Goal: Task Accomplishment & Management: Use online tool/utility

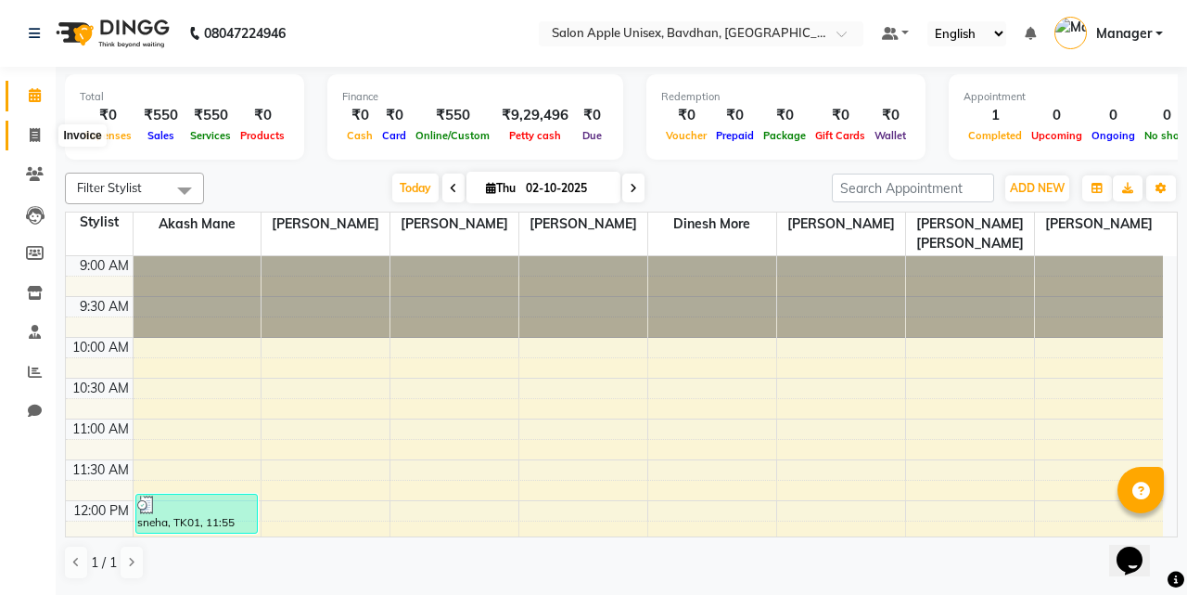
click at [28, 135] on span at bounding box center [35, 135] width 32 height 21
select select "service"
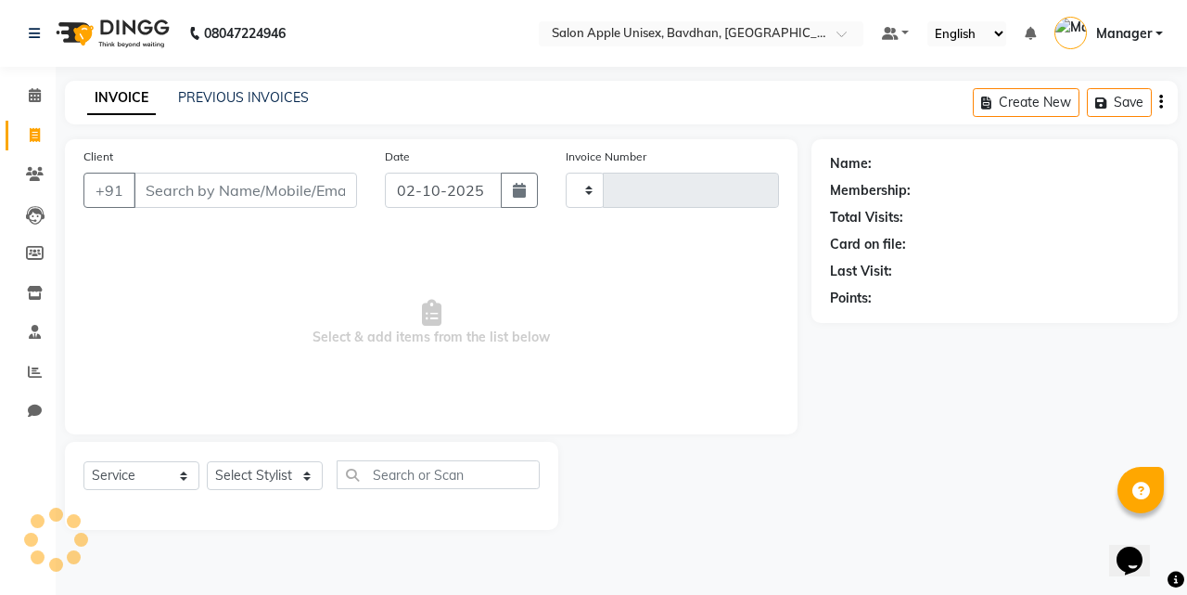
type input "1125"
select select "474"
select select "14344"
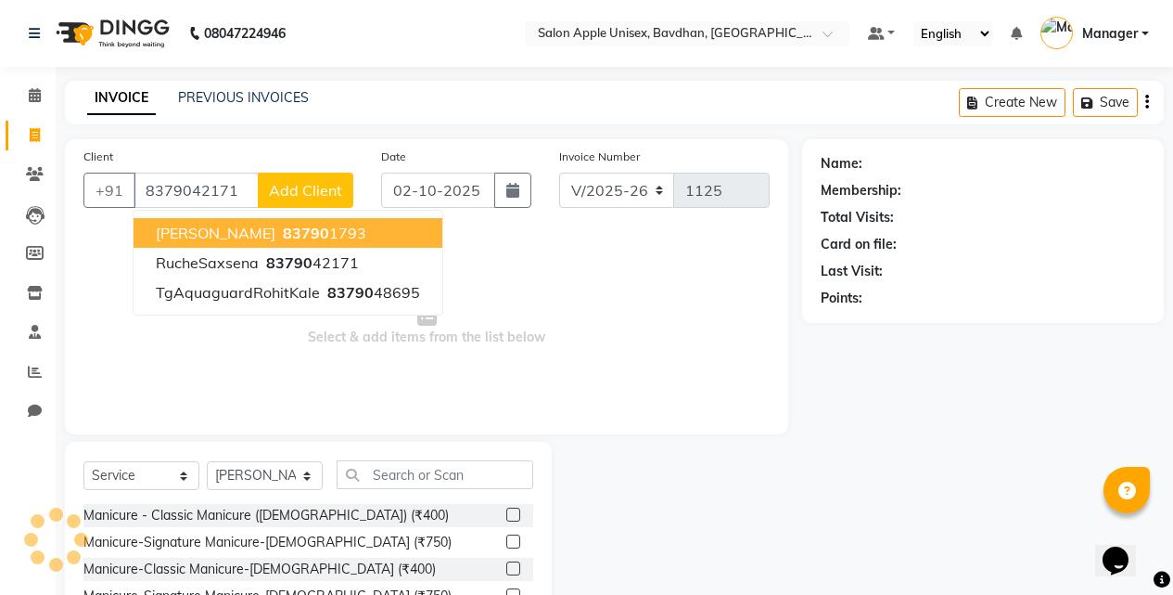
type input "8379042171"
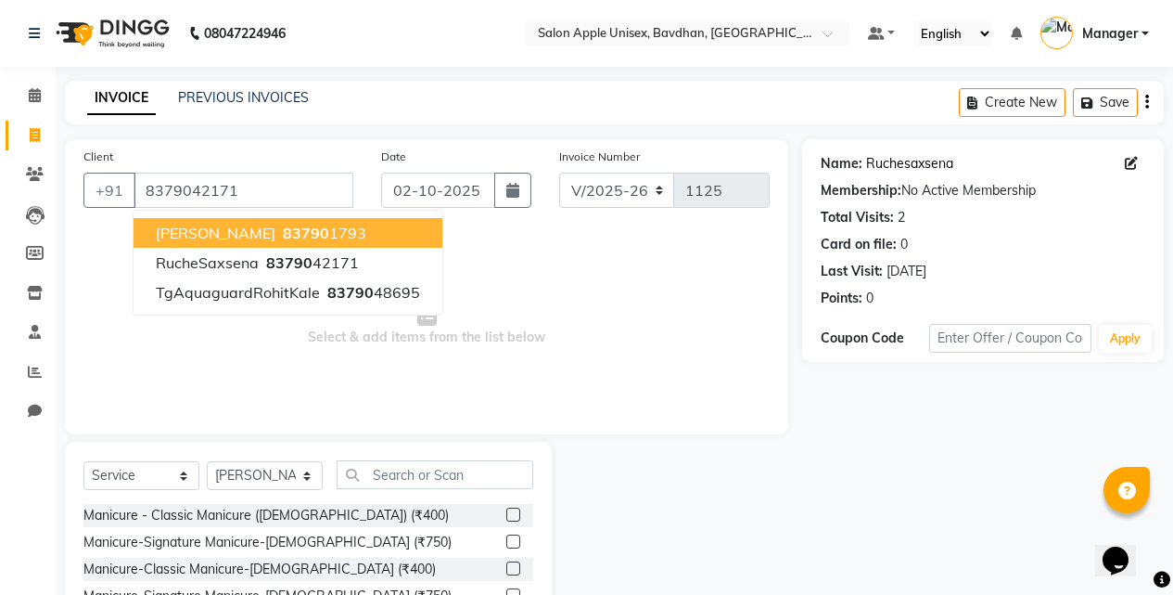
click at [884, 164] on link "Ruchesaxsena" at bounding box center [909, 163] width 87 height 19
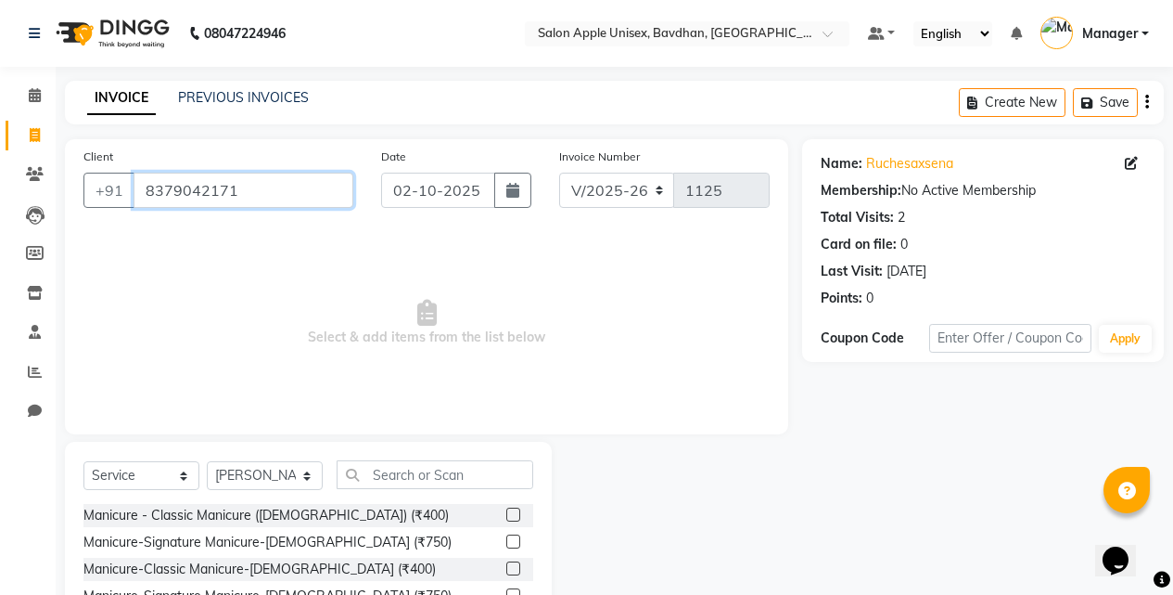
click at [227, 184] on input "8379042171" at bounding box center [244, 190] width 220 height 35
click at [228, 184] on input "8379042171" at bounding box center [244, 190] width 220 height 35
click at [32, 85] on span at bounding box center [35, 95] width 32 height 21
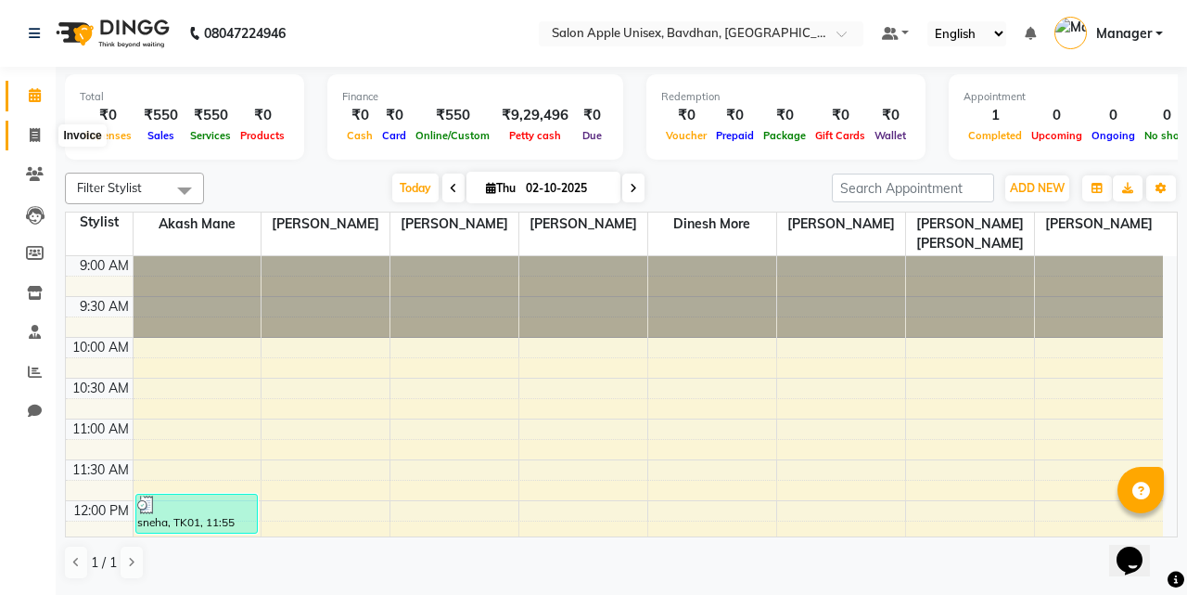
click at [36, 126] on span at bounding box center [35, 135] width 32 height 21
select select "service"
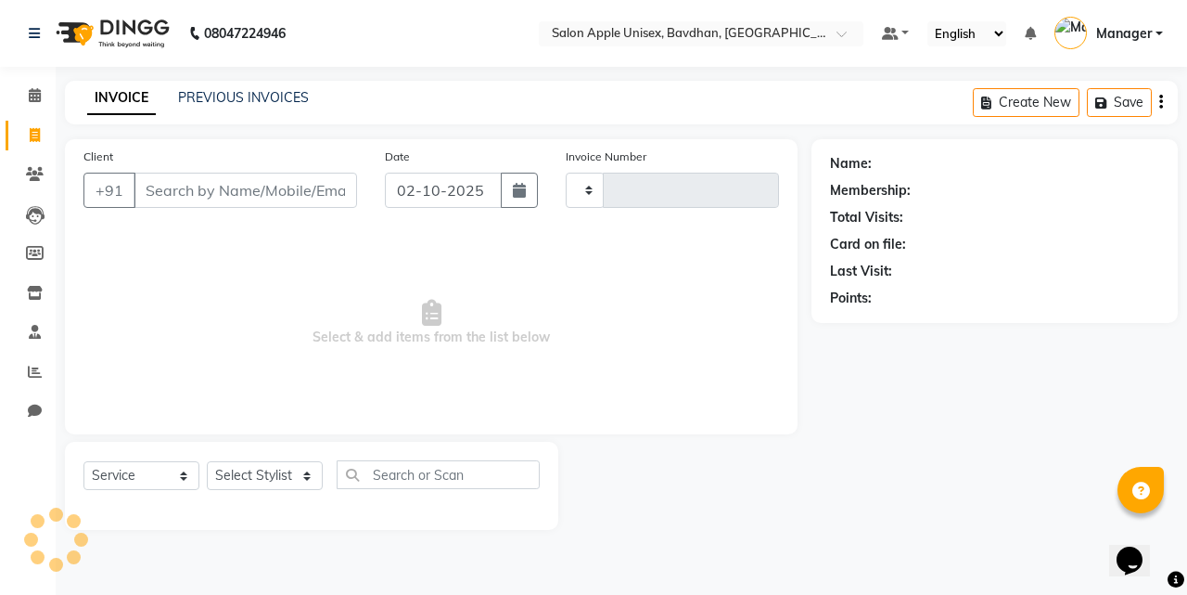
type input "1125"
select select "474"
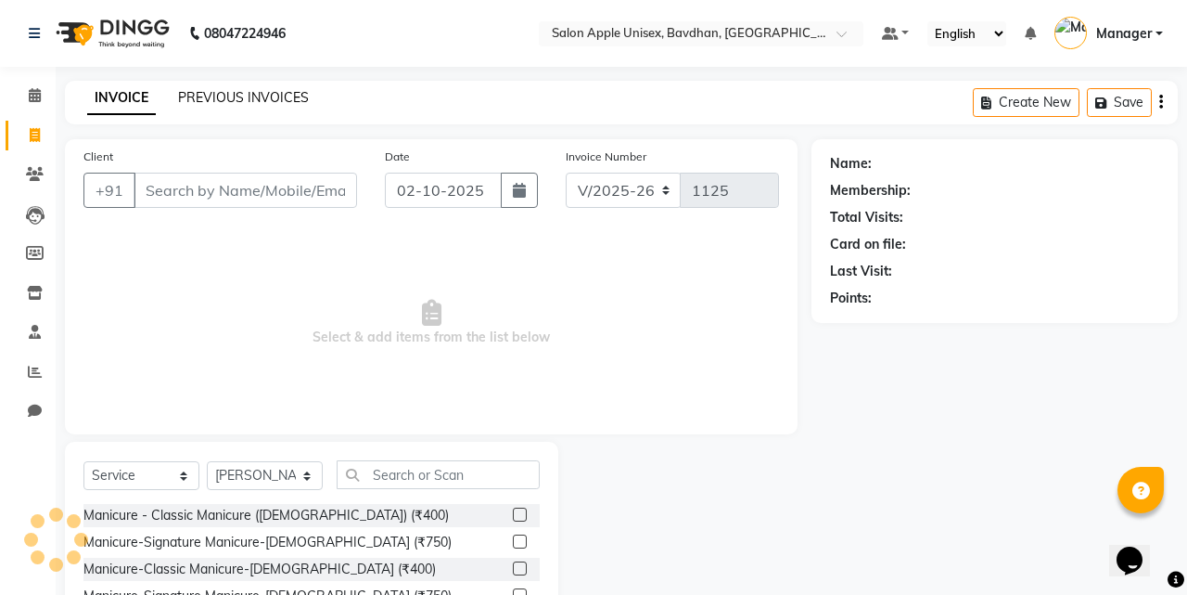
click at [207, 90] on link "PREVIOUS INVOICES" at bounding box center [243, 97] width 131 height 17
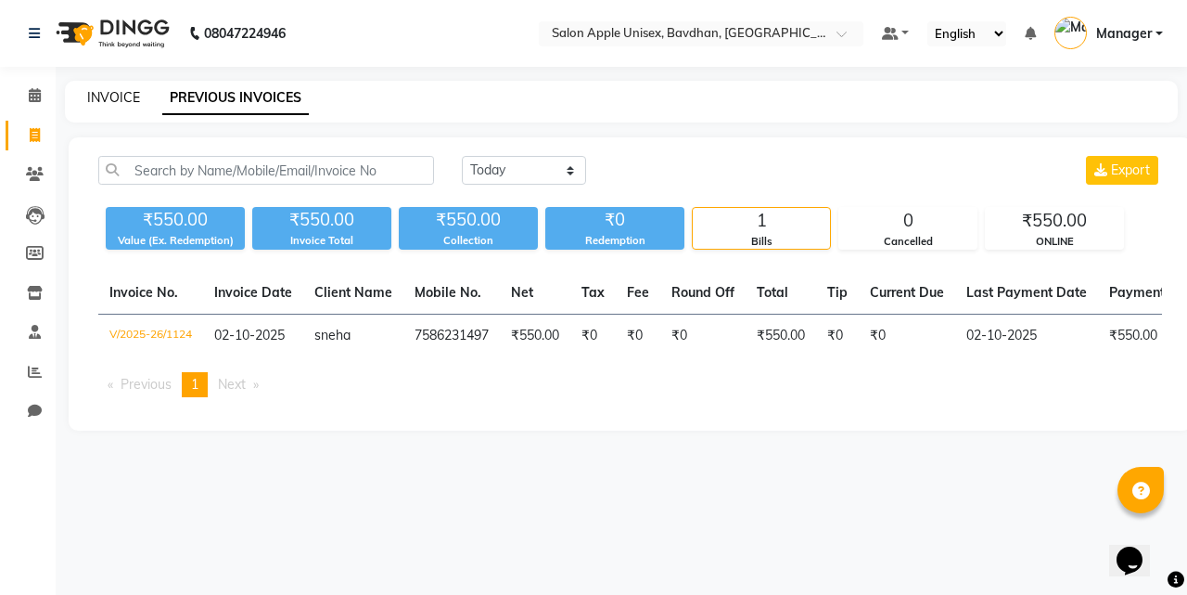
click at [123, 98] on link "INVOICE" at bounding box center [113, 97] width 53 height 17
select select "474"
select select "service"
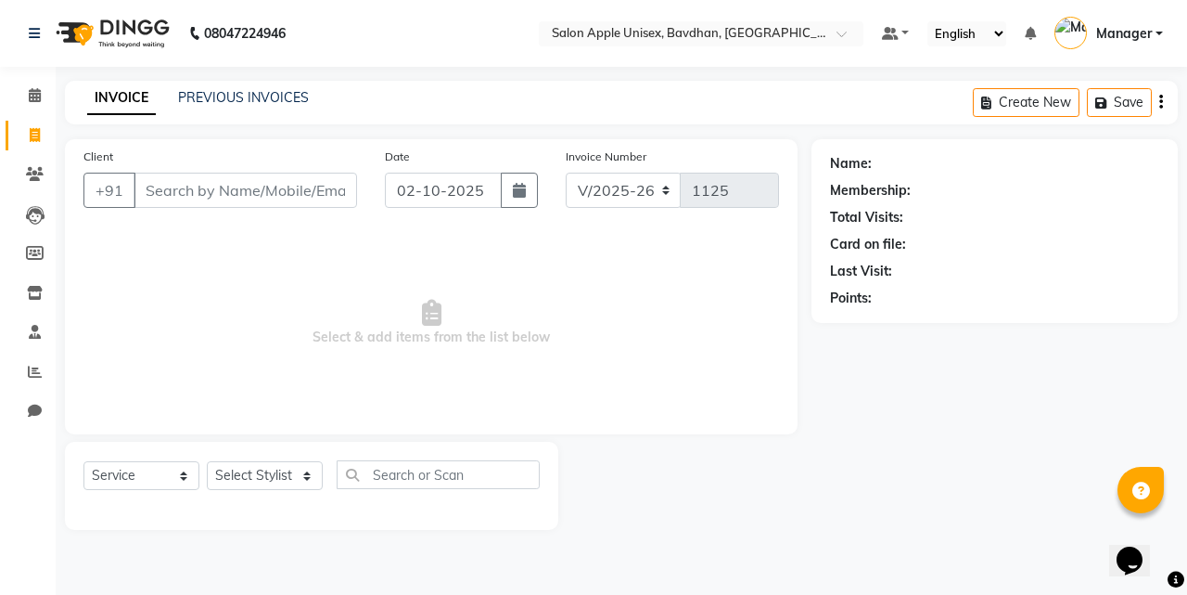
select select "14344"
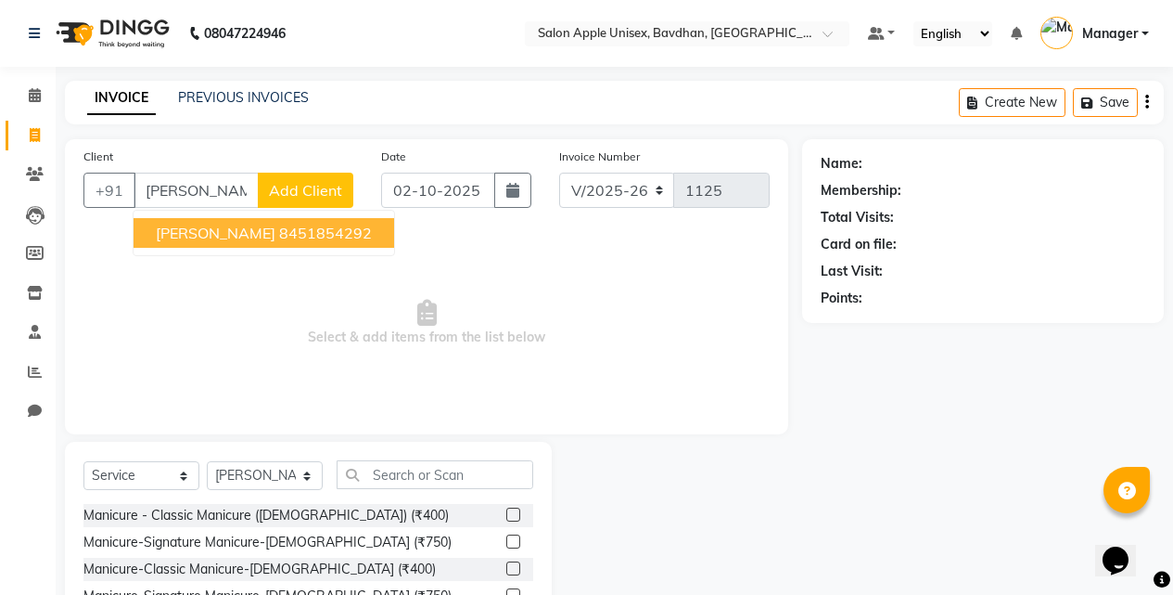
drag, startPoint x: 186, startPoint y: 224, endPoint x: 189, endPoint y: 233, distance: 9.7
click at [187, 229] on span "[PERSON_NAME]" at bounding box center [216, 233] width 120 height 19
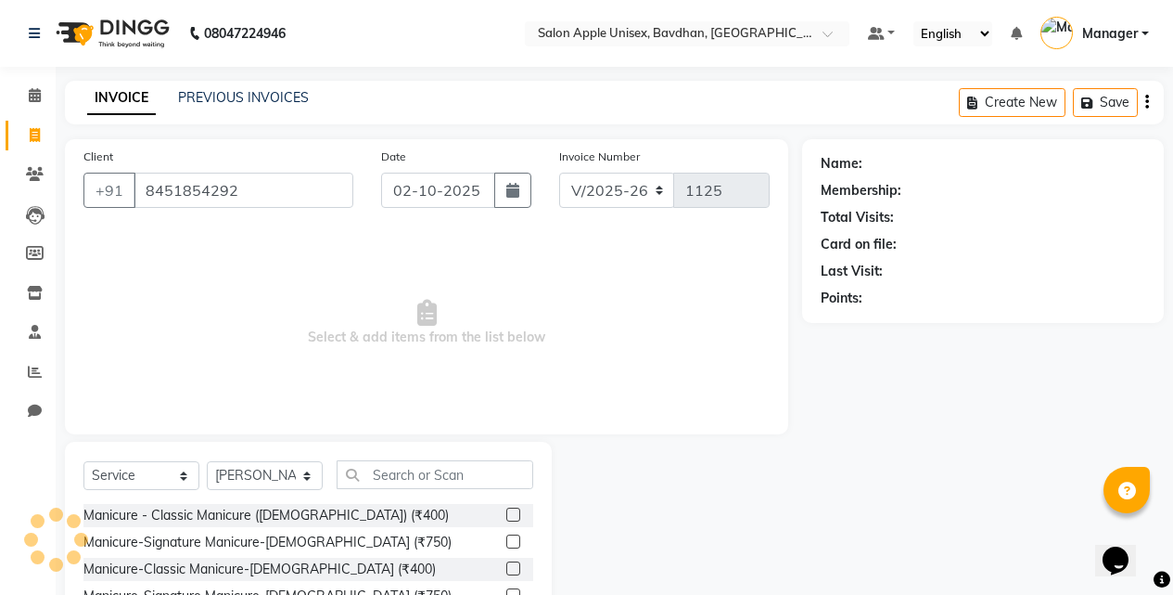
type input "8451854292"
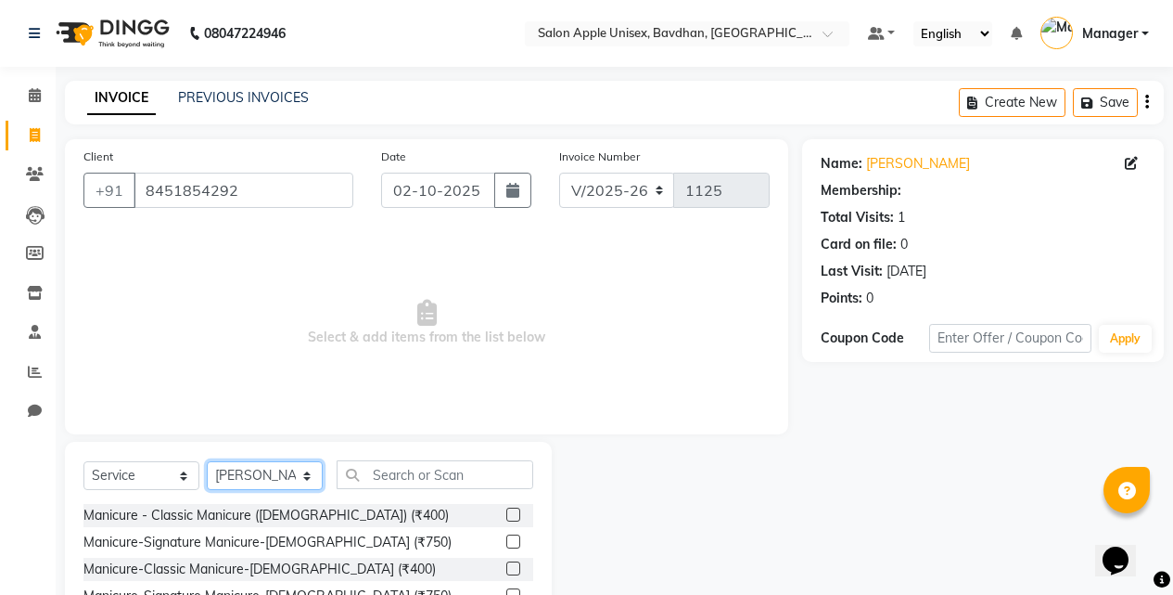
click at [270, 464] on select "Select Stylist Akash Mane [PERSON_NAME] Darshan [PERSON_NAME] More Manager [PER…" at bounding box center [265, 475] width 116 height 29
select select "22803"
click at [207, 461] on select "Select Stylist Akash Mane [PERSON_NAME] Darshan [PERSON_NAME] More Manager [PER…" at bounding box center [265, 475] width 116 height 29
drag, startPoint x: 441, startPoint y: 493, endPoint x: 424, endPoint y: 456, distance: 40.7
click at [437, 478] on div "Select Service Product Membership Package Voucher Prepaid Gift Card Select Styl…" at bounding box center [308, 482] width 450 height 44
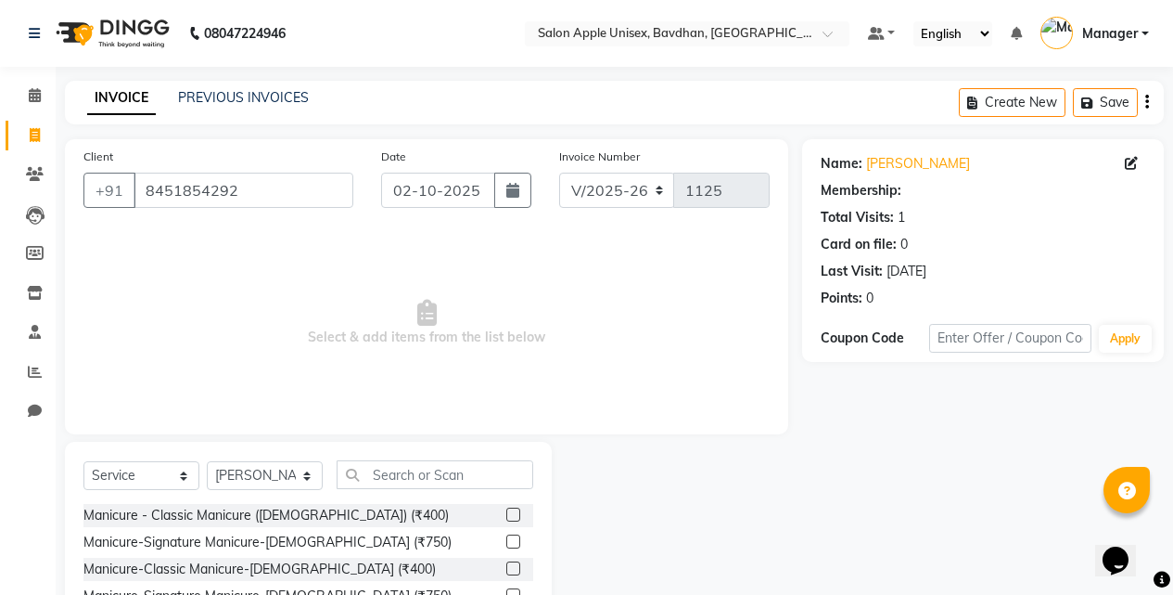
click at [424, 456] on div "Select Service Product Membership Package Voucher Prepaid Gift Card Select Styl…" at bounding box center [308, 579] width 487 height 274
click at [424, 469] on input "text" at bounding box center [435, 474] width 197 height 29
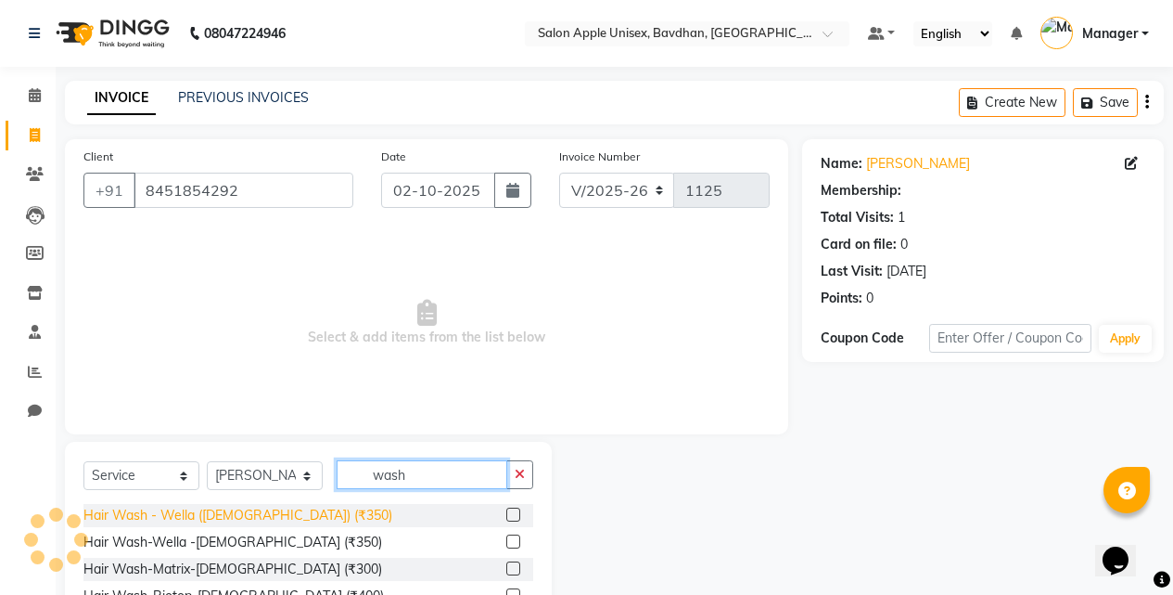
type input "wash"
drag, startPoint x: 179, startPoint y: 516, endPoint x: 249, endPoint y: 513, distance: 69.6
click at [180, 516] on div "Hair Wash - Wella ([DEMOGRAPHIC_DATA]) (₹350)" at bounding box center [237, 515] width 309 height 19
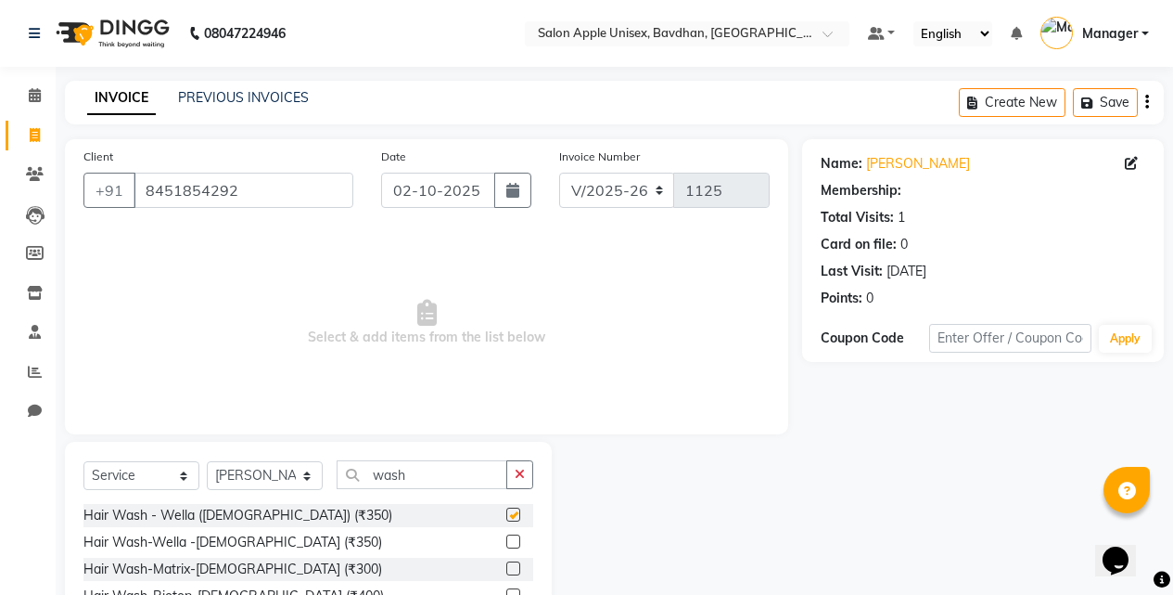
checkbox input "false"
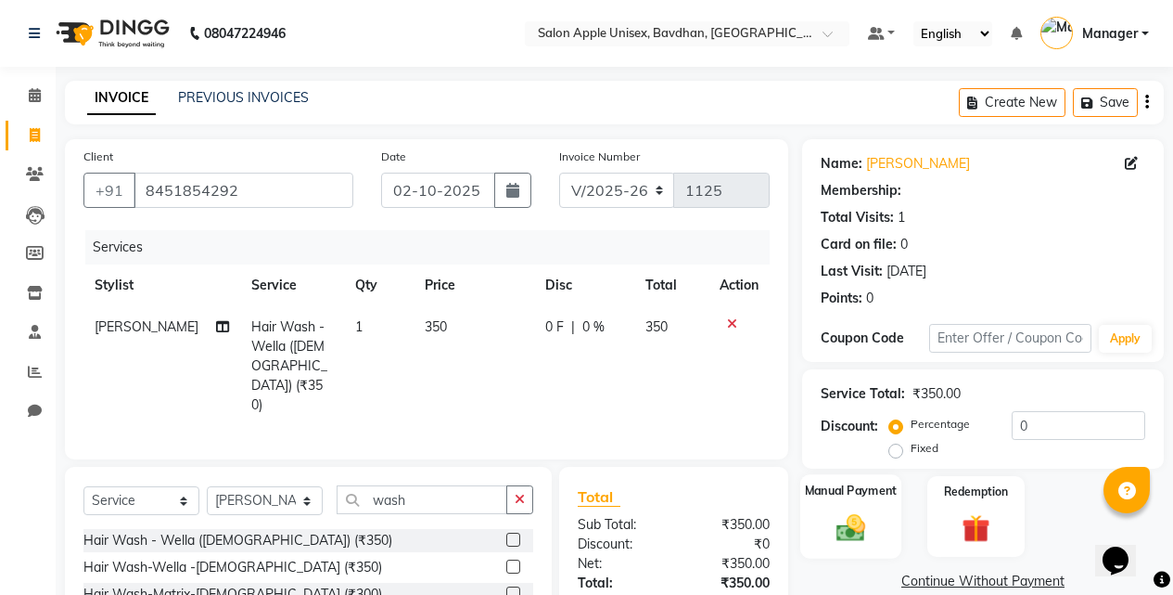
click at [826, 524] on div "Manual Payment" at bounding box center [851, 516] width 101 height 84
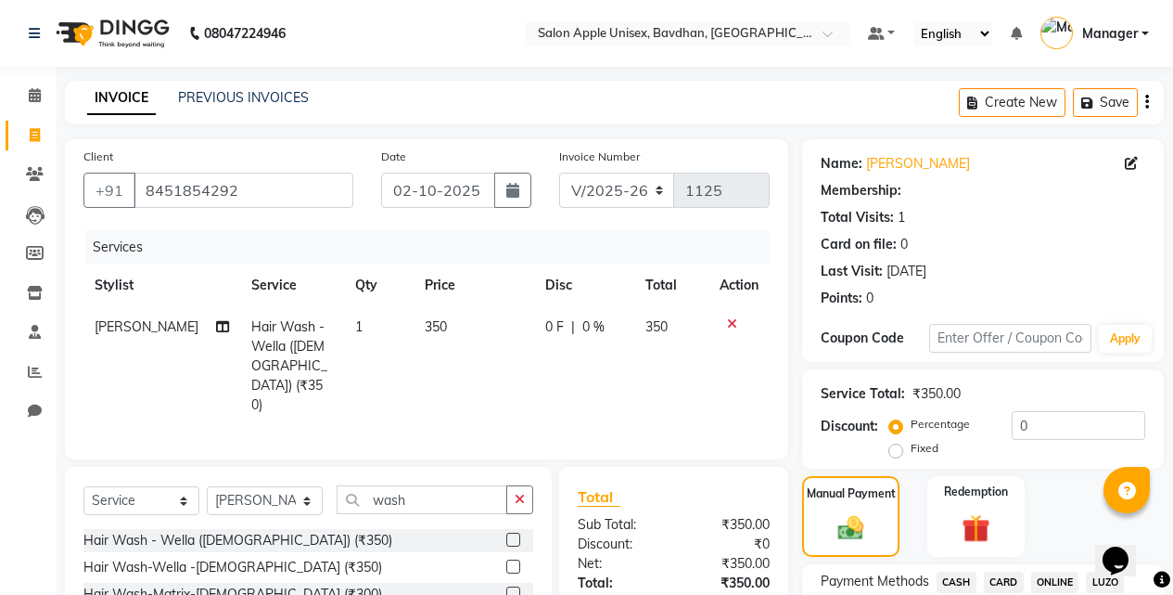
scroll to position [148, 0]
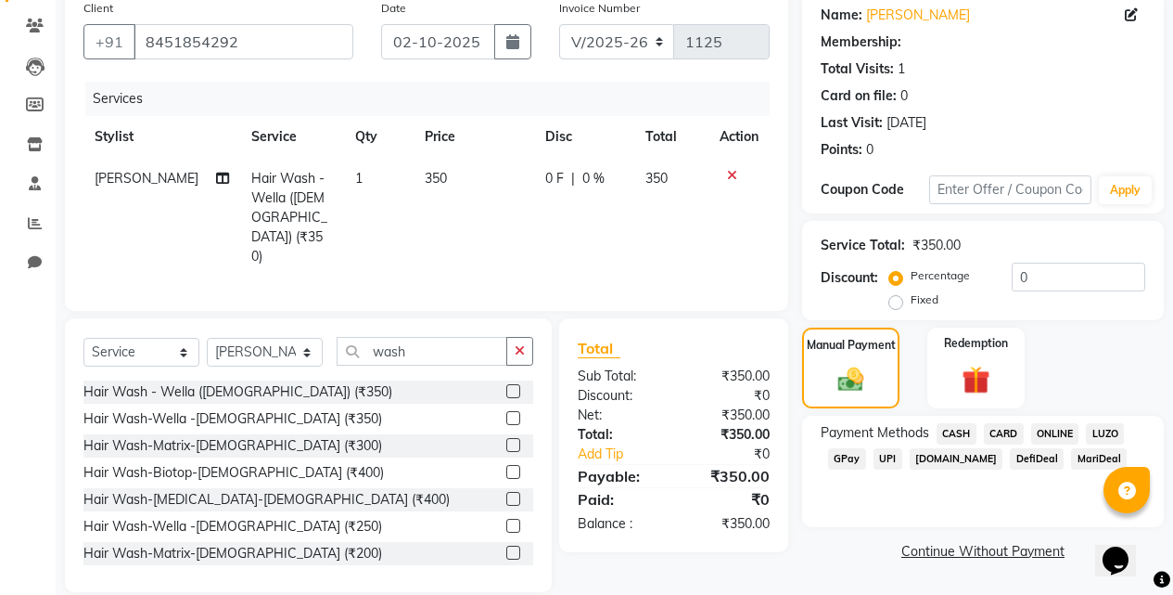
click at [1043, 427] on span "ONLINE" at bounding box center [1055, 433] width 48 height 21
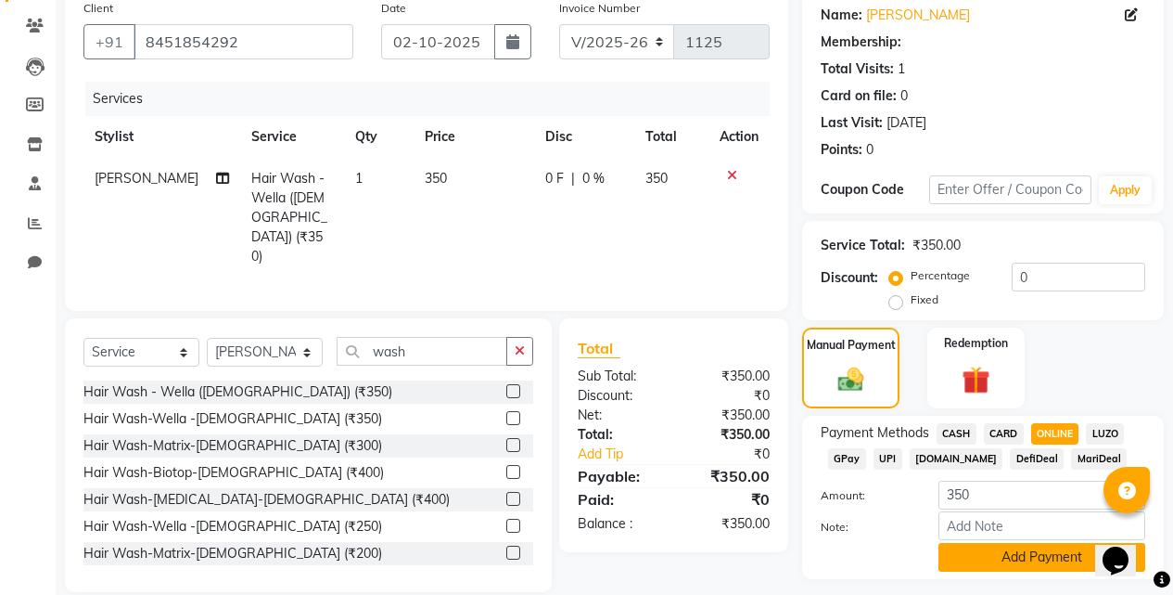
click at [1001, 561] on button "Add Payment" at bounding box center [1042, 557] width 207 height 29
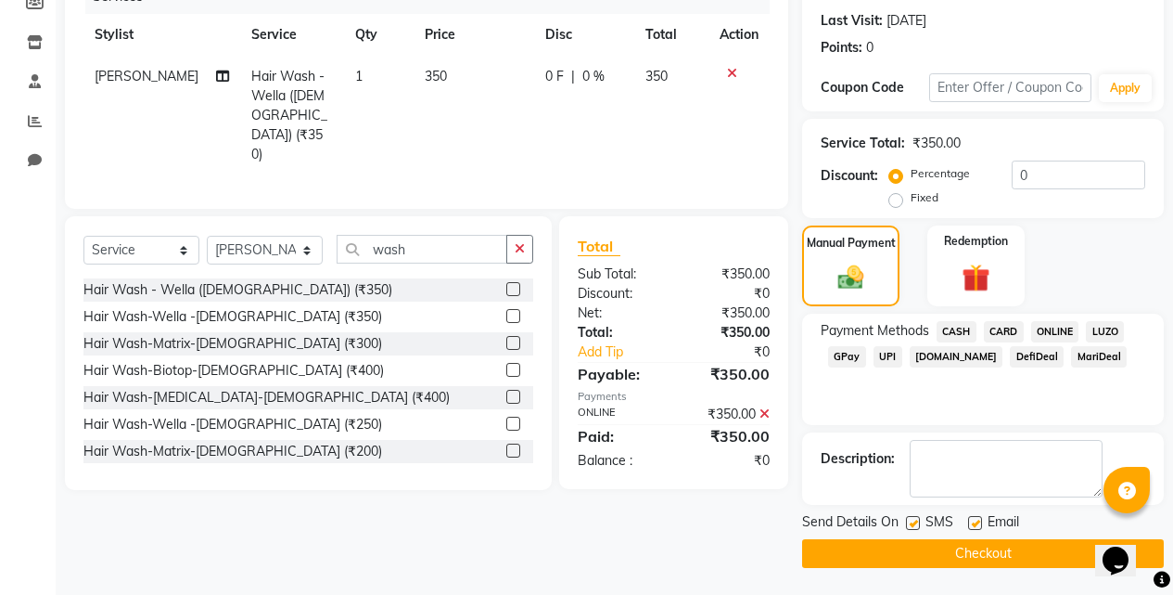
scroll to position [251, 0]
click at [928, 557] on button "Checkout" at bounding box center [983, 552] width 362 height 29
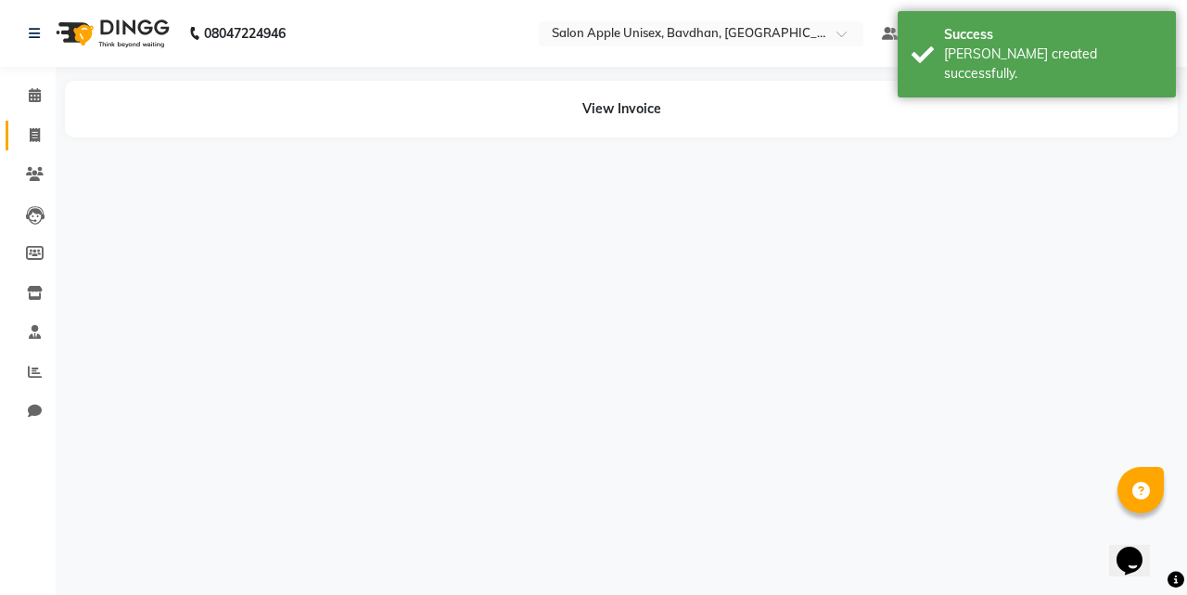
click at [38, 149] on link "Invoice" at bounding box center [28, 136] width 45 height 31
select select "474"
select select "service"
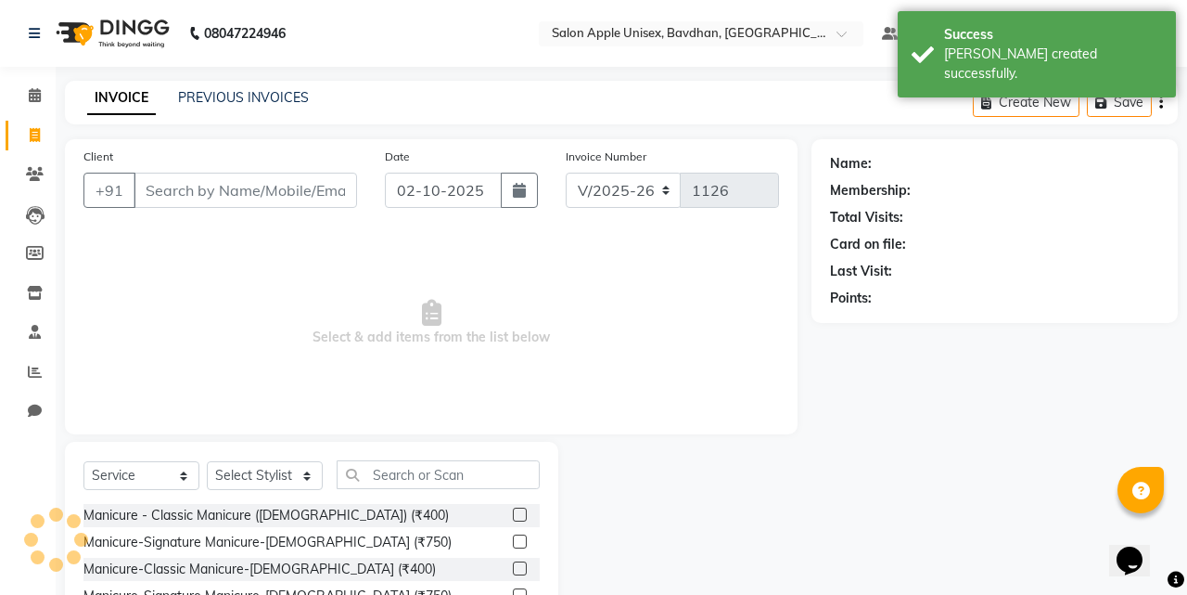
select select "14344"
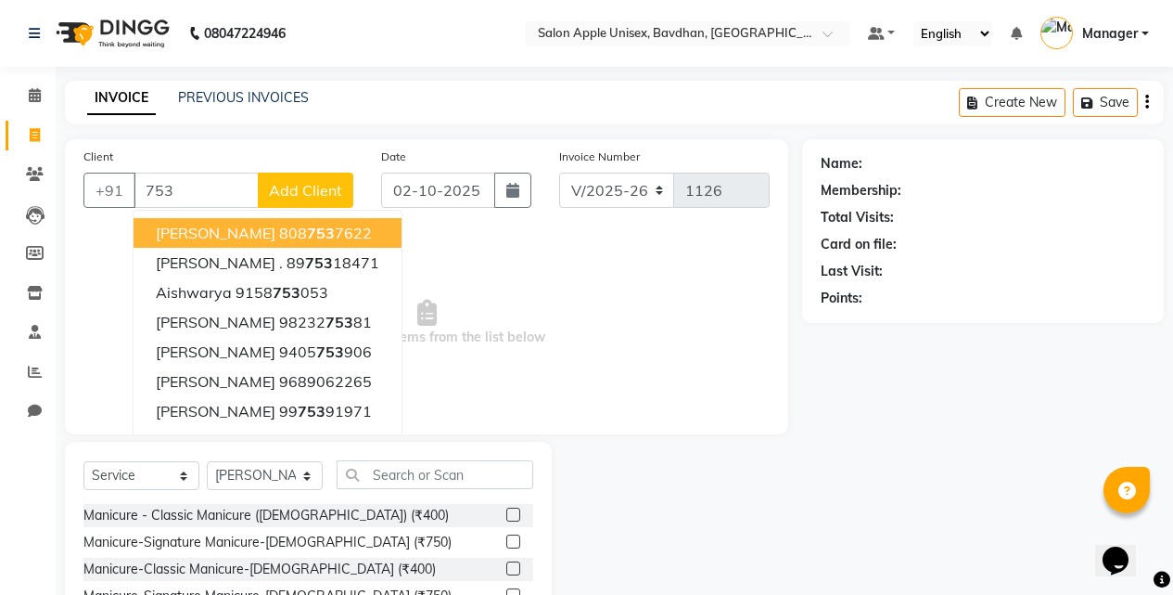
type input "753"
click at [210, 135] on main "INVOICE PREVIOUS INVOICES Create New Save Client +91 753 [PERSON_NAME] [PHONE_N…" at bounding box center [615, 412] width 1118 height 662
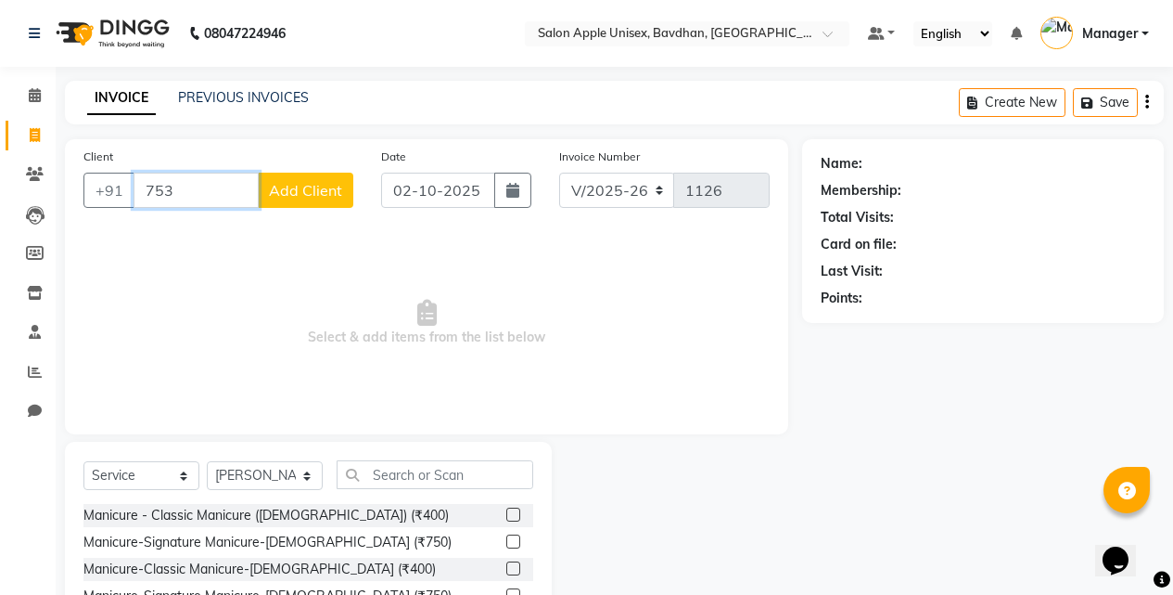
click at [189, 178] on input "753" at bounding box center [196, 190] width 125 height 35
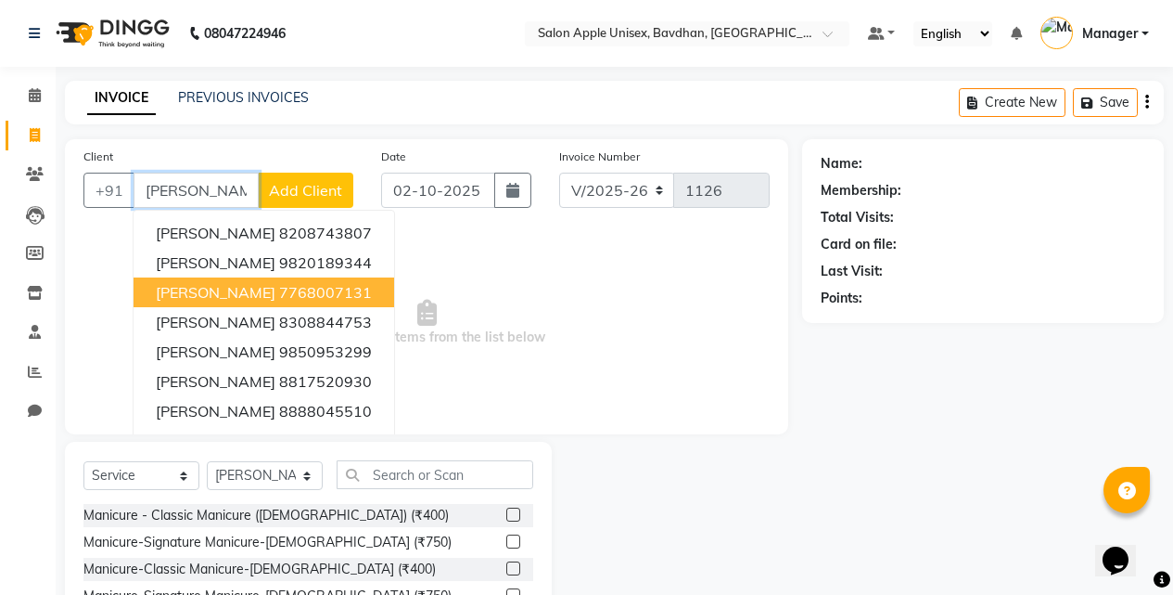
click at [193, 286] on span "[PERSON_NAME]" at bounding box center [216, 292] width 120 height 19
type input "7768007131"
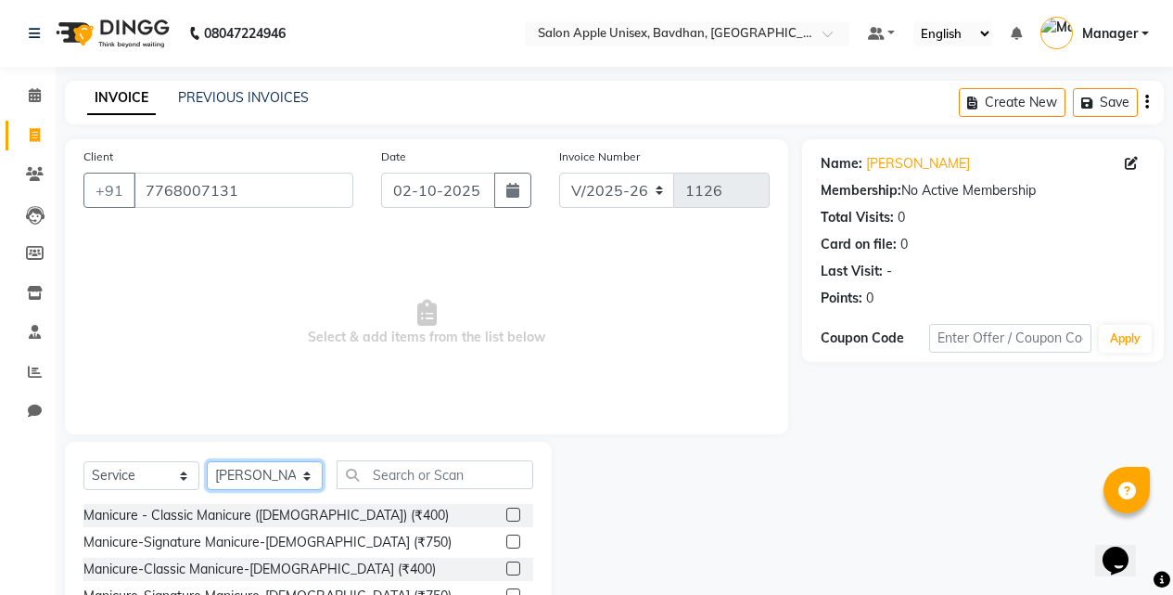
click at [273, 481] on select "Select Stylist Akash Mane [PERSON_NAME] Darshan [PERSON_NAME] More Manager [PER…" at bounding box center [265, 475] width 116 height 29
select select "28115"
click at [207, 461] on select "Select Stylist Akash Mane [PERSON_NAME] Darshan [PERSON_NAME] More Manager [PER…" at bounding box center [265, 475] width 116 height 29
click at [440, 471] on input "text" at bounding box center [435, 474] width 197 height 29
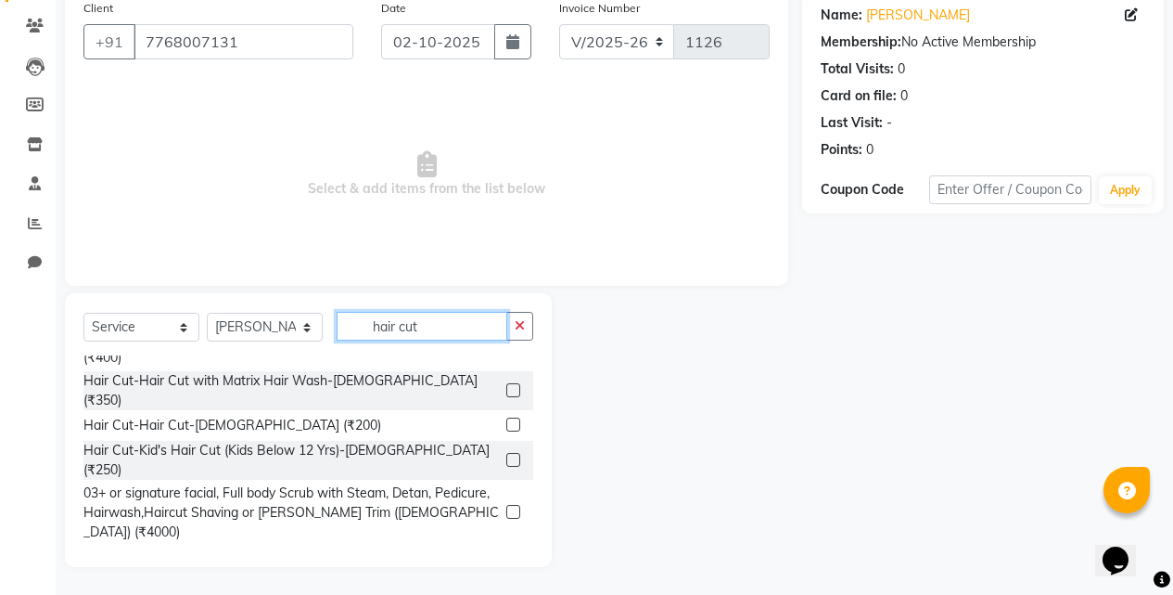
scroll to position [371, 0]
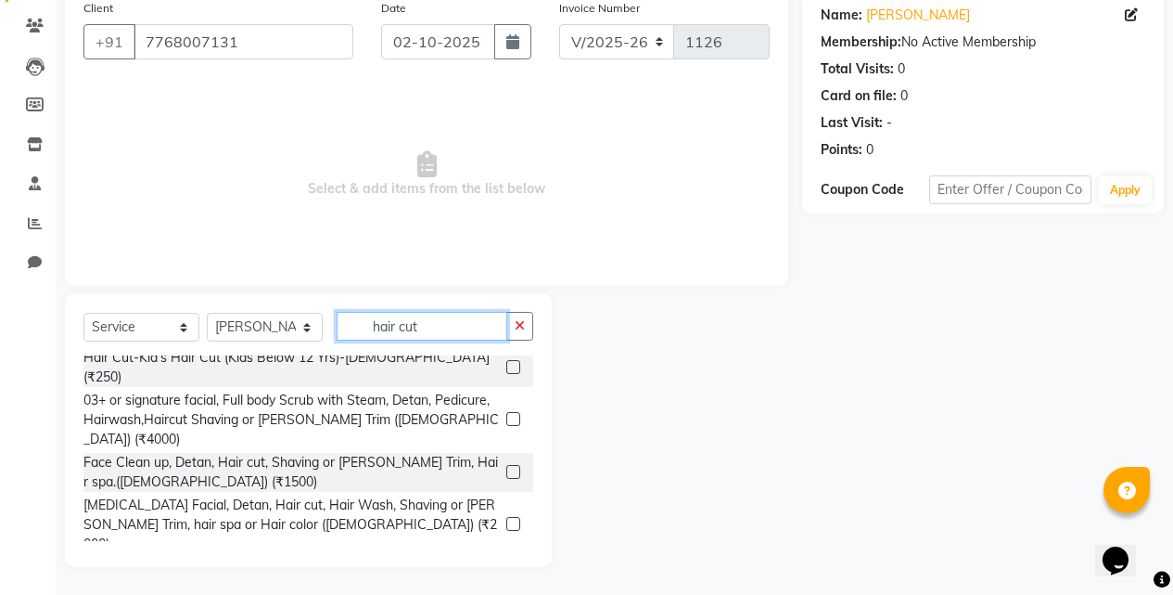
type input "hair cut"
drag, startPoint x: 206, startPoint y: 447, endPoint x: 212, endPoint y: 455, distance: 9.9
click at [212, 586] on div "Hair Cut - Straight - U shape - [DEMOGRAPHIC_DATA] (₹300)" at bounding box center [269, 595] width 372 height 19
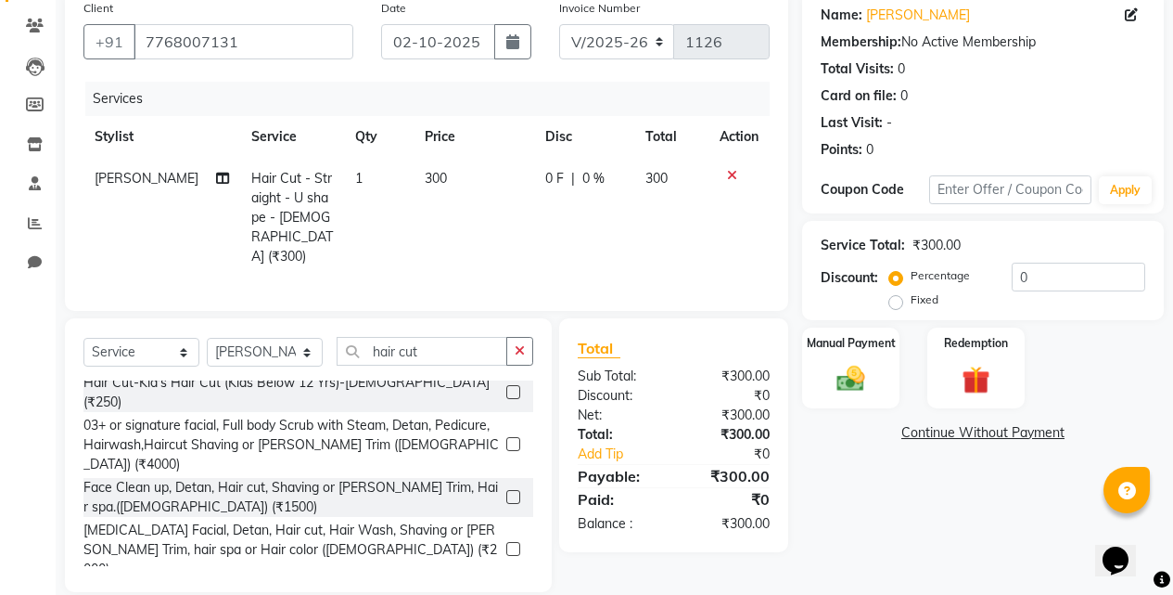
checkbox input "false"
drag, startPoint x: 856, startPoint y: 359, endPoint x: 867, endPoint y: 366, distance: 13.4
click at [855, 358] on div "Manual Payment" at bounding box center [851, 368] width 101 height 84
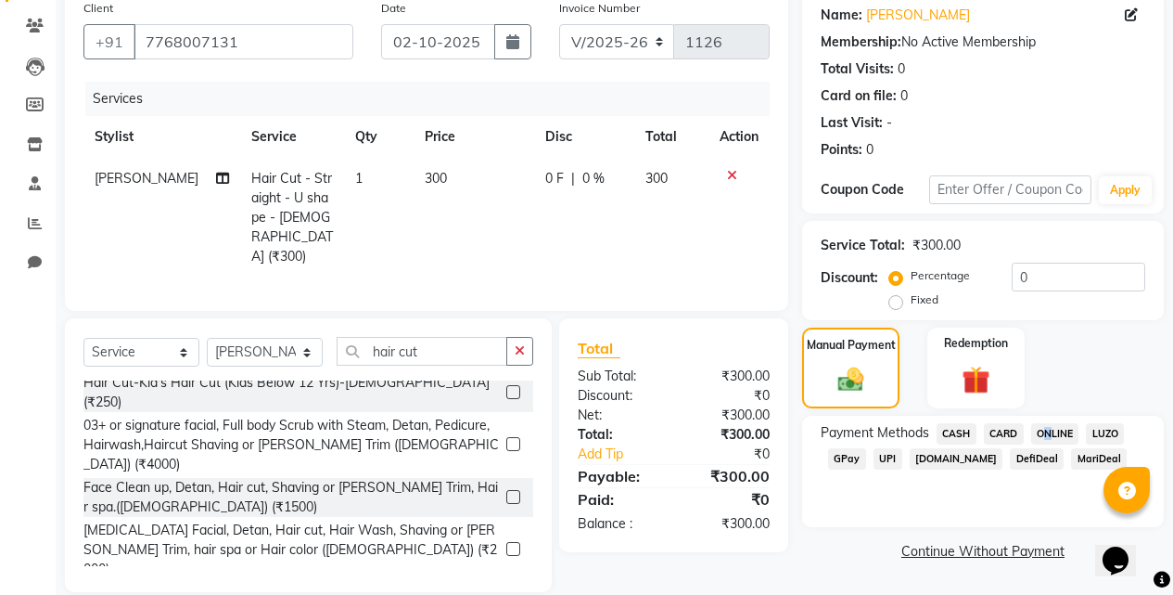
click at [1043, 431] on span "ONLINE" at bounding box center [1055, 433] width 48 height 21
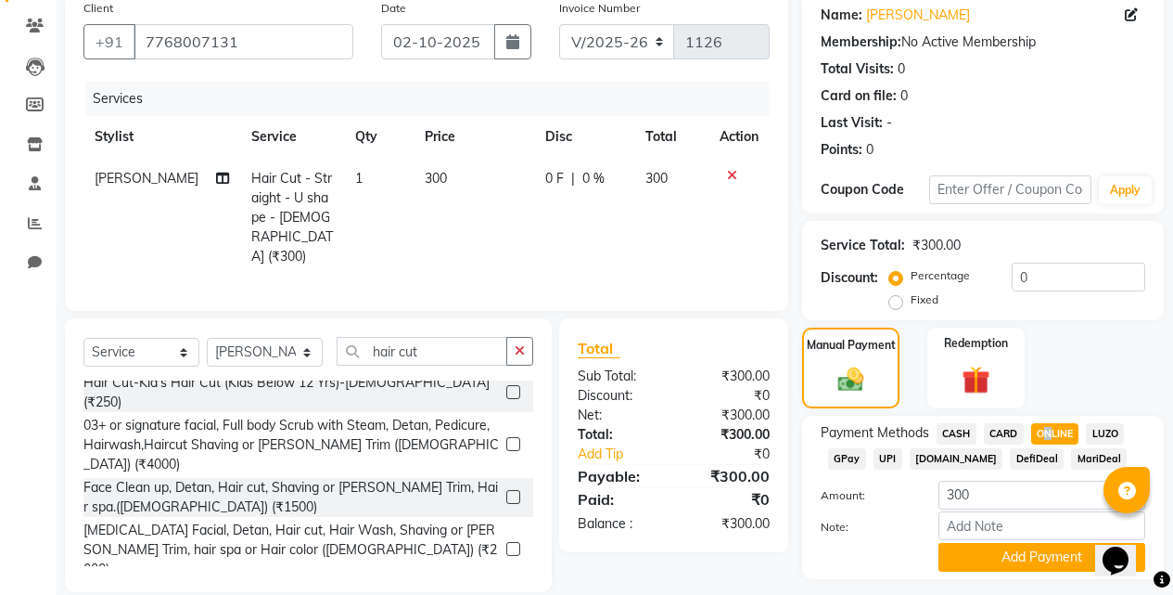
scroll to position [199, 0]
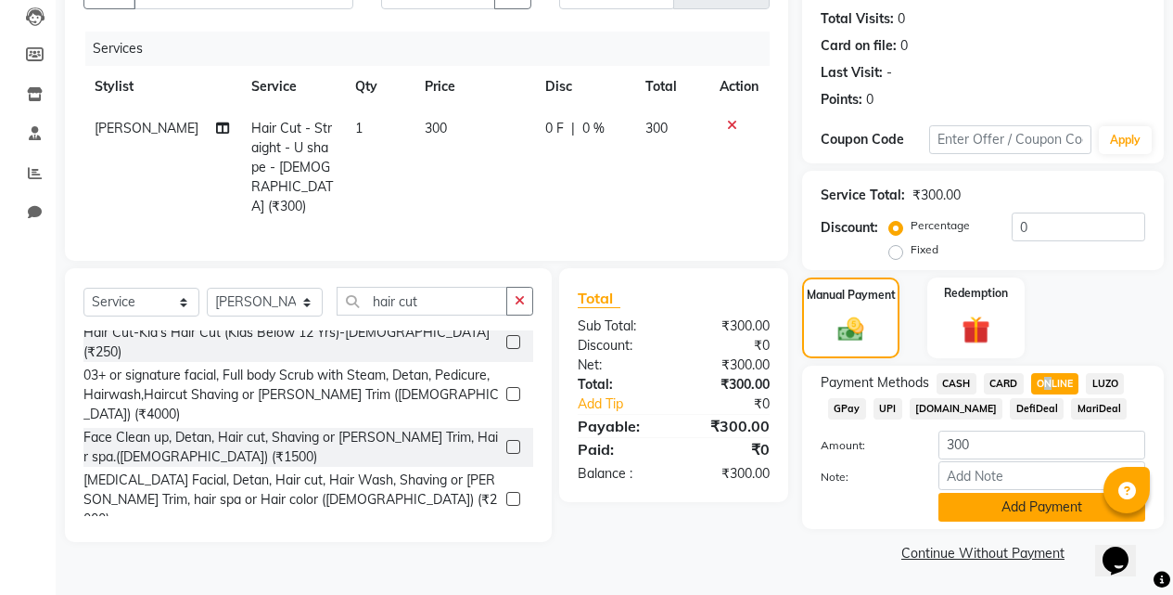
click at [958, 502] on button "Add Payment" at bounding box center [1042, 507] width 207 height 29
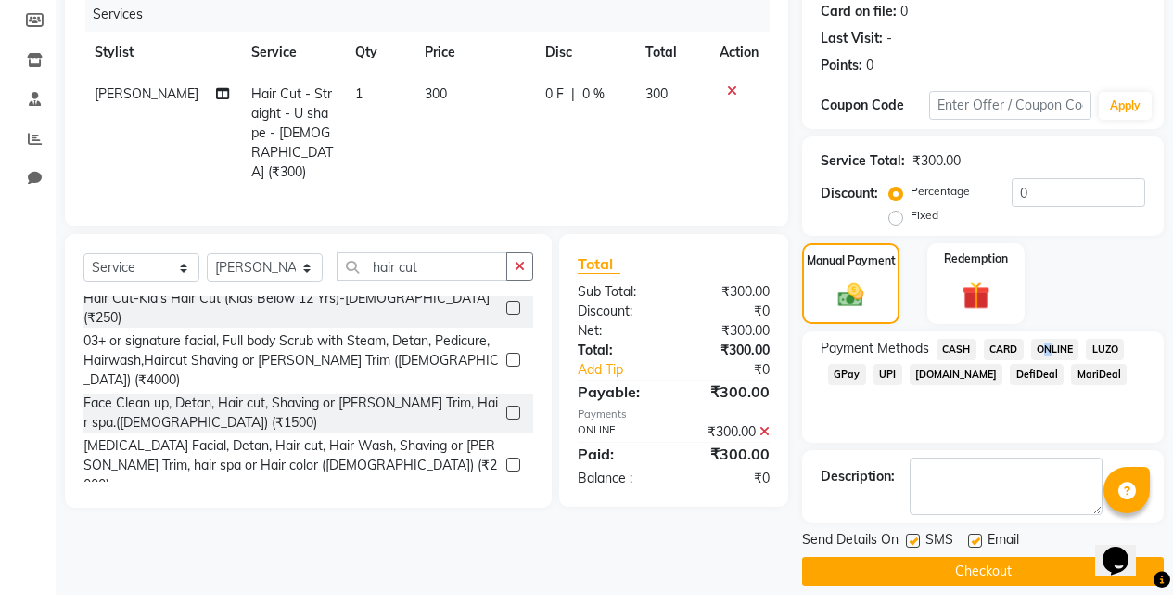
scroll to position [251, 0]
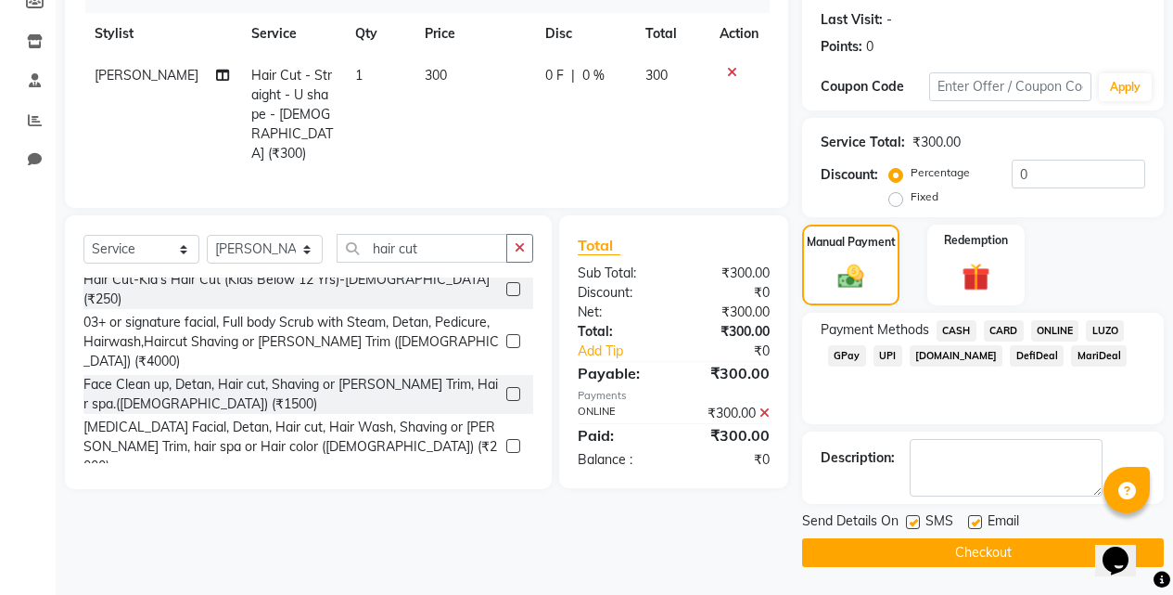
click at [911, 518] on label at bounding box center [913, 522] width 14 height 14
click at [911, 518] on input "checkbox" at bounding box center [912, 523] width 12 height 12
checkbox input "false"
click at [973, 523] on label at bounding box center [975, 522] width 14 height 14
click at [973, 523] on input "checkbox" at bounding box center [974, 523] width 12 height 12
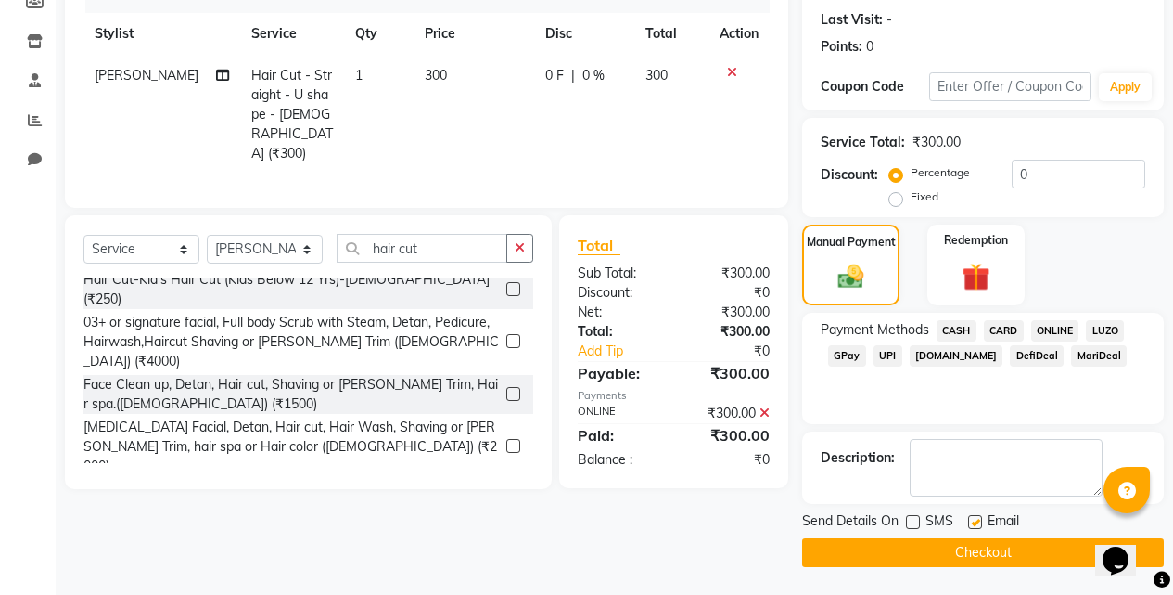
checkbox input "false"
click at [979, 539] on div "Send Details On SMS Email Checkout" at bounding box center [983, 539] width 362 height 56
click at [900, 545] on button "Checkout" at bounding box center [983, 552] width 362 height 29
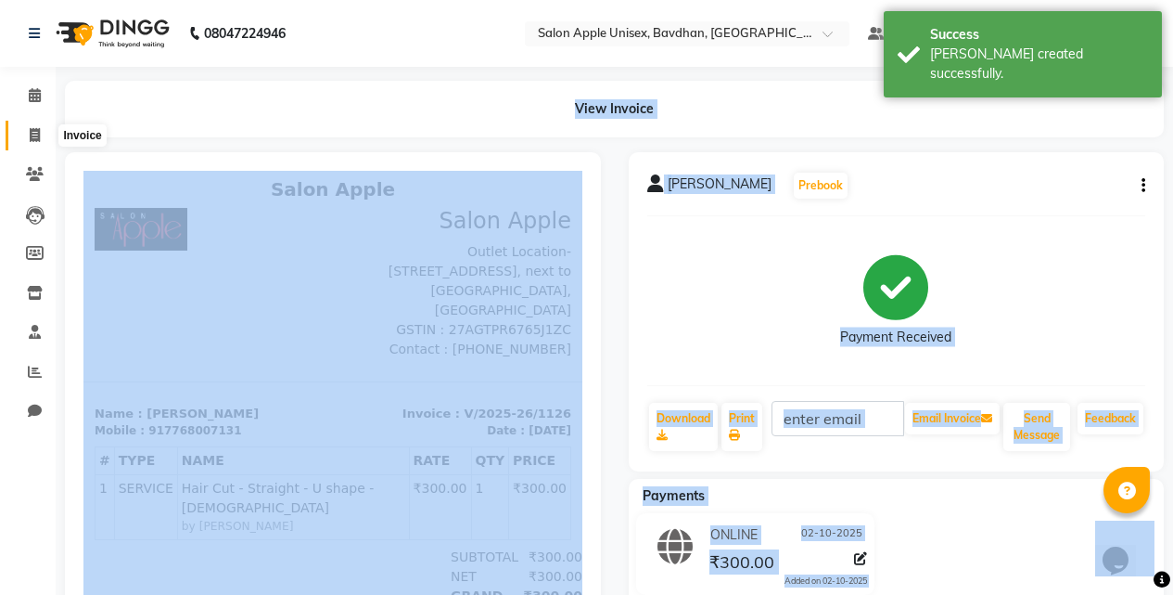
click at [34, 147] on link "Invoice" at bounding box center [28, 136] width 45 height 31
select select "service"
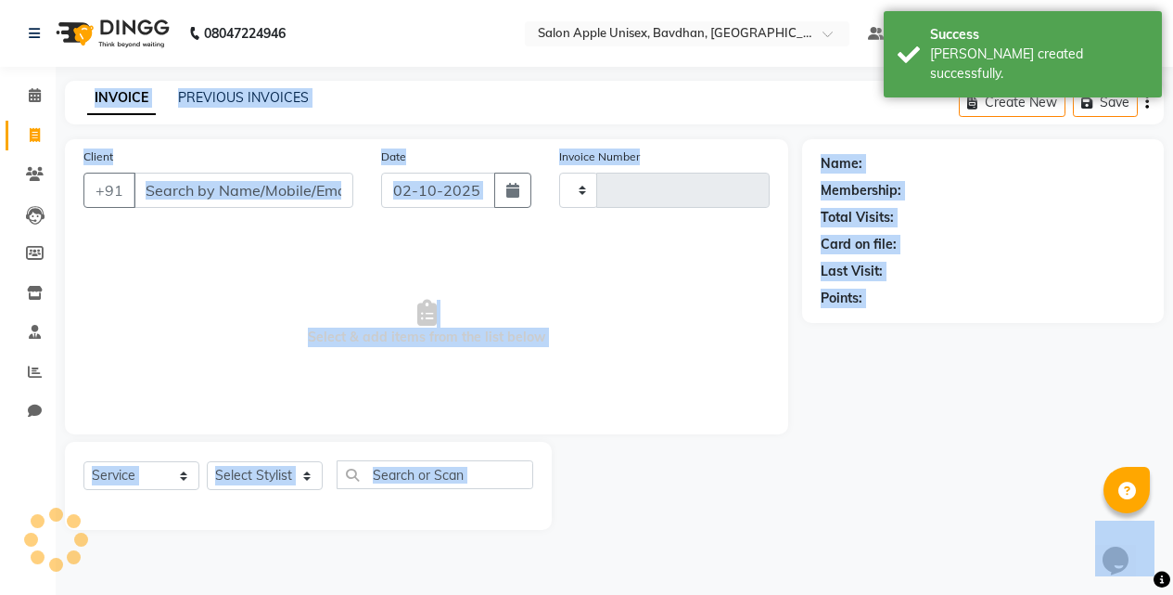
type input "1127"
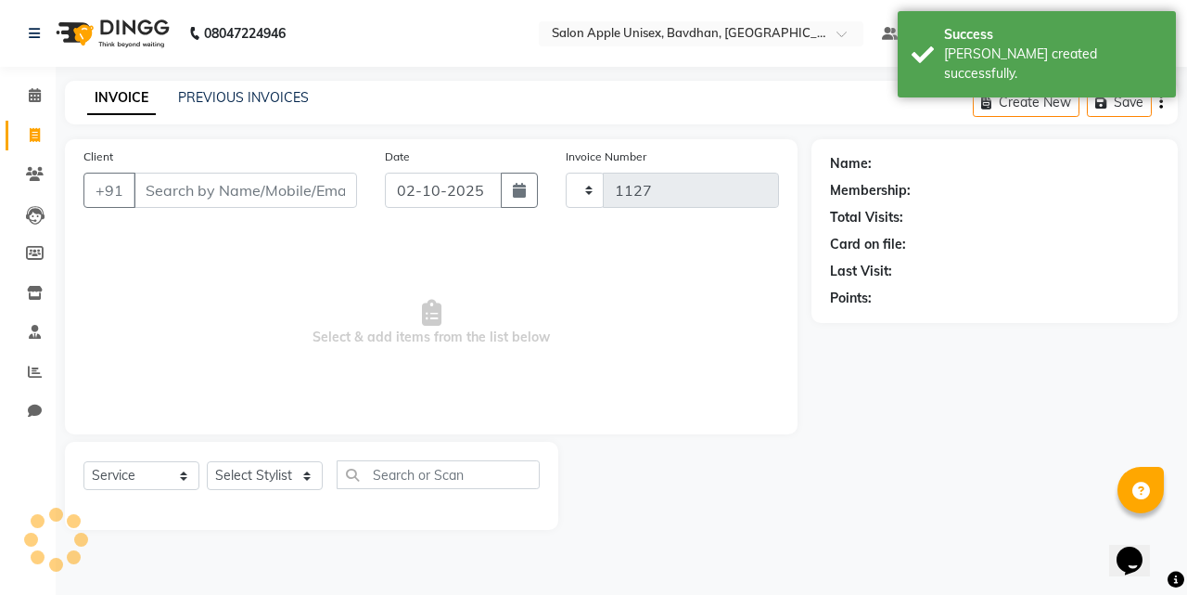
select select "474"
select select "14344"
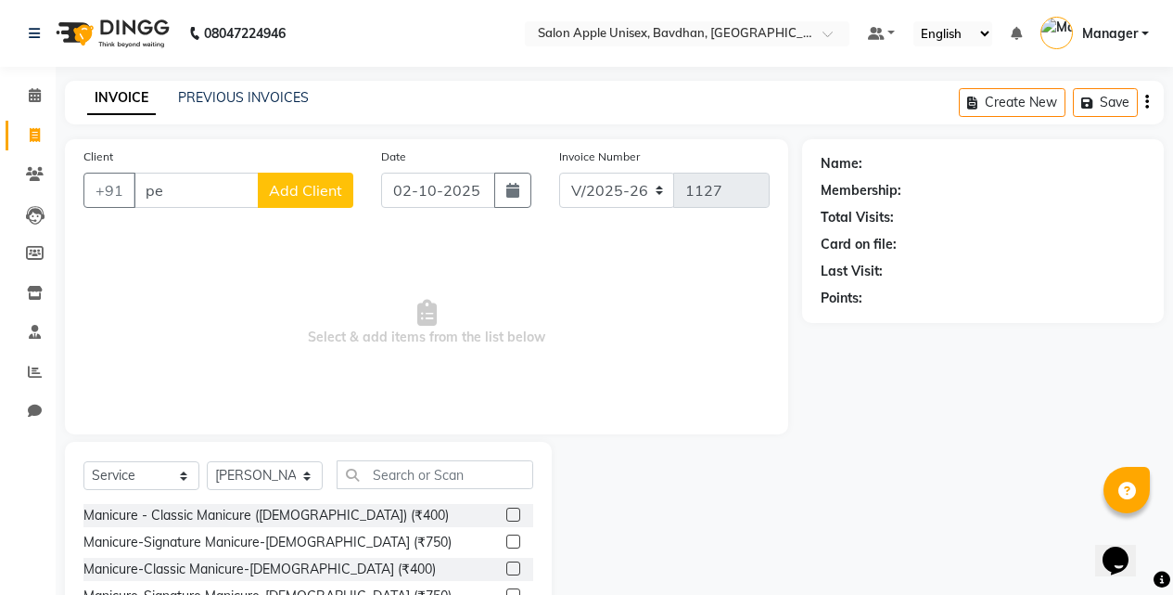
type input "p"
type input "t"
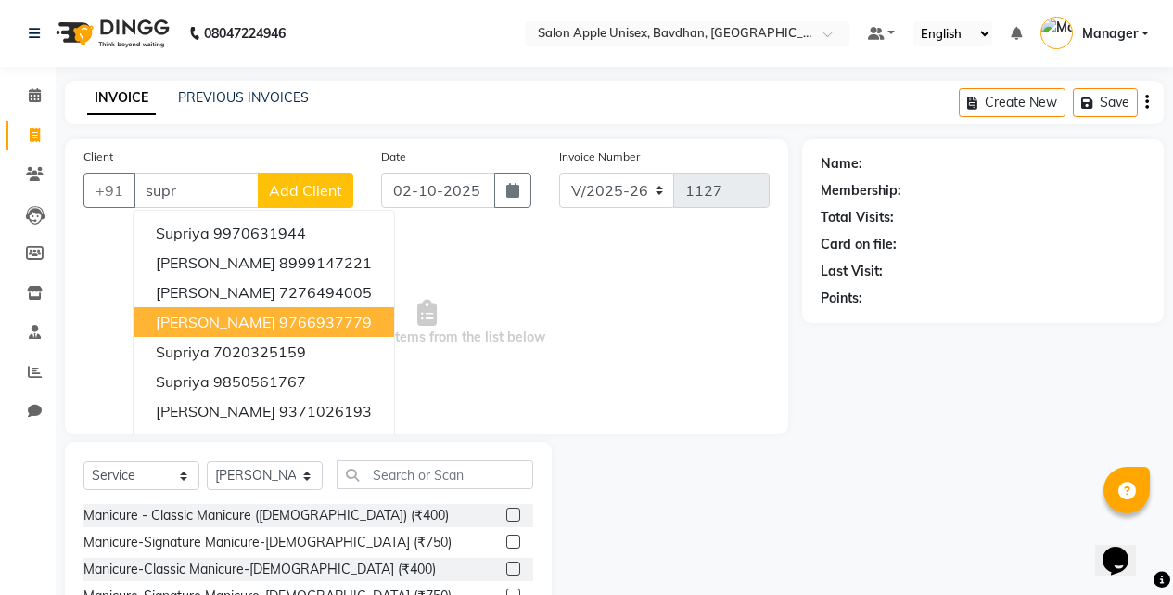
click at [224, 336] on button "[PERSON_NAME] 9766937779" at bounding box center [264, 322] width 261 height 30
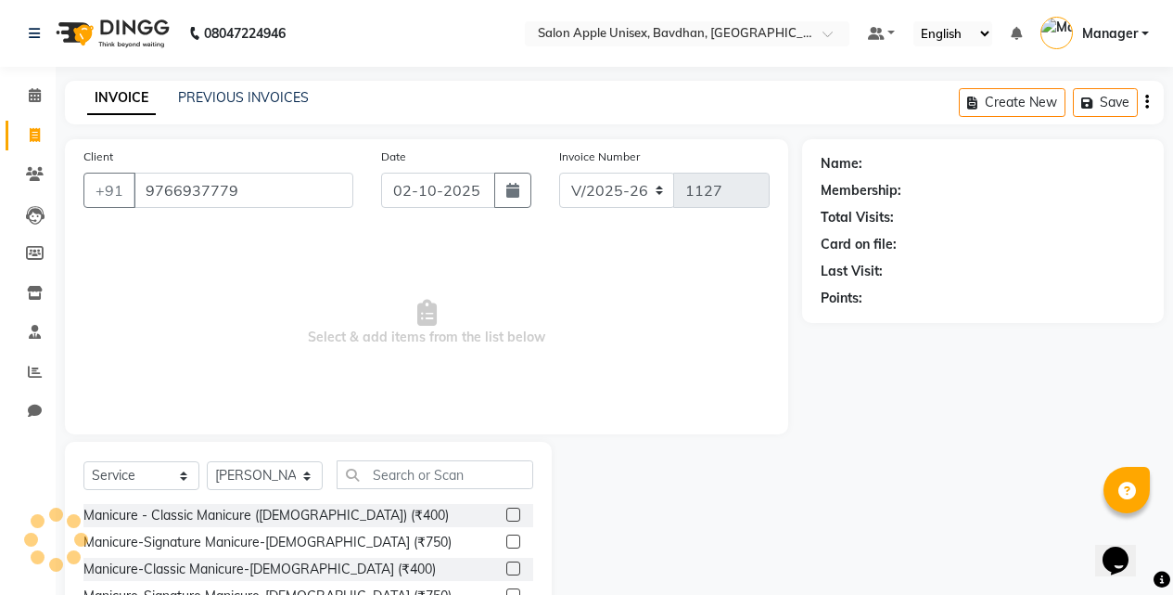
type input "9766937779"
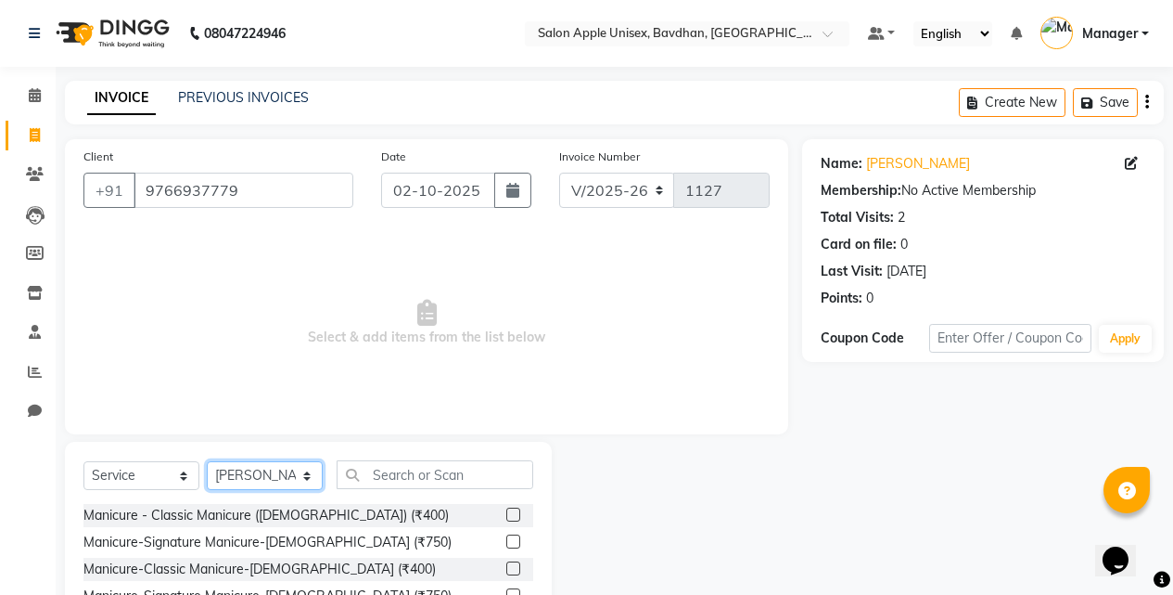
click at [298, 477] on select "Select Stylist Akash Mane [PERSON_NAME] Darshan [PERSON_NAME] More Manager [PER…" at bounding box center [265, 475] width 116 height 29
select select "28115"
click at [207, 461] on select "Select Stylist Akash Mane [PERSON_NAME] Darshan [PERSON_NAME] More Manager [PER…" at bounding box center [265, 475] width 116 height 29
click at [411, 476] on input "text" at bounding box center [435, 474] width 197 height 29
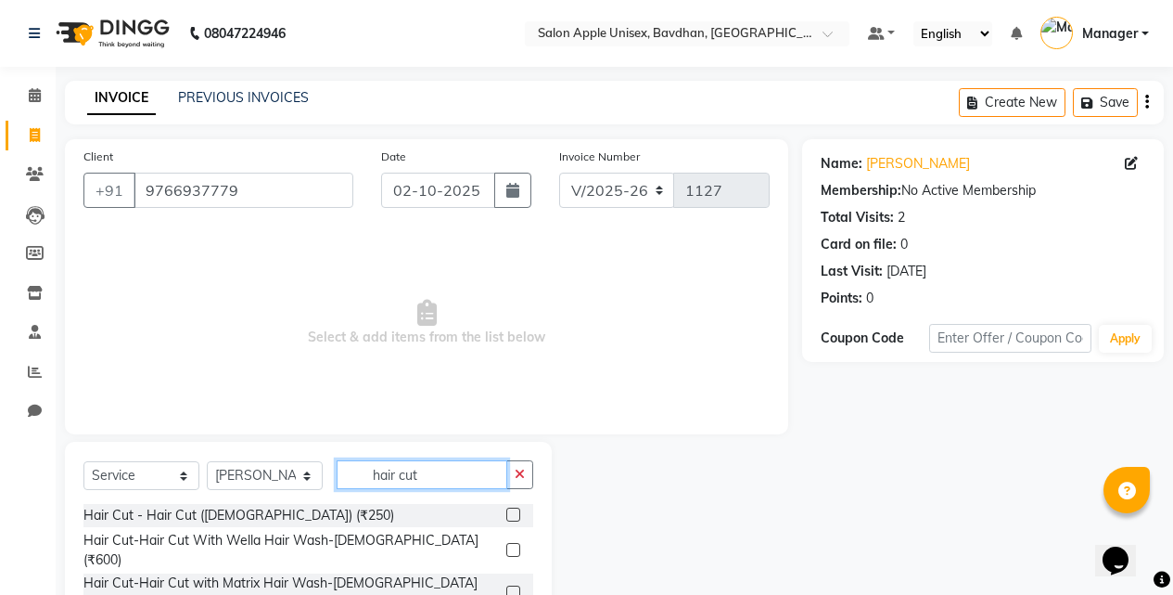
scroll to position [148, 0]
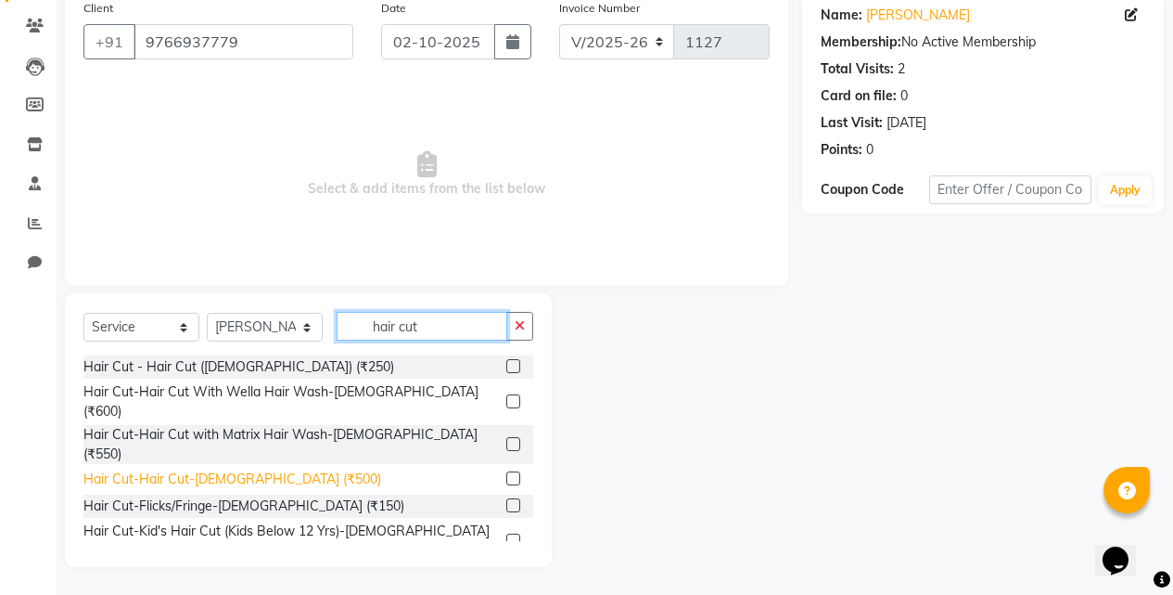
type input "hair cut"
click at [188, 469] on div "Hair Cut-Hair Cut-[DEMOGRAPHIC_DATA] (₹500)" at bounding box center [232, 478] width 298 height 19
checkbox input "false"
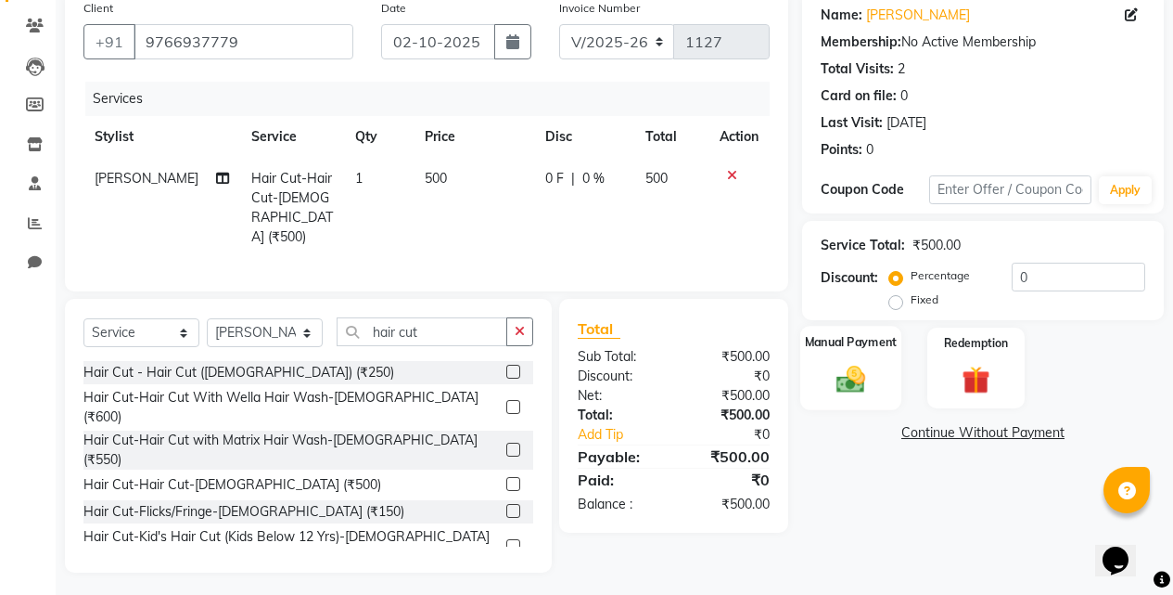
click at [855, 376] on img at bounding box center [850, 378] width 47 height 33
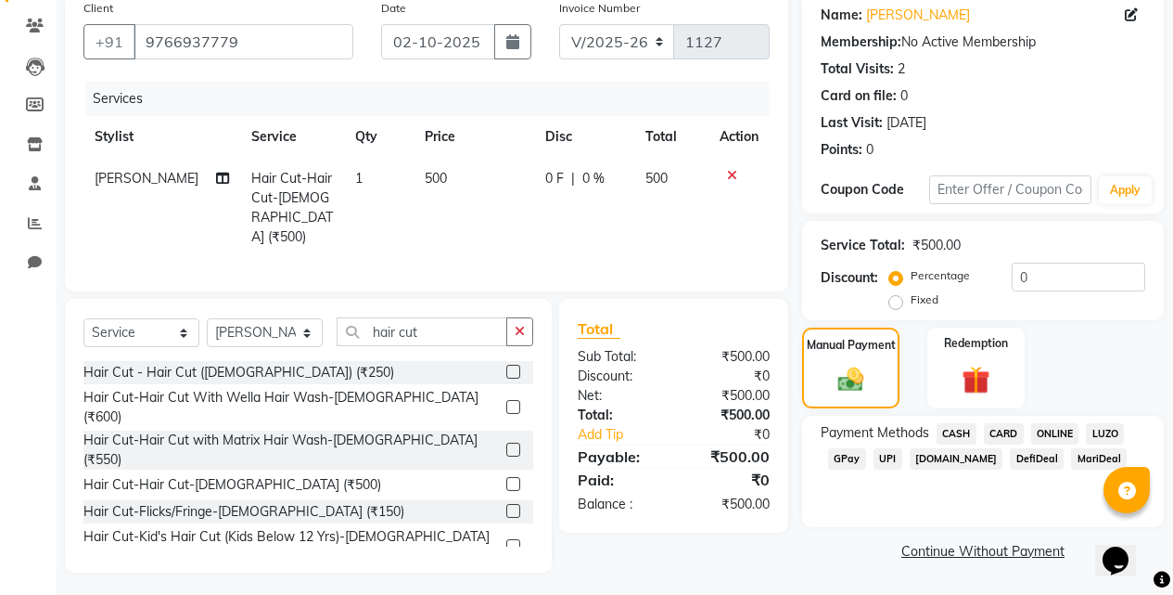
click at [1057, 438] on span "ONLINE" at bounding box center [1055, 433] width 48 height 21
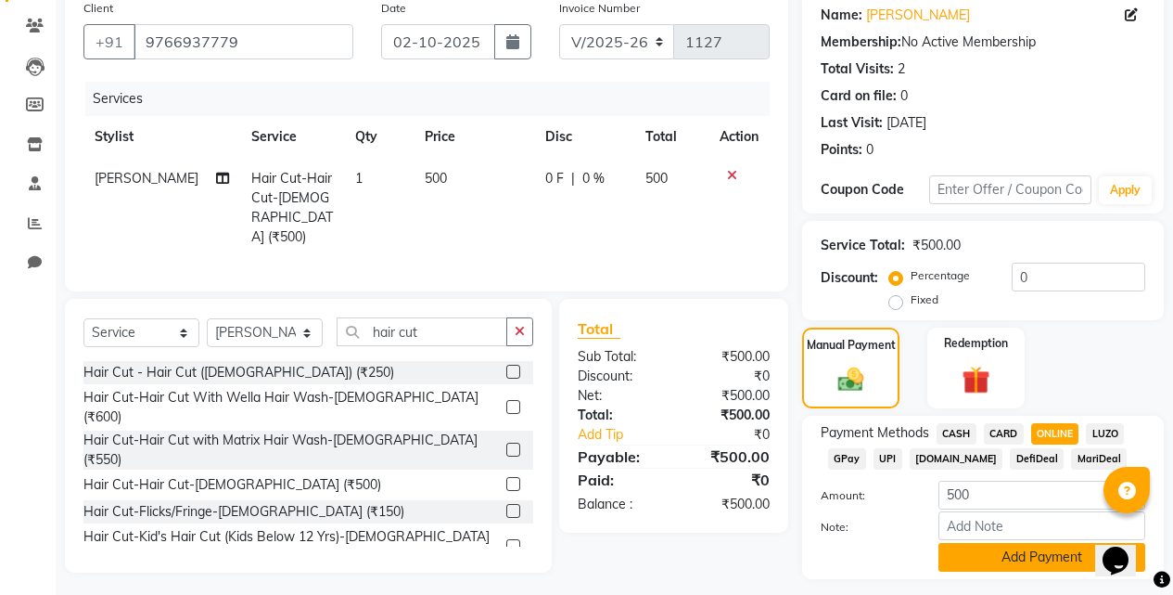
click at [1075, 546] on button "Add Payment" at bounding box center [1042, 557] width 207 height 29
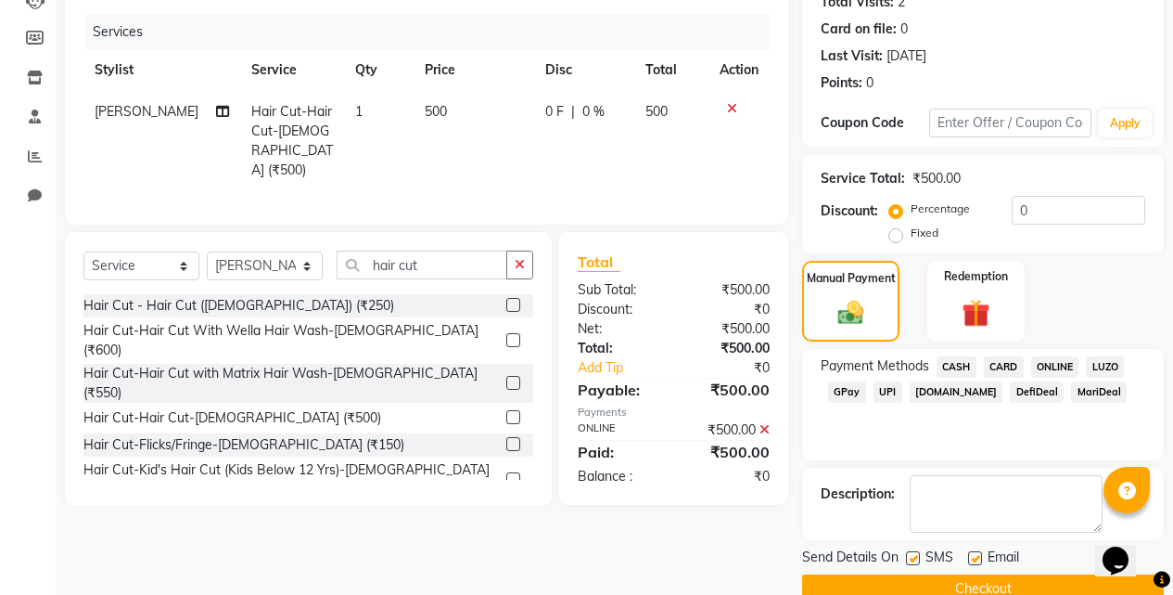
scroll to position [251, 0]
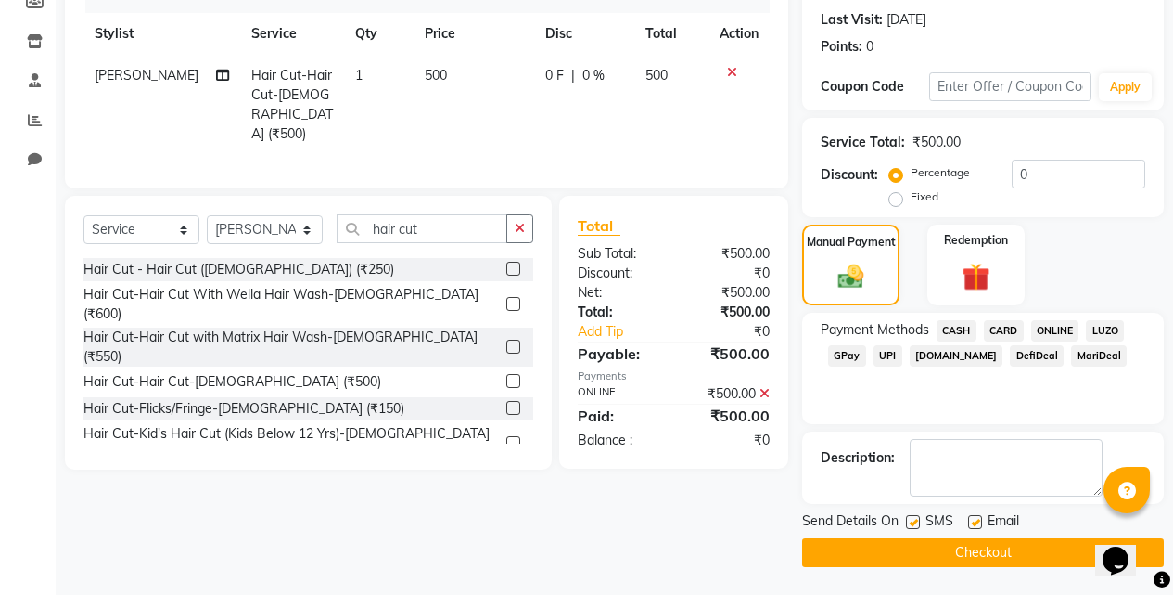
click at [913, 519] on label at bounding box center [913, 522] width 14 height 14
click at [913, 519] on input "checkbox" at bounding box center [912, 523] width 12 height 12
checkbox input "false"
click at [930, 570] on main "INVOICE PREVIOUS INVOICES Create New Save Client [PHONE_NUMBER] Date [DATE] Inv…" at bounding box center [615, 211] width 1118 height 765
click at [927, 552] on button "Checkout" at bounding box center [983, 552] width 362 height 29
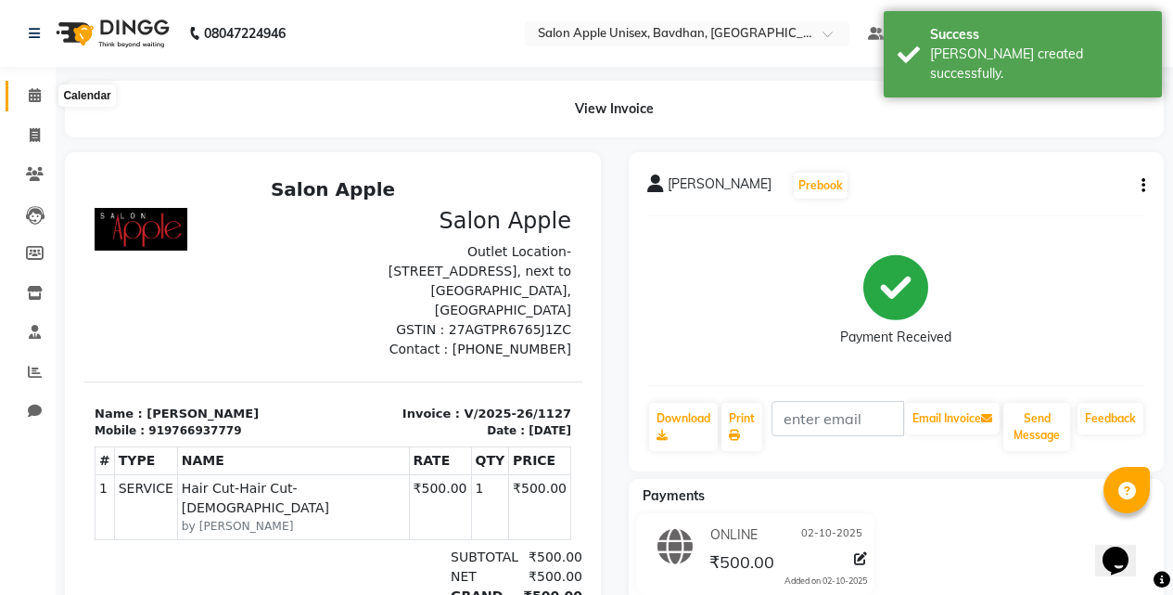
click at [37, 90] on icon at bounding box center [35, 95] width 12 height 14
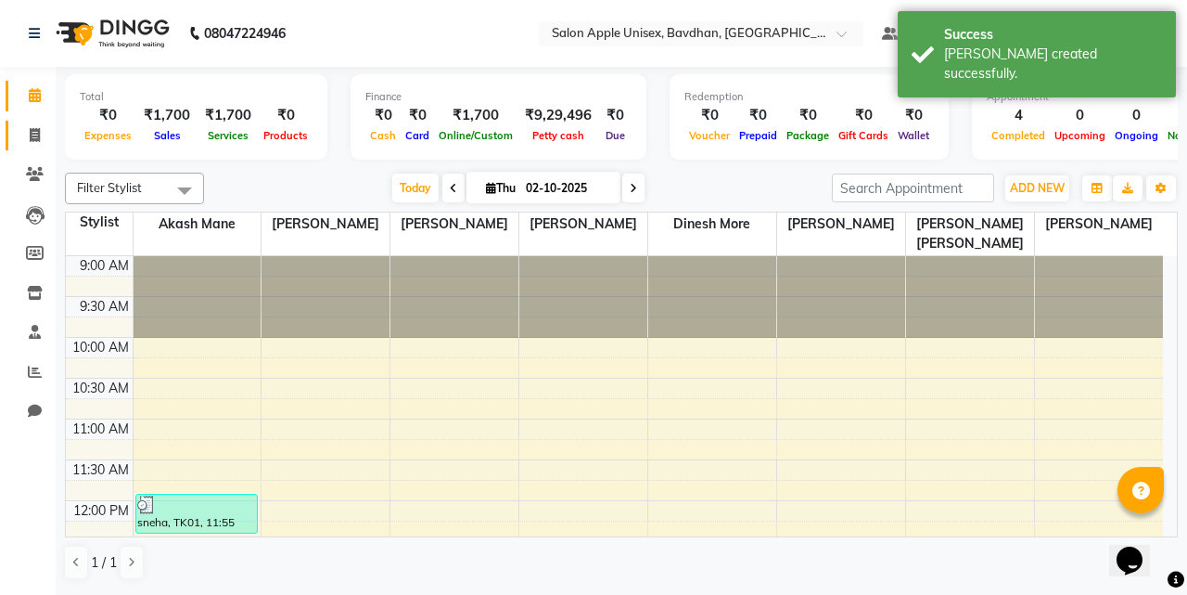
click at [34, 122] on link "Invoice" at bounding box center [28, 136] width 45 height 31
select select "474"
select select "service"
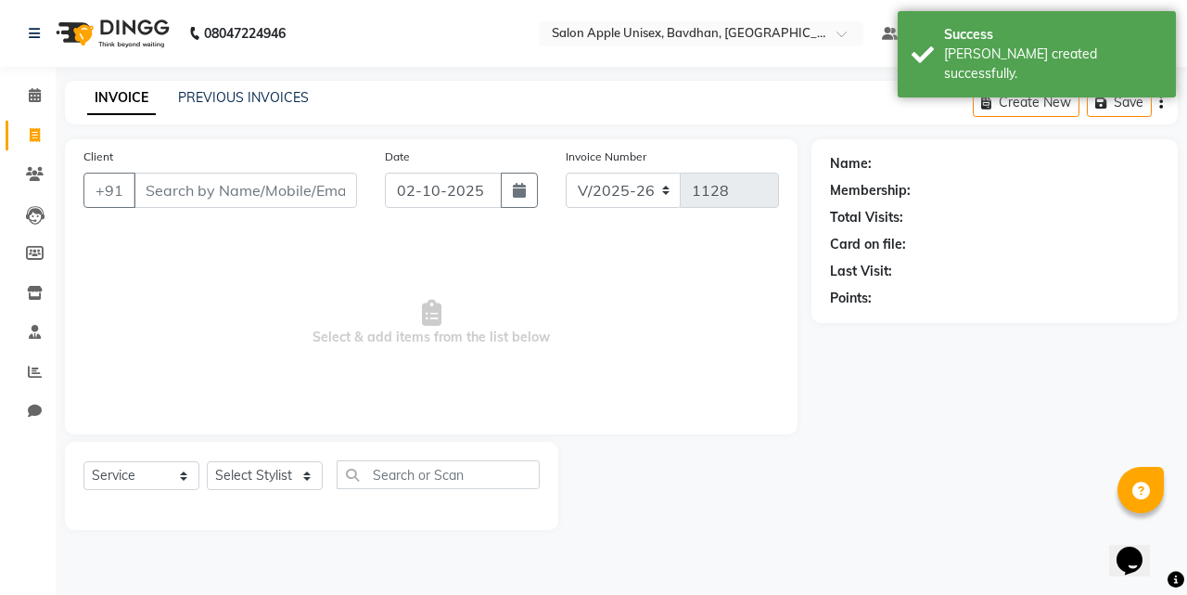
select select "14344"
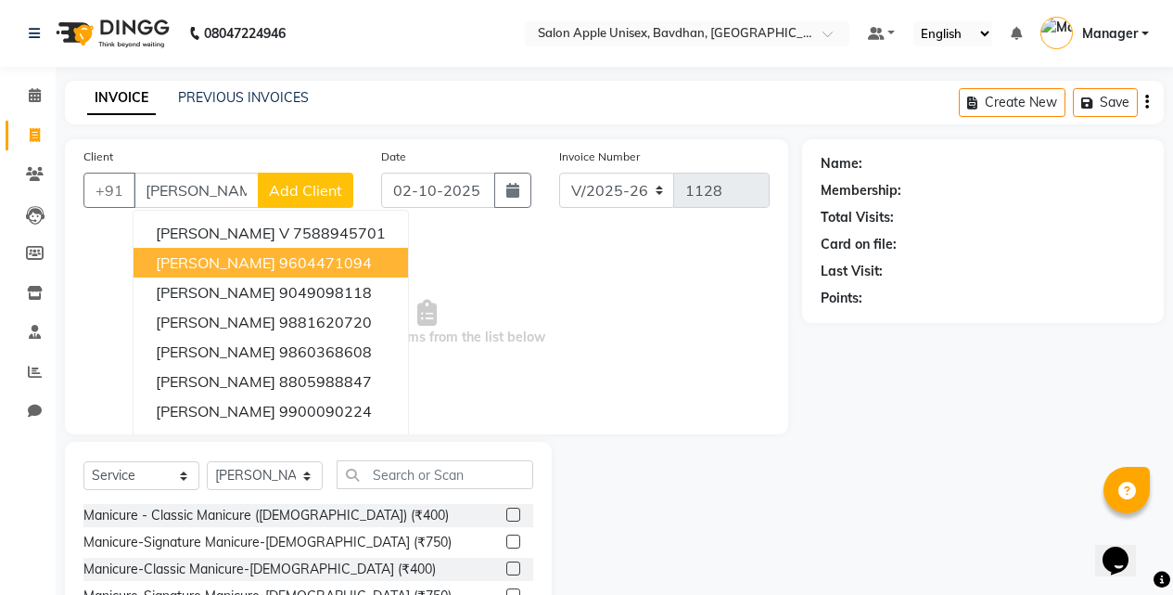
click at [170, 275] on button "[PERSON_NAME] 9604471094" at bounding box center [271, 263] width 275 height 30
type input "9604471094"
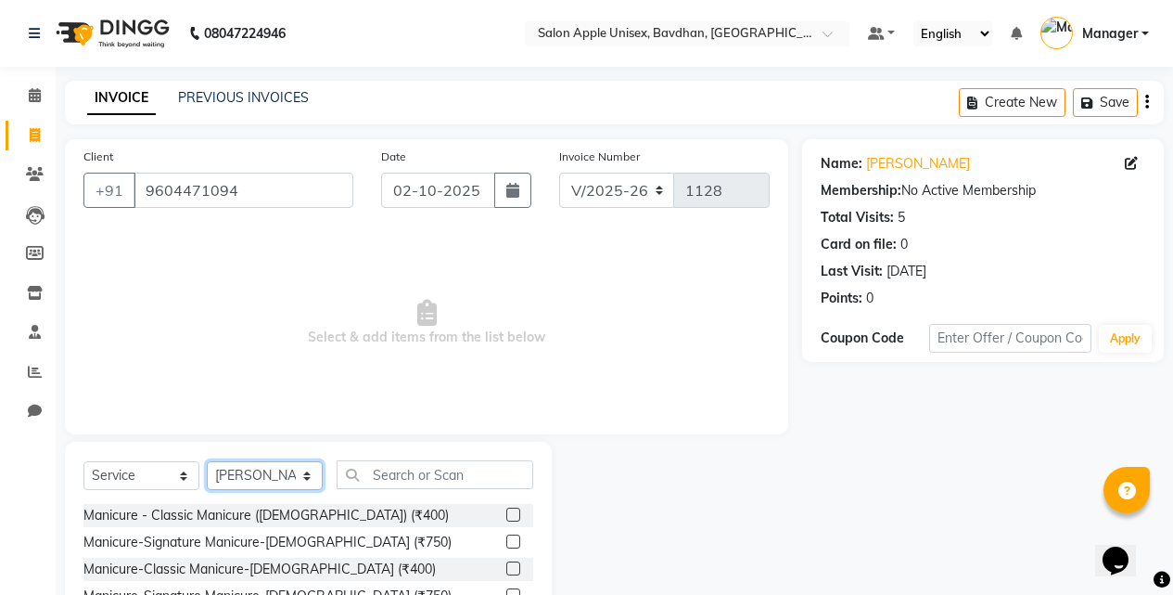
click at [251, 482] on select "Select Stylist Akash Mane [PERSON_NAME] Darshan [PERSON_NAME] More Manager [PER…" at bounding box center [265, 475] width 116 height 29
select select "22803"
click at [207, 461] on select "Select Stylist Akash Mane [PERSON_NAME] Darshan [PERSON_NAME] More Manager [PER…" at bounding box center [265, 475] width 116 height 29
click at [459, 477] on input "text" at bounding box center [435, 474] width 197 height 29
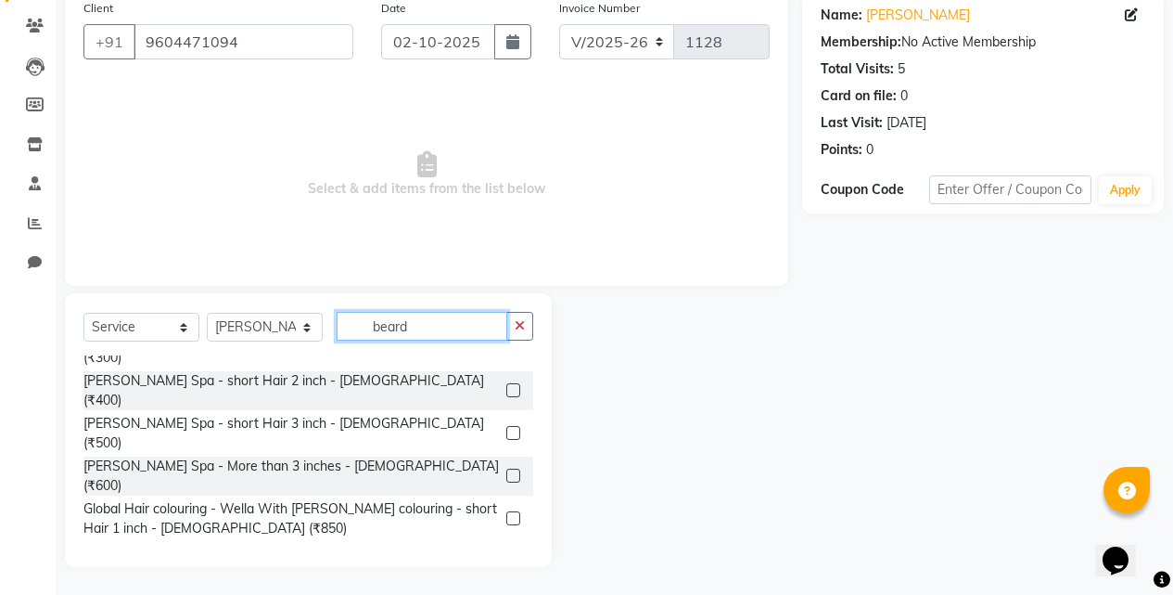
scroll to position [371, 0]
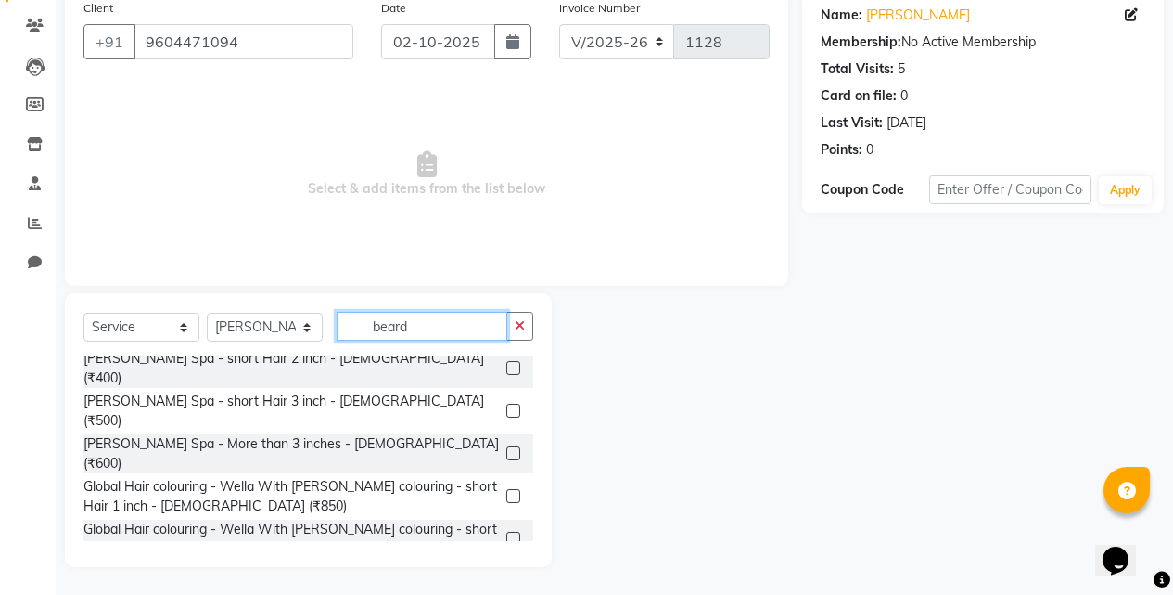
drag, startPoint x: 442, startPoint y: 330, endPoint x: 431, endPoint y: 327, distance: 11.5
click at [431, 327] on input "beard" at bounding box center [422, 326] width 171 height 29
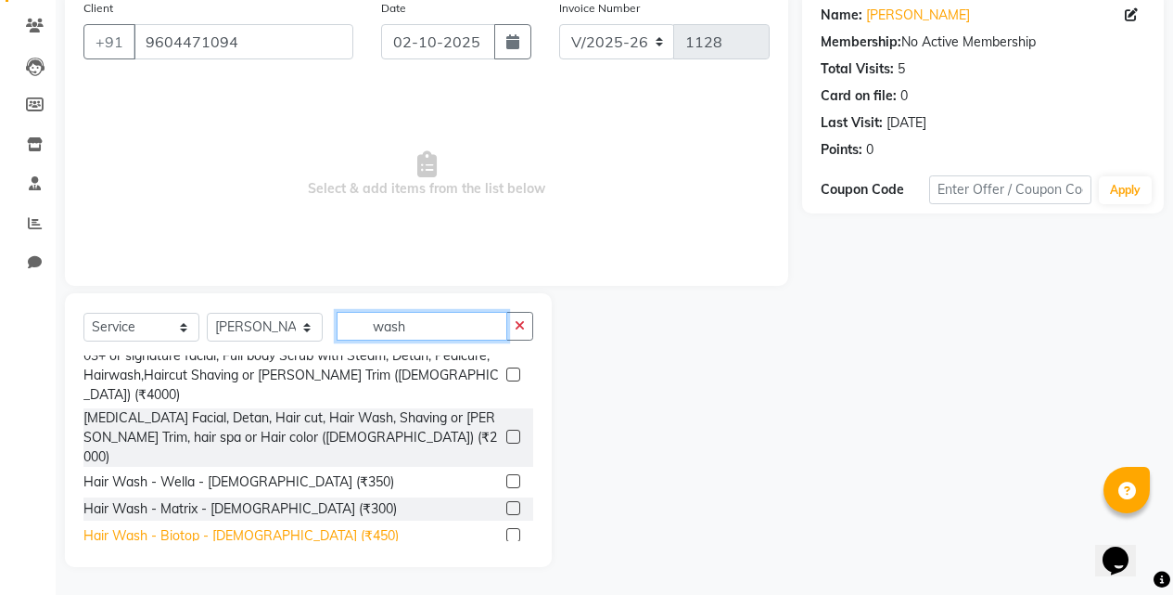
scroll to position [464, 0]
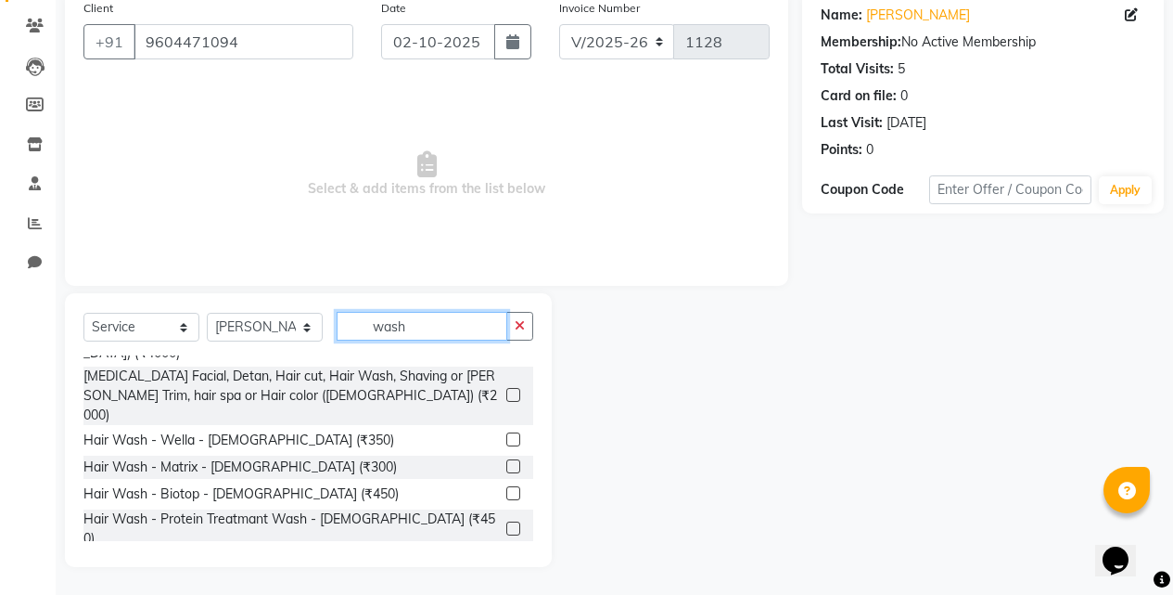
type input "wash"
click at [234, 581] on div "Hair Wash - Matrix - [DEMOGRAPHIC_DATA] (₹200)" at bounding box center [240, 590] width 314 height 19
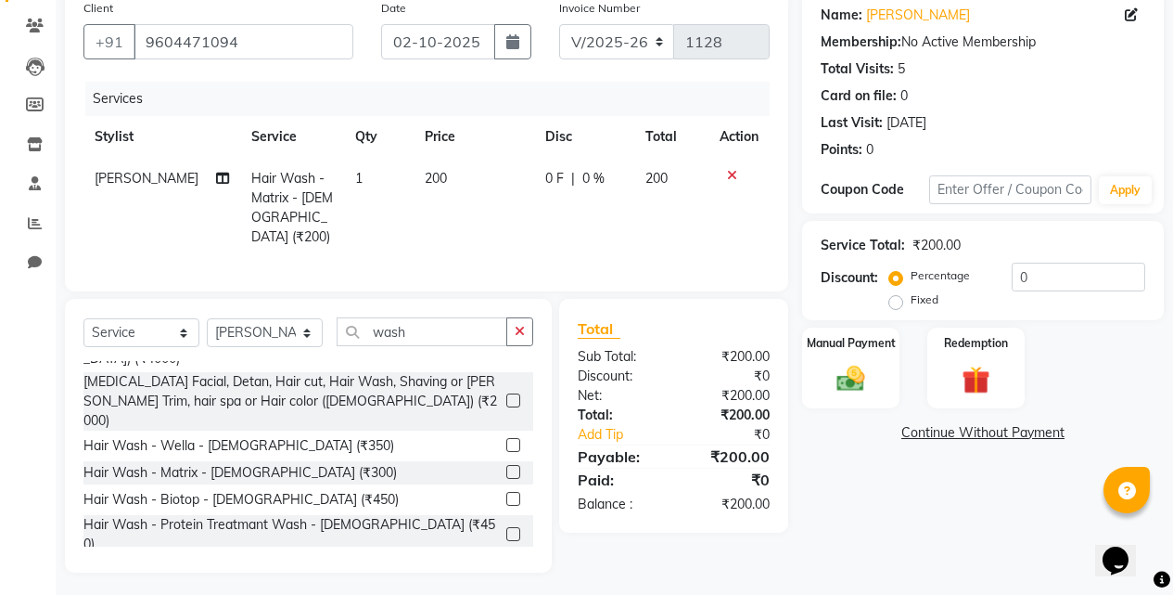
checkbox input "false"
click at [935, 299] on label "Fixed" at bounding box center [925, 299] width 28 height 17
click at [906, 299] on input "Fixed" at bounding box center [899, 299] width 13 height 13
radio input "true"
click at [1020, 276] on input "0" at bounding box center [1079, 277] width 134 height 29
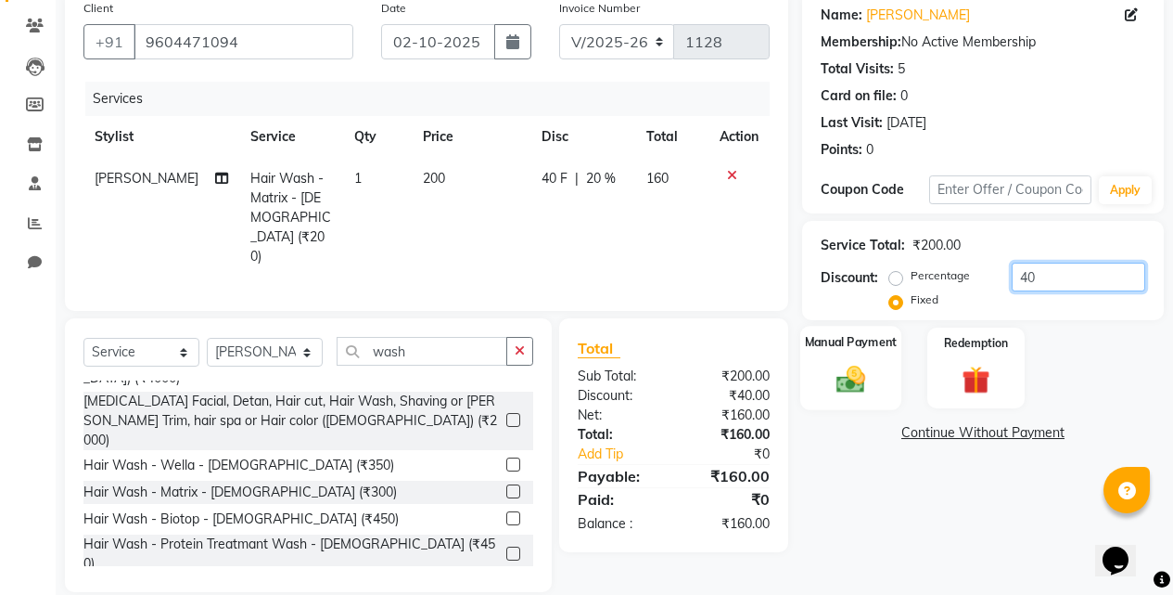
type input "40"
click at [872, 376] on img at bounding box center [850, 378] width 47 height 33
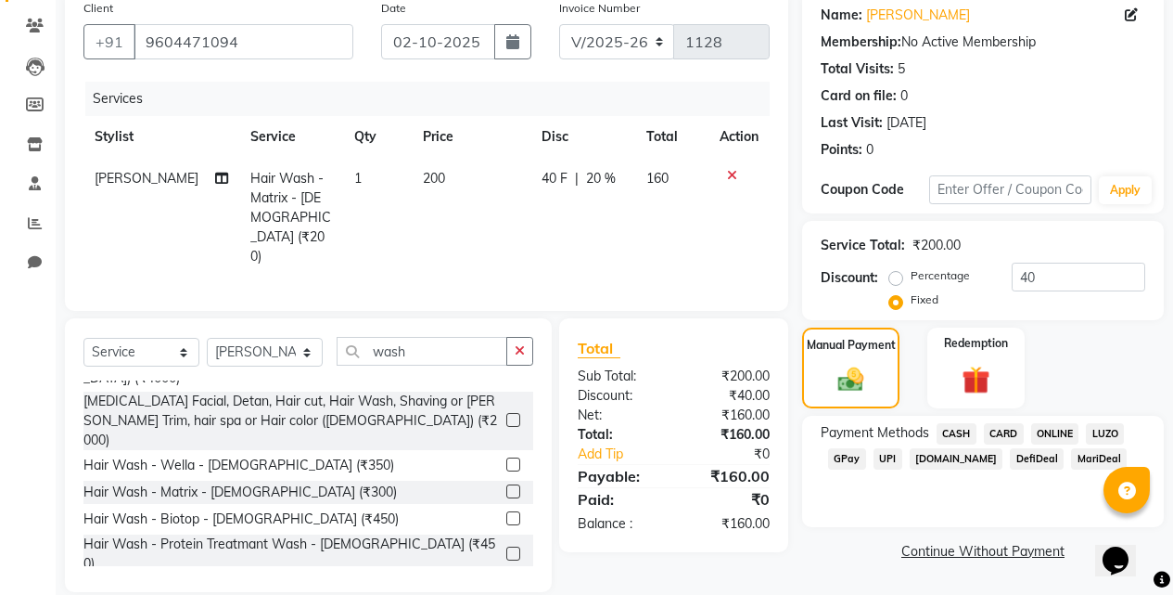
click at [1075, 440] on span "ONLINE" at bounding box center [1055, 433] width 48 height 21
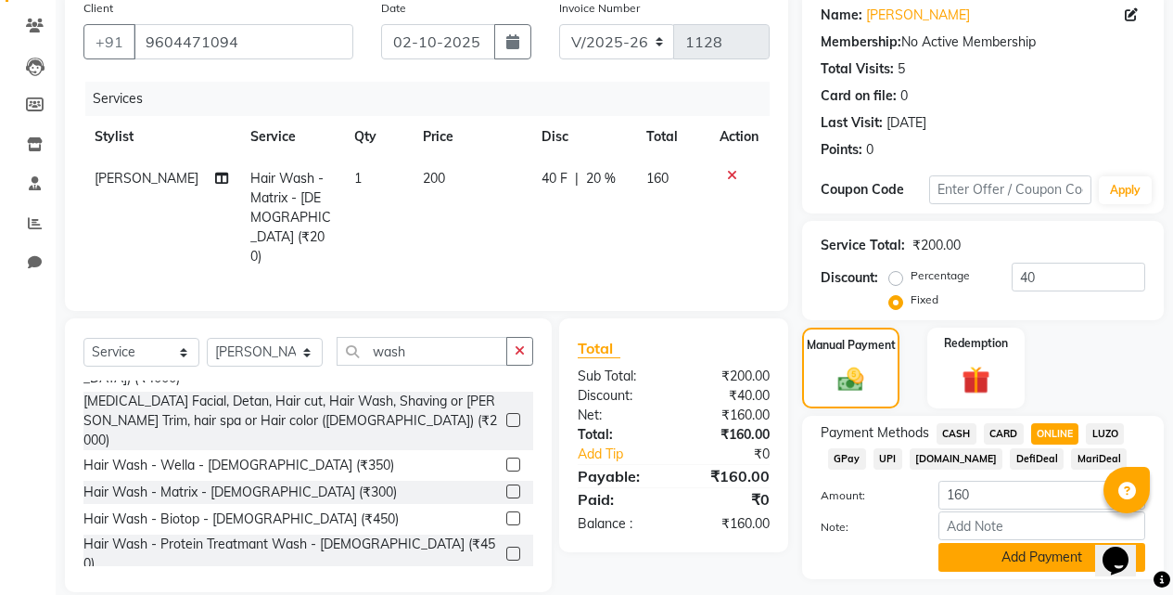
click at [956, 550] on button "Add Payment" at bounding box center [1042, 557] width 207 height 29
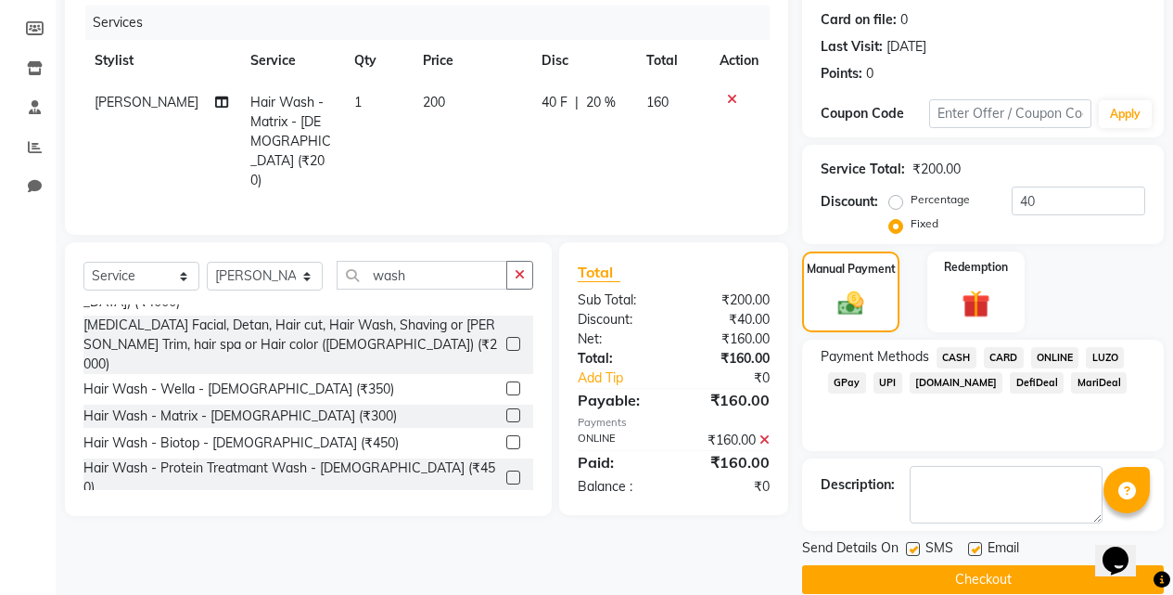
scroll to position [251, 0]
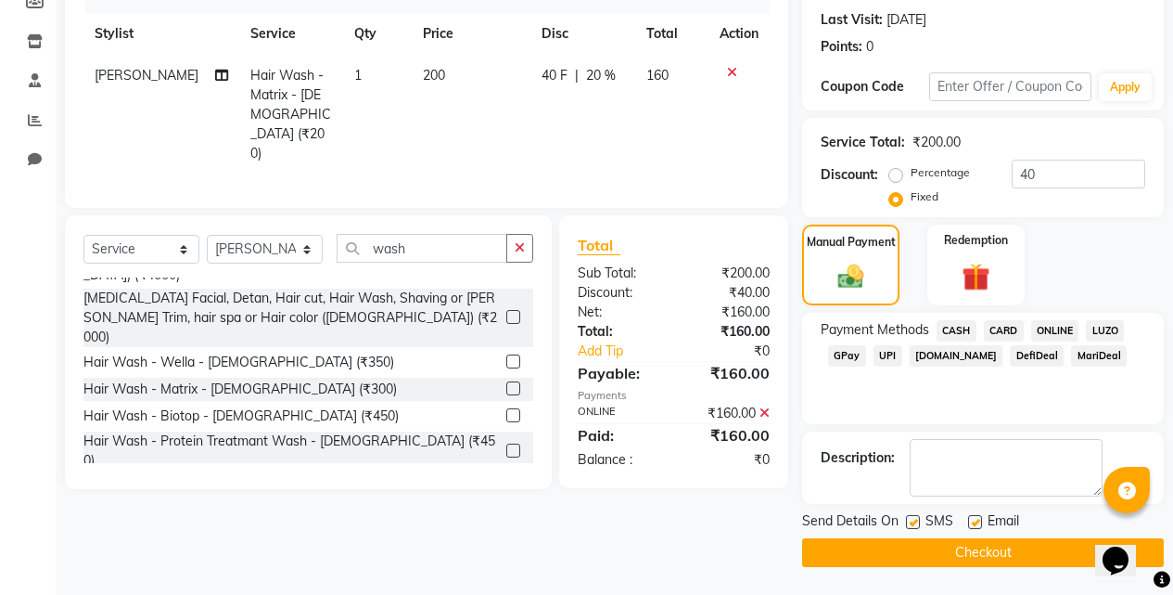
click at [916, 525] on label at bounding box center [913, 522] width 14 height 14
click at [916, 525] on input "checkbox" at bounding box center [912, 523] width 12 height 12
checkbox input "false"
click at [917, 534] on div "Send Details On SMS Email Checkout" at bounding box center [983, 539] width 362 height 56
click at [917, 542] on button "Checkout" at bounding box center [983, 552] width 362 height 29
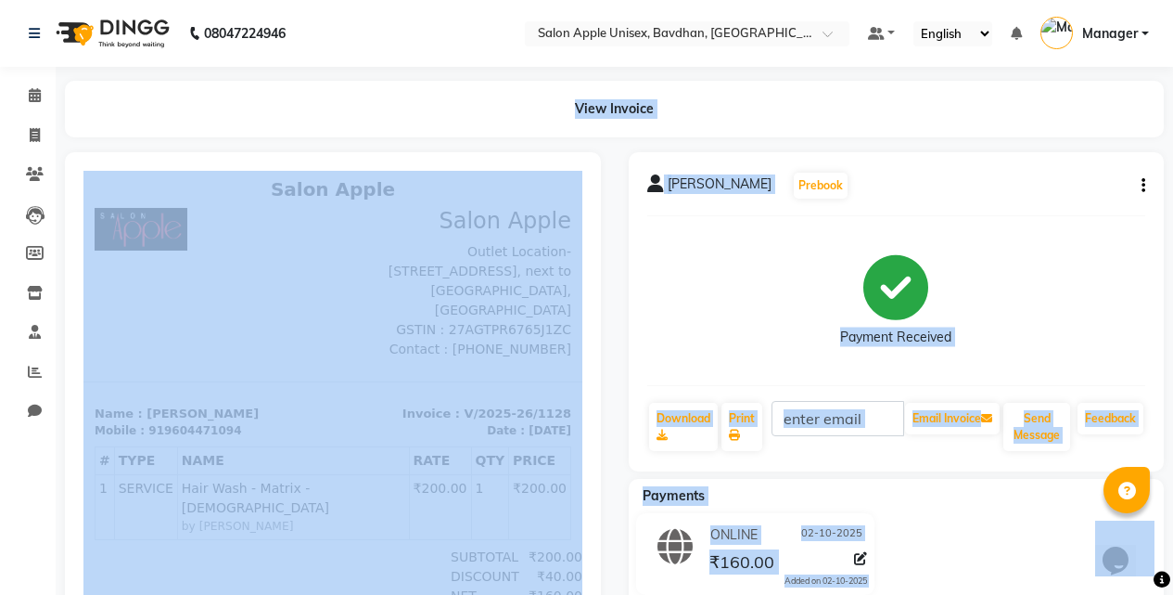
click at [118, 68] on div "08047224946 Select Location × Salon Apple Unisex, Bavdhan, Bavdhan Default Pane…" at bounding box center [586, 366] width 1173 height 733
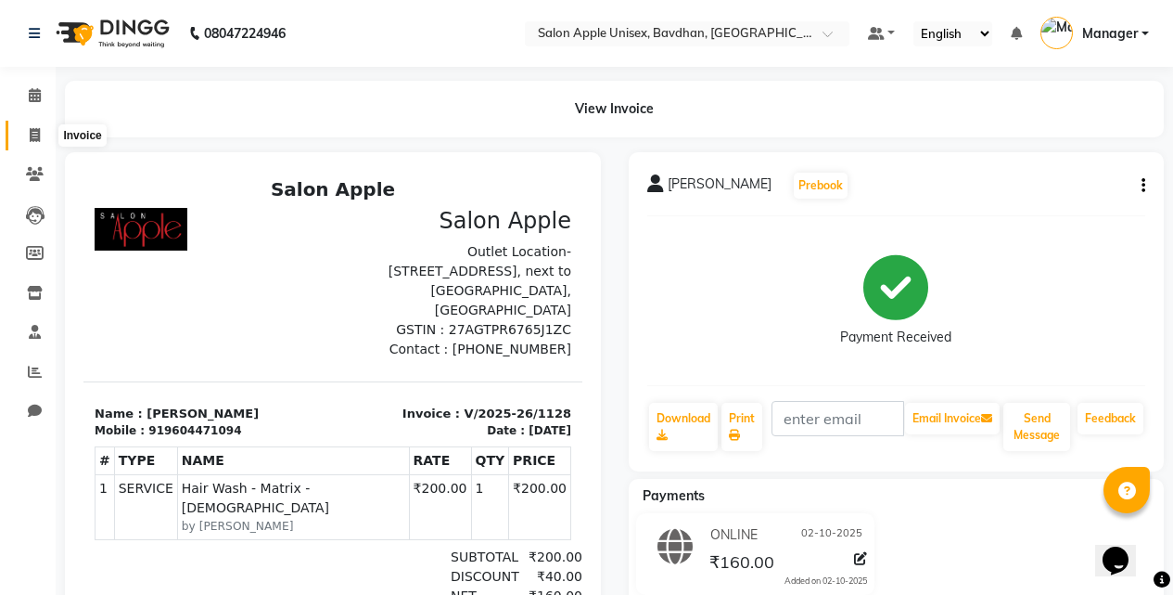
click at [22, 126] on span at bounding box center [35, 135] width 32 height 21
select select "service"
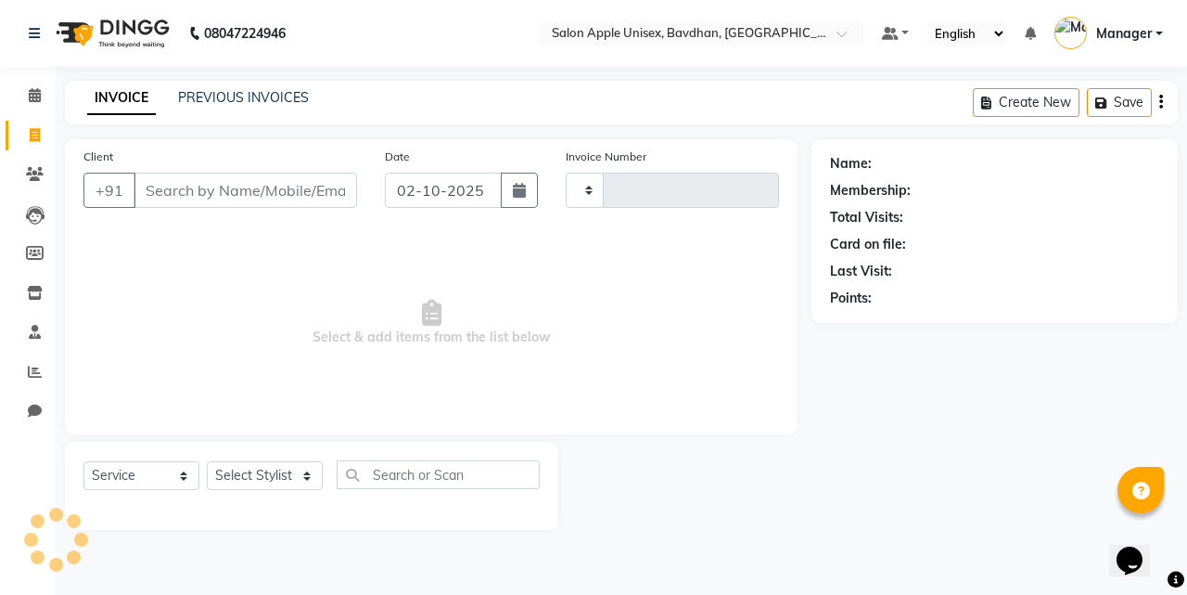
type input "1129"
select select "474"
select select "14344"
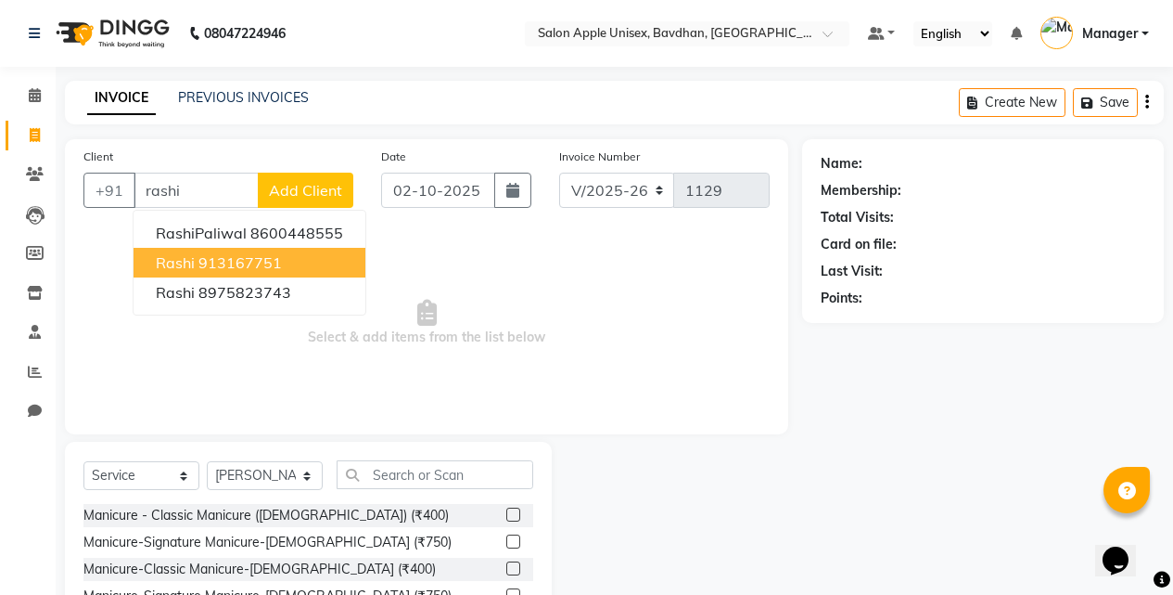
click at [276, 255] on ngb-highlight "913167751" at bounding box center [240, 262] width 83 height 19
type input "913167751"
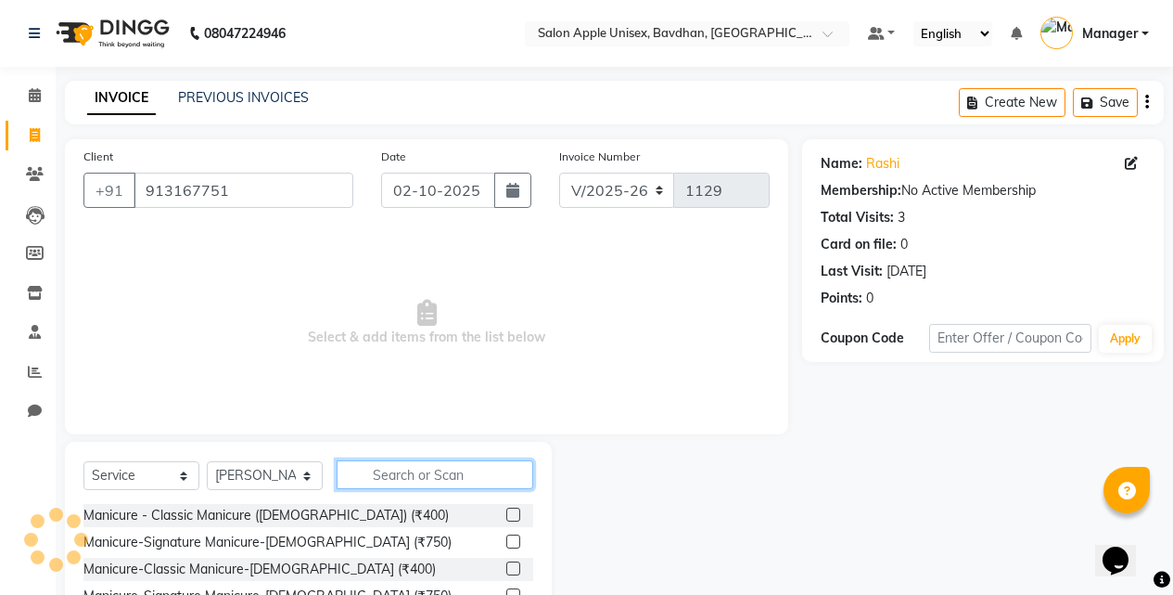
click at [373, 466] on input "text" at bounding box center [435, 474] width 197 height 29
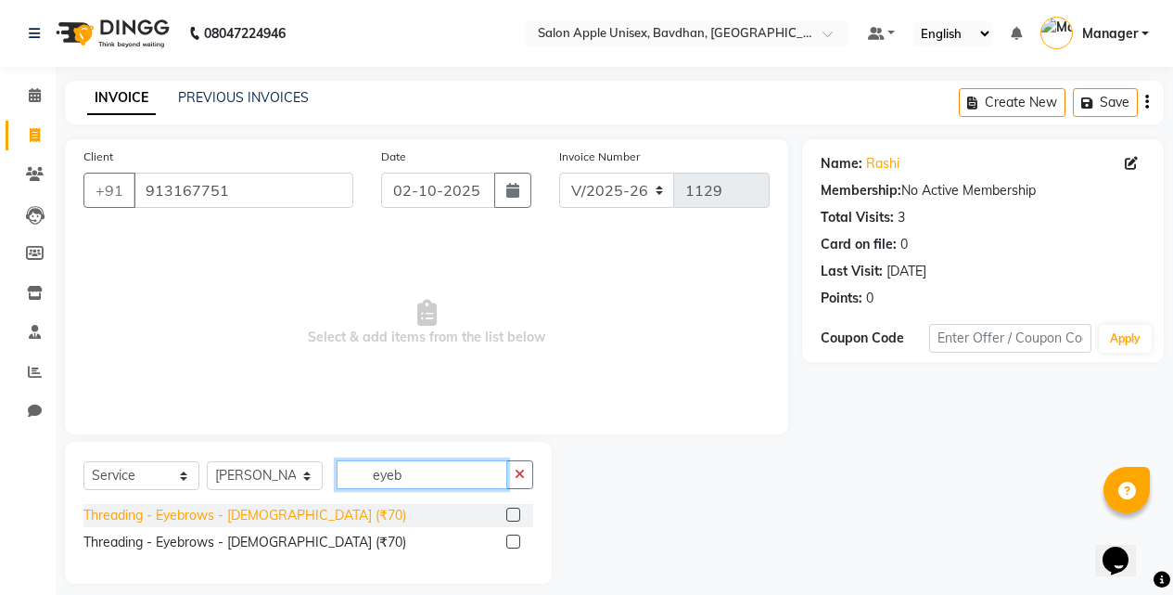
type input "eyeb"
click at [288, 516] on div "Threading - Eyebrows - [DEMOGRAPHIC_DATA] (₹70)" at bounding box center [244, 515] width 323 height 19
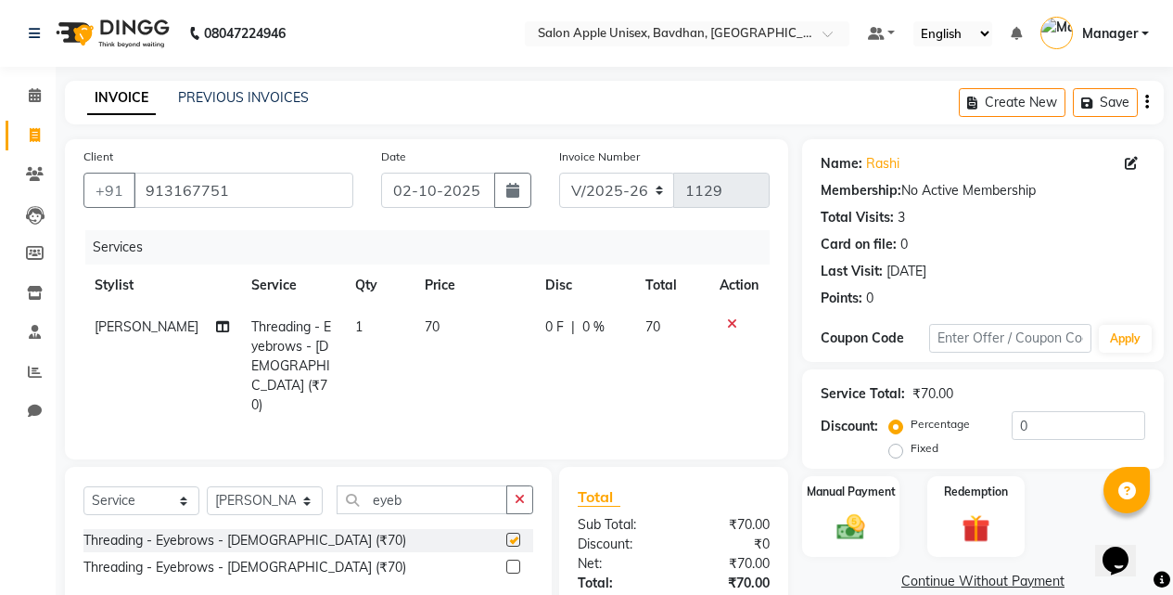
checkbox input "false"
click at [878, 504] on div "Manual Payment" at bounding box center [851, 516] width 101 height 84
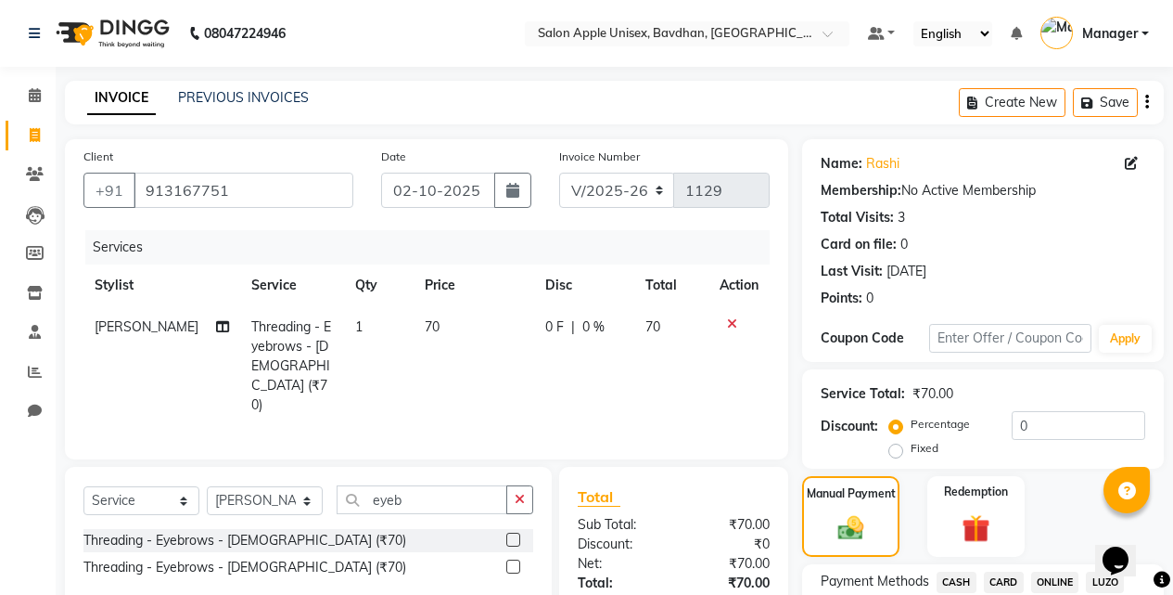
scroll to position [147, 0]
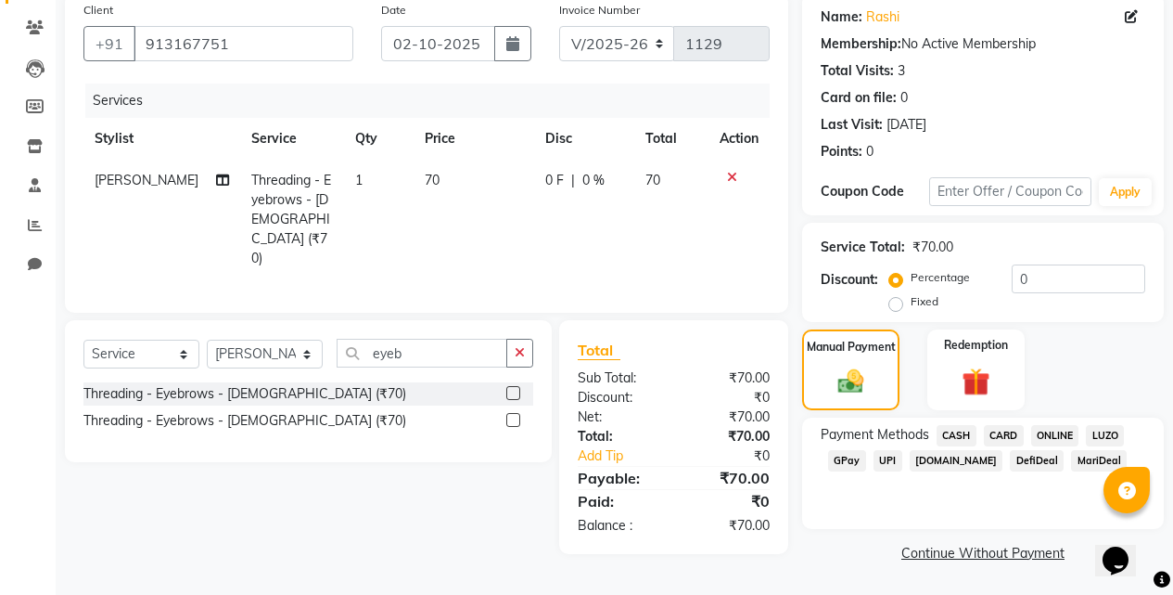
click at [1057, 429] on span "ONLINE" at bounding box center [1055, 435] width 48 height 21
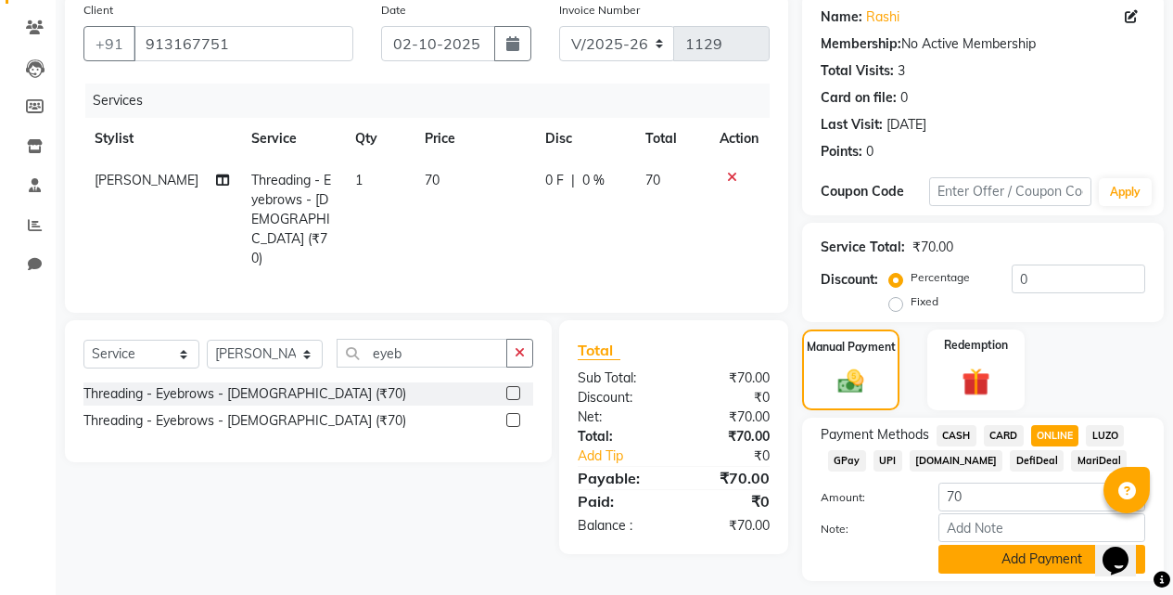
click at [1042, 559] on button "Add Payment" at bounding box center [1042, 558] width 207 height 29
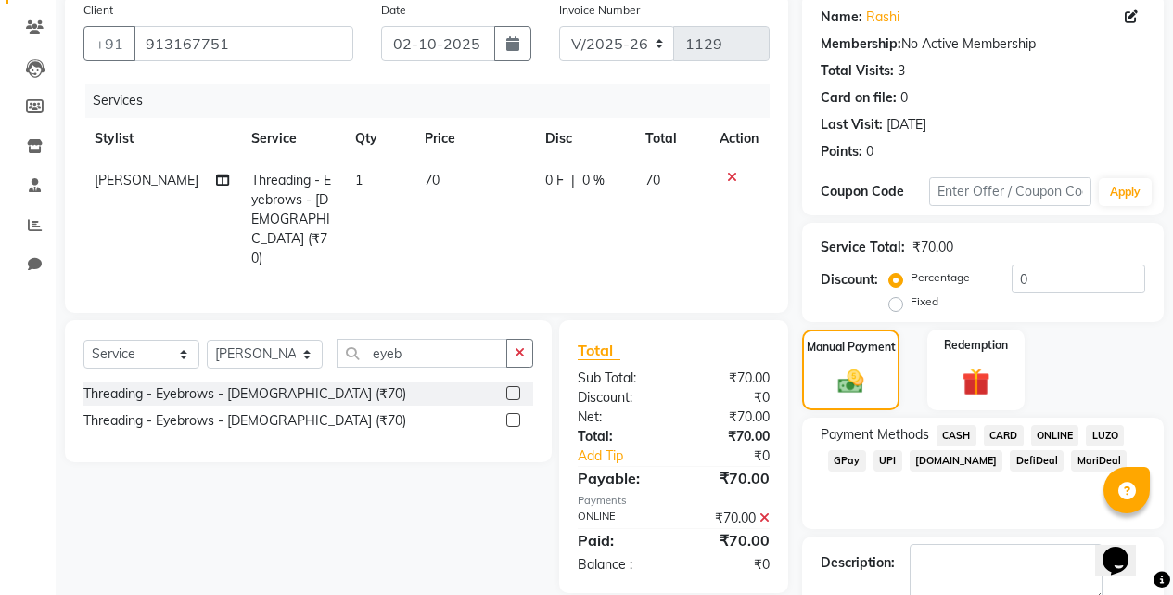
scroll to position [251, 0]
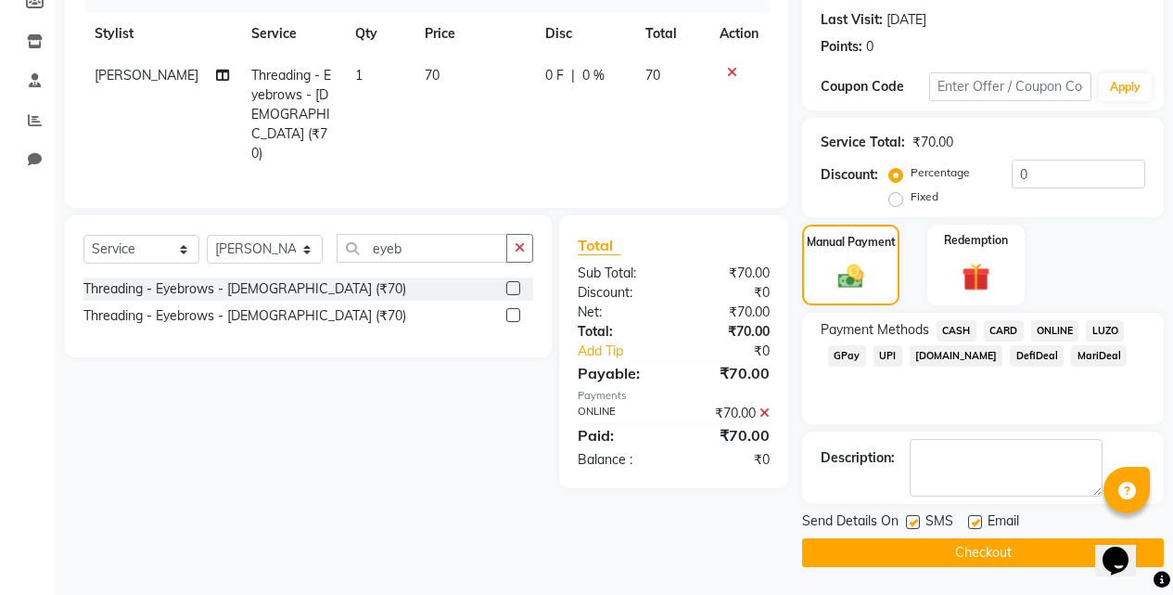
click at [919, 525] on label at bounding box center [913, 522] width 14 height 14
click at [918, 525] on input "checkbox" at bounding box center [912, 523] width 12 height 12
checkbox input "false"
click at [918, 540] on button "Checkout" at bounding box center [983, 552] width 362 height 29
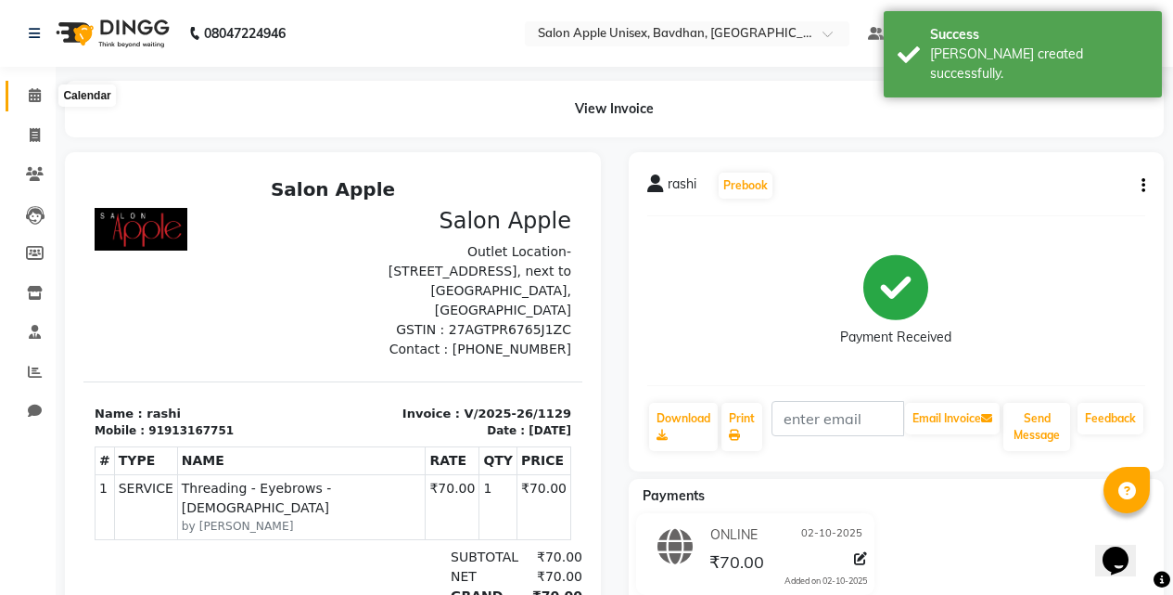
click at [34, 92] on icon at bounding box center [35, 95] width 12 height 14
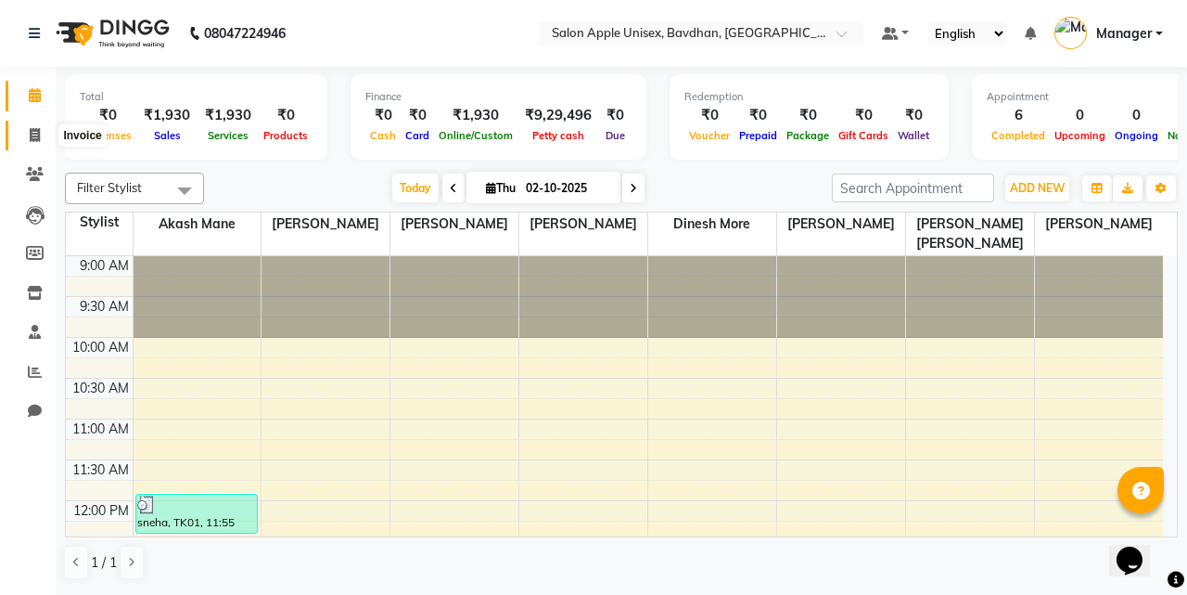
click at [48, 141] on span at bounding box center [35, 135] width 32 height 21
select select "service"
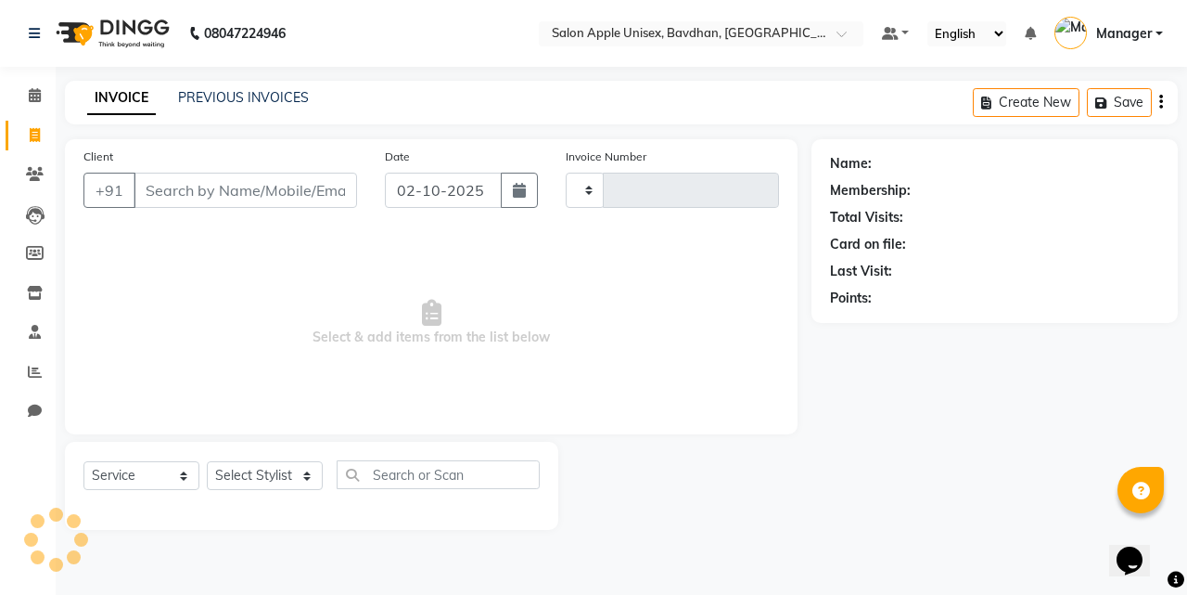
type input "1130"
select select "474"
click at [205, 108] on div "INVOICE PREVIOUS INVOICES" at bounding box center [198, 98] width 266 height 21
click at [208, 105] on div "INVOICE PREVIOUS INVOICES" at bounding box center [198, 98] width 266 height 21
select select "14344"
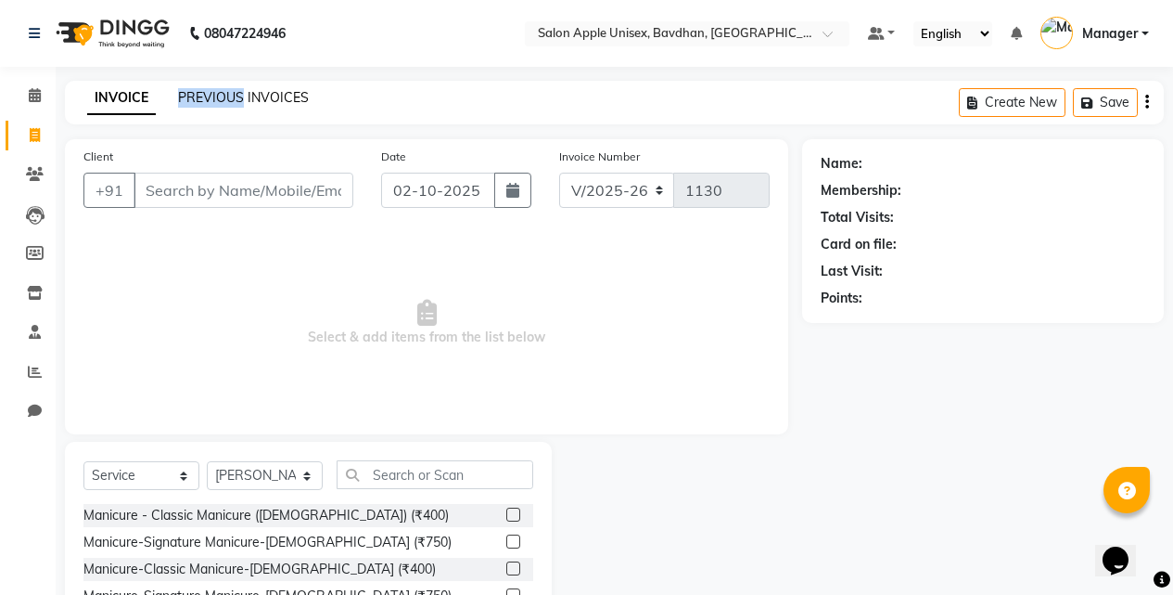
click at [271, 101] on link "PREVIOUS INVOICES" at bounding box center [243, 97] width 131 height 17
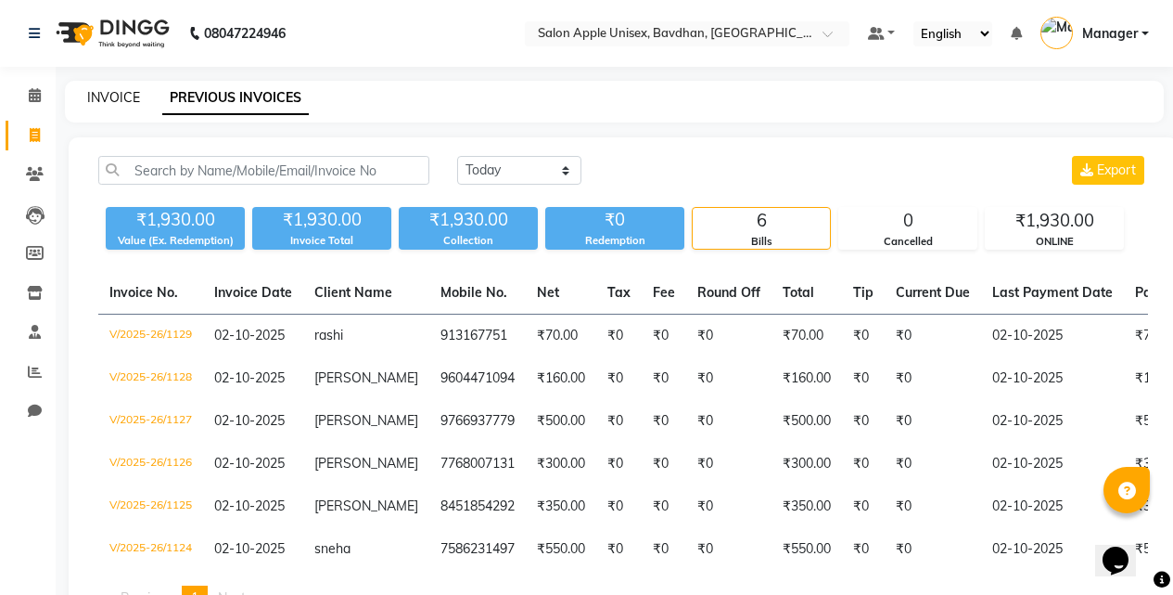
click at [122, 93] on link "INVOICE" at bounding box center [113, 97] width 53 height 17
select select "service"
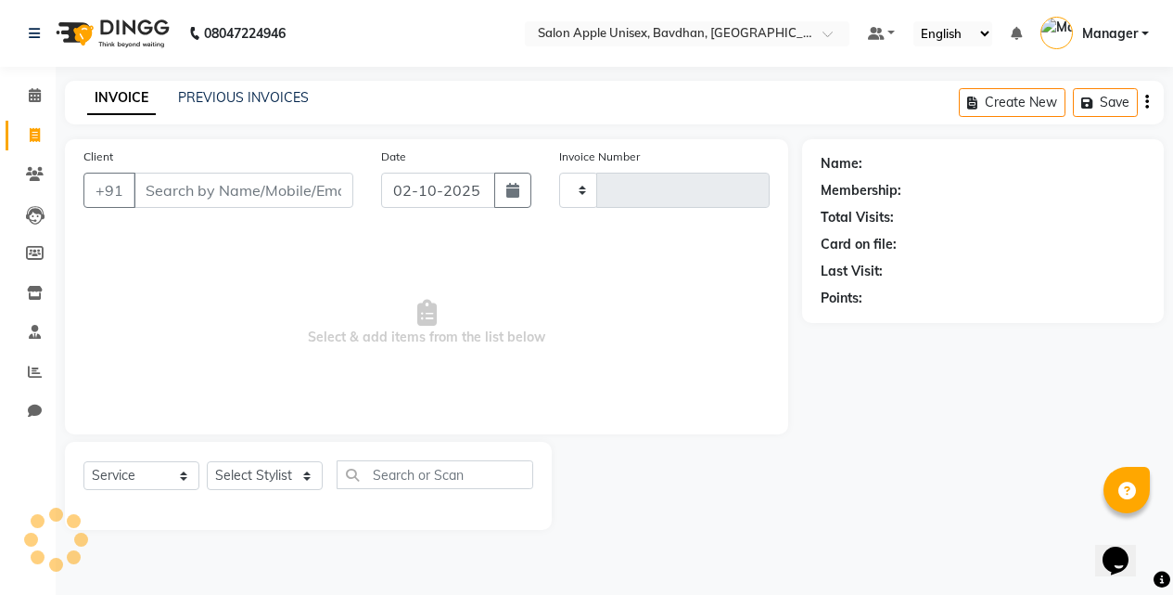
type input "1130"
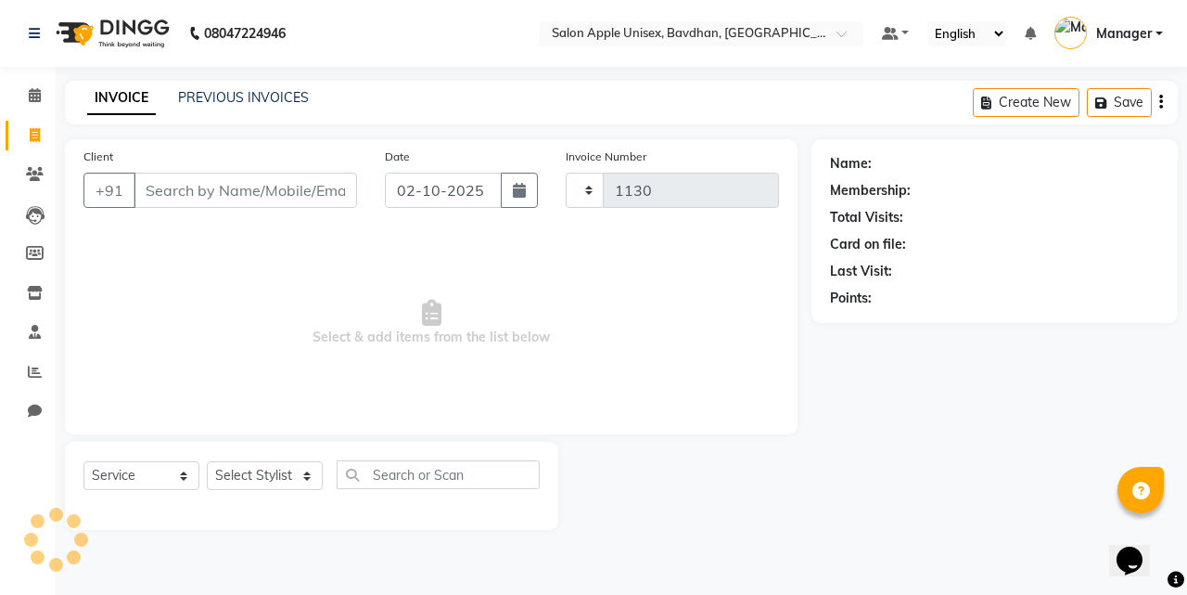
select select "474"
select select "14344"
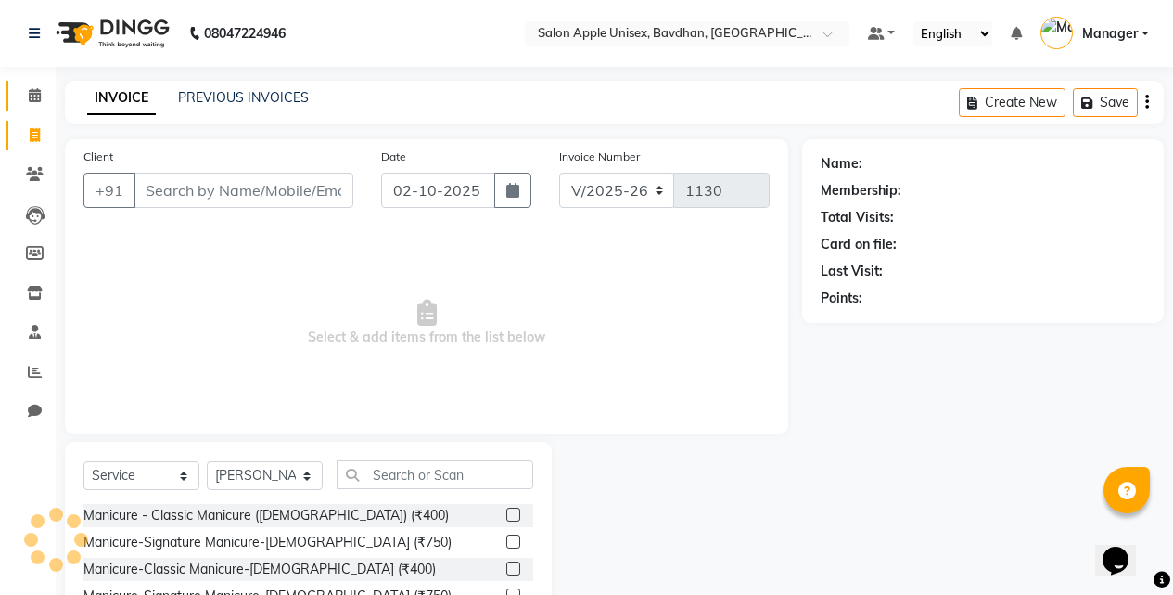
click at [30, 84] on link "Calendar" at bounding box center [28, 96] width 45 height 31
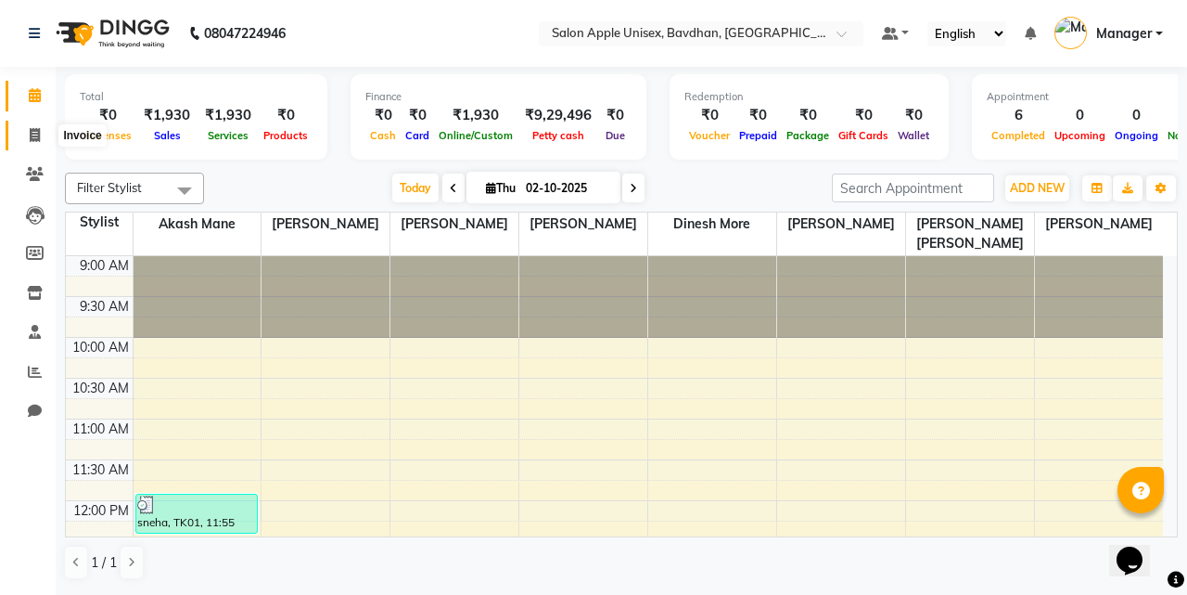
click at [42, 135] on span at bounding box center [35, 135] width 32 height 21
select select "474"
select select "service"
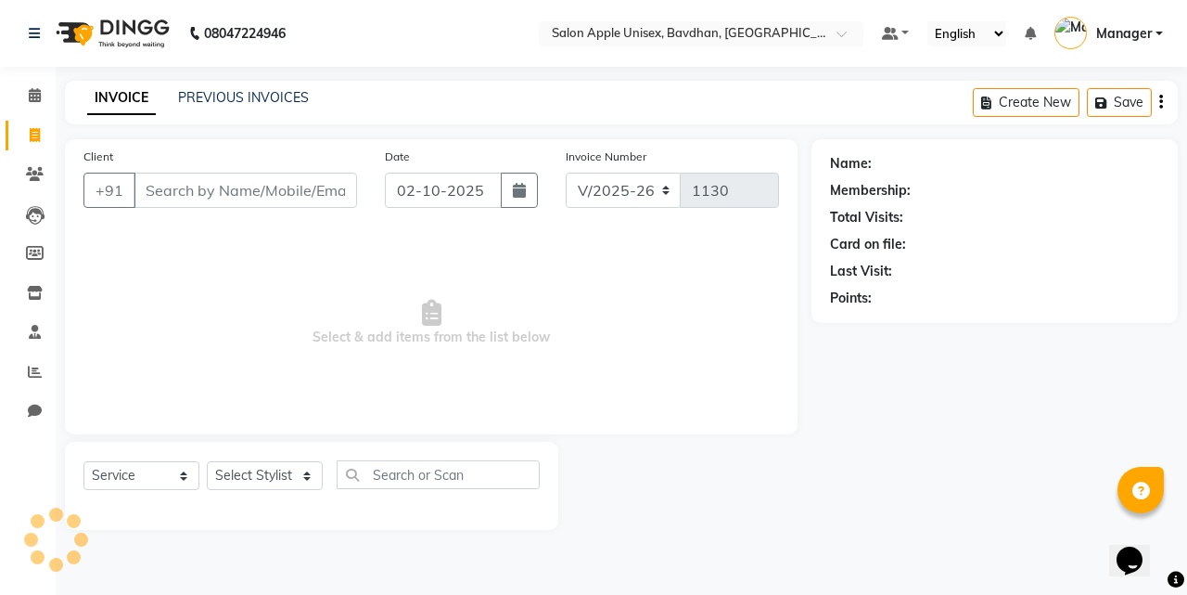
select select "14344"
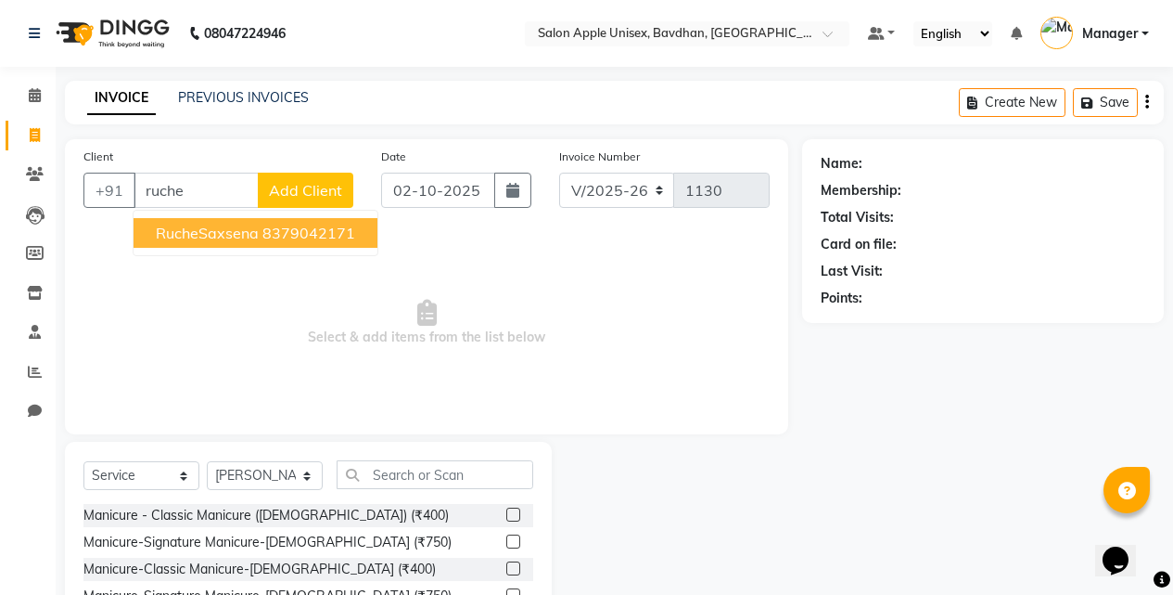
click at [210, 239] on span "RucheSaxsena" at bounding box center [207, 233] width 103 height 19
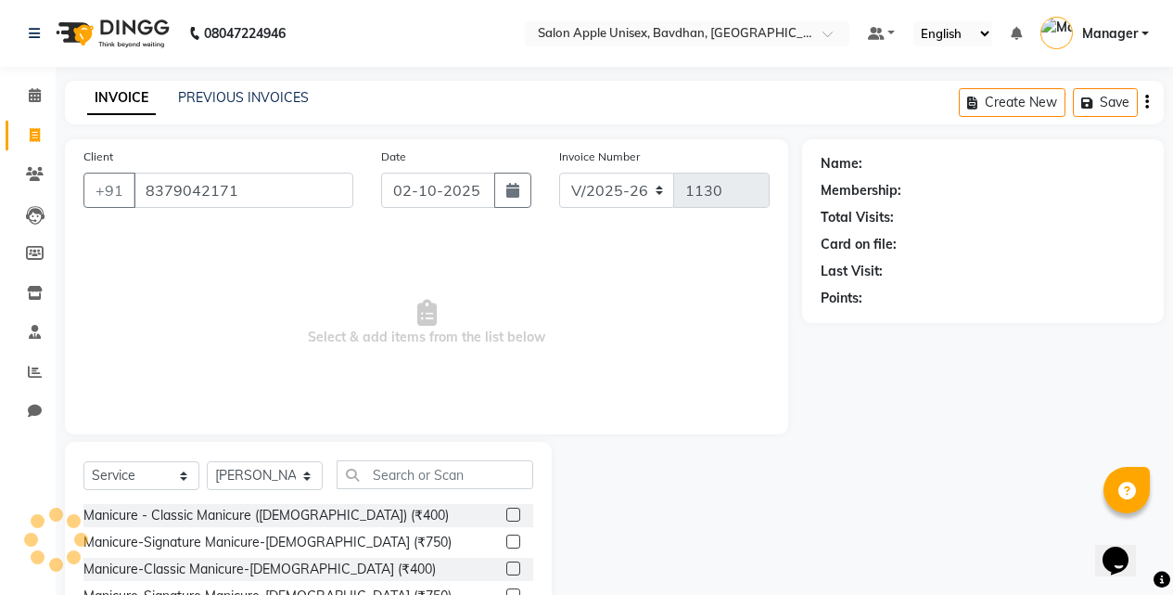
type input "8379042171"
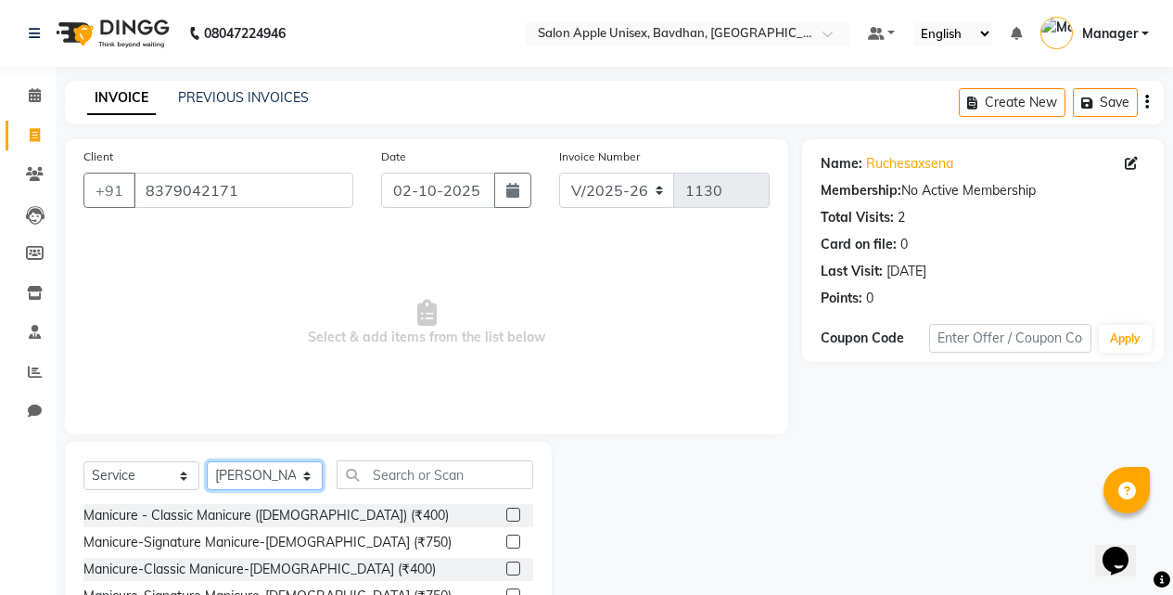
click at [255, 480] on select "Select Stylist Akash Mane [PERSON_NAME] Darshan [PERSON_NAME] More Manager [PER…" at bounding box center [265, 475] width 116 height 29
click at [207, 461] on select "Select Stylist Akash Mane [PERSON_NAME] Darshan [PERSON_NAME] More Manager [PER…" at bounding box center [265, 475] width 116 height 29
click at [411, 480] on input "text" at bounding box center [435, 474] width 197 height 29
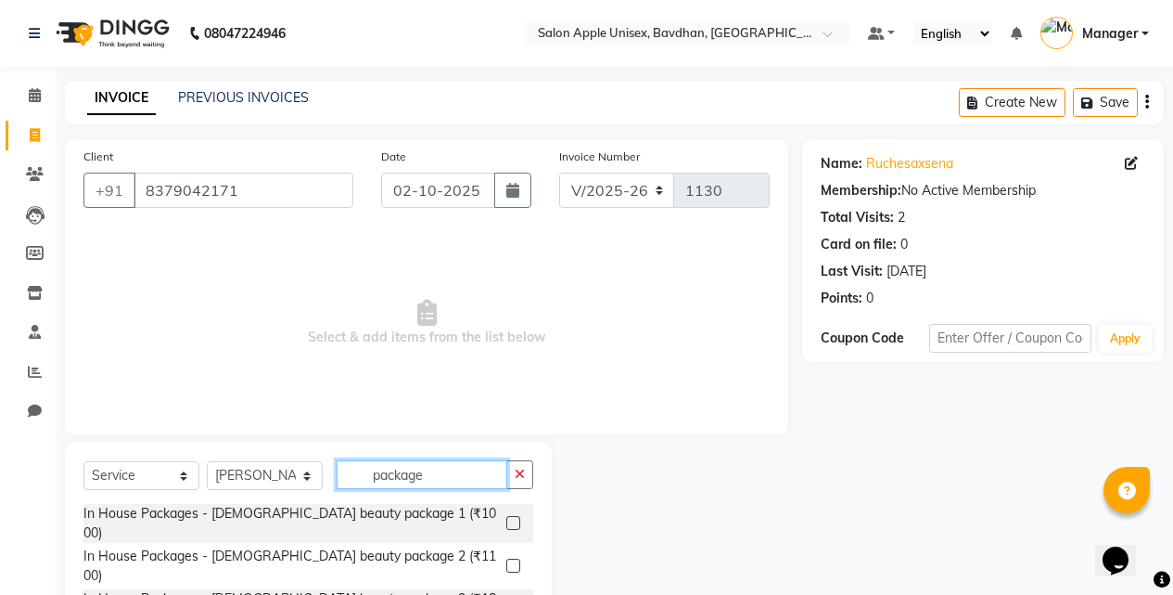
type input "package"
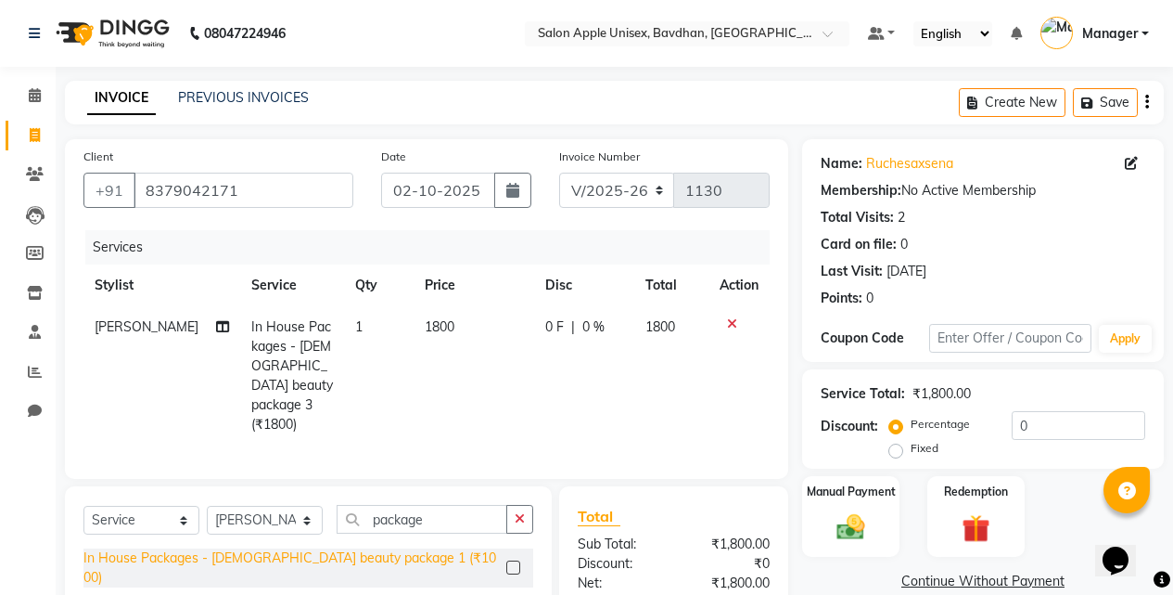
checkbox input "false"
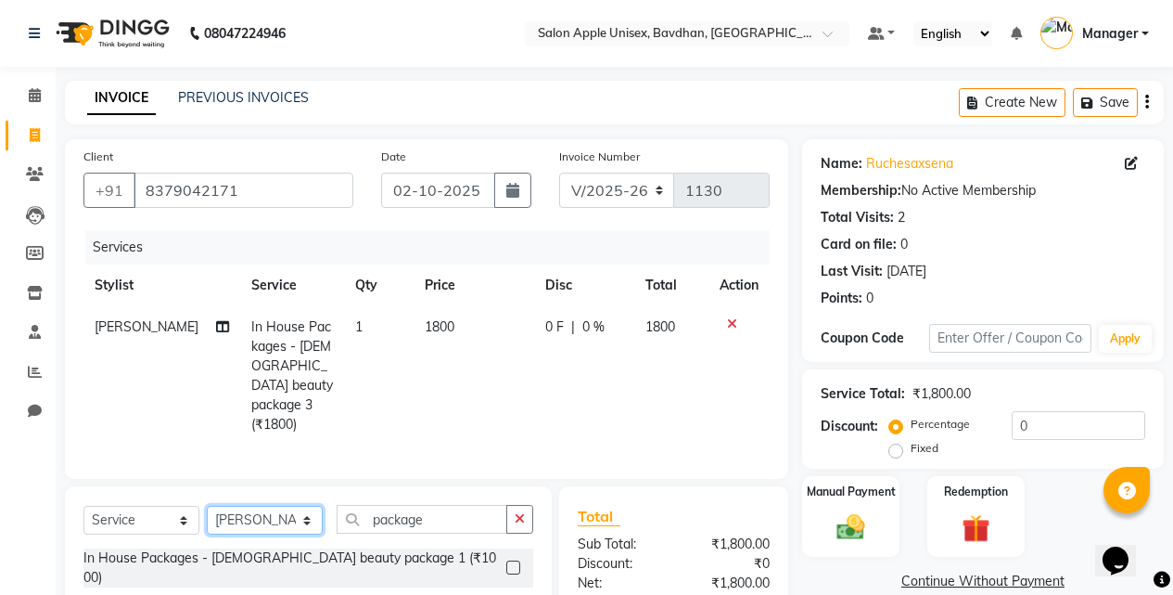
click at [297, 506] on select "Select Stylist Akash Mane [PERSON_NAME] Darshan [PERSON_NAME] More Manager [PER…" at bounding box center [265, 520] width 116 height 29
select select "28116"
click at [207, 506] on select "Select Stylist Akash Mane [PERSON_NAME] Darshan [PERSON_NAME] More Manager [PER…" at bounding box center [265, 520] width 116 height 29
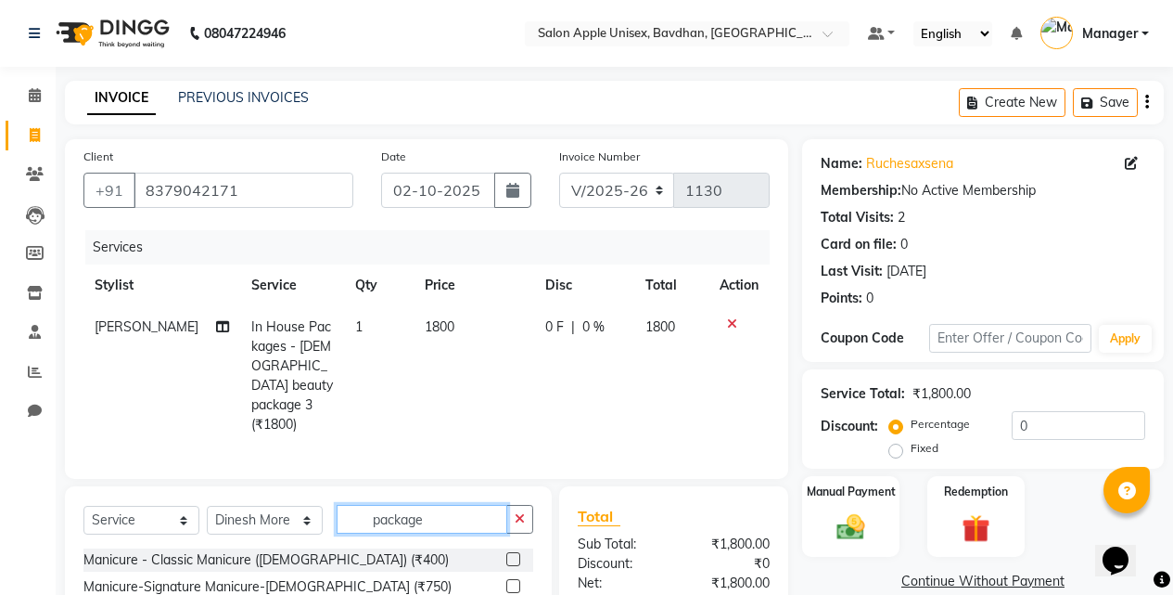
click at [402, 505] on input "package" at bounding box center [422, 519] width 171 height 29
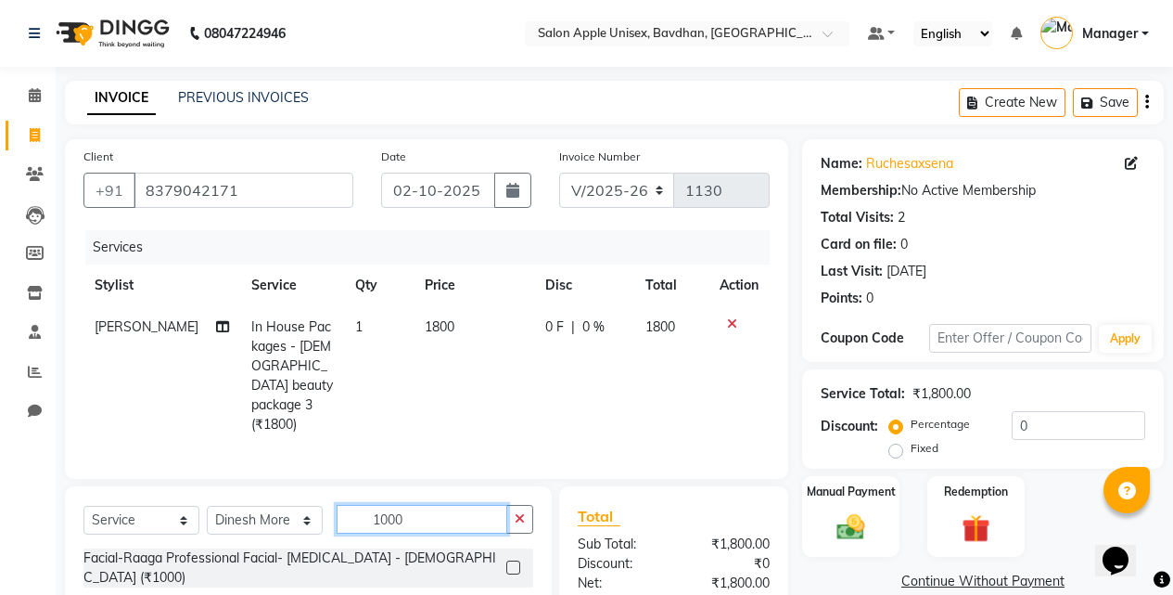
scroll to position [168, 0]
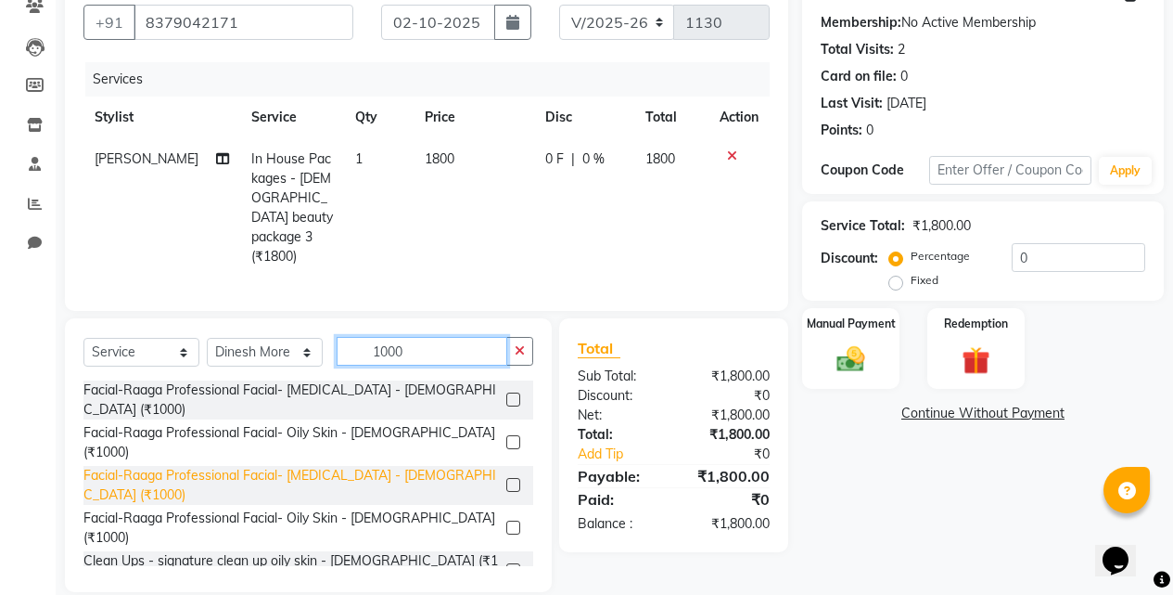
type input "1000"
drag, startPoint x: 372, startPoint y: 414, endPoint x: 559, endPoint y: 414, distance: 187.4
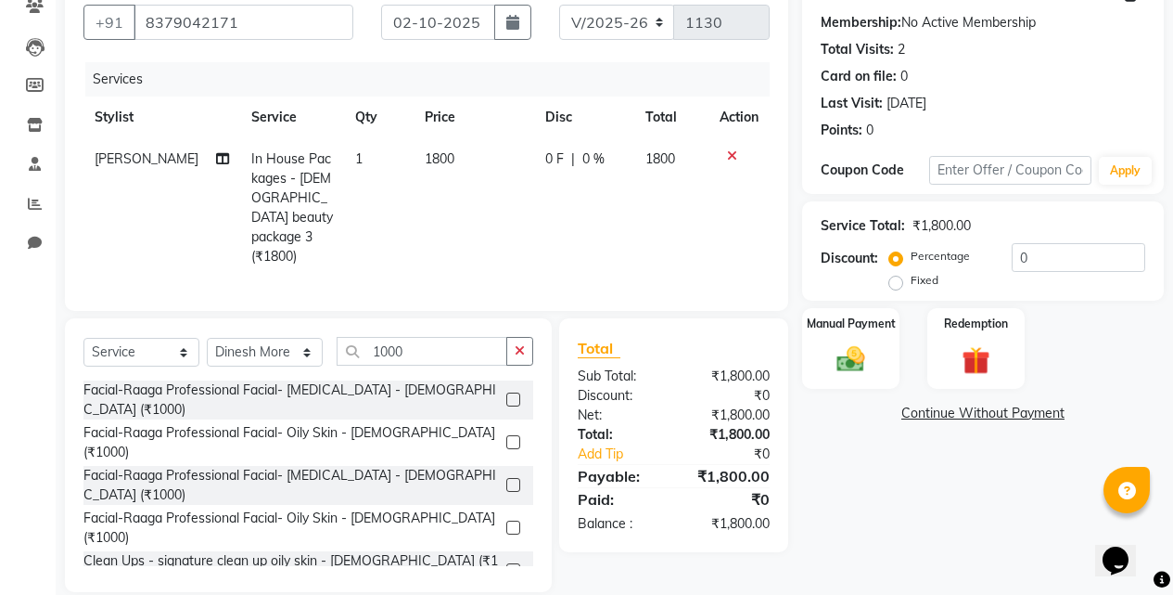
click at [373, 466] on div "Facial-Raaga Professional Facial- [MEDICAL_DATA] - [DEMOGRAPHIC_DATA] (₹1000)" at bounding box center [291, 485] width 416 height 39
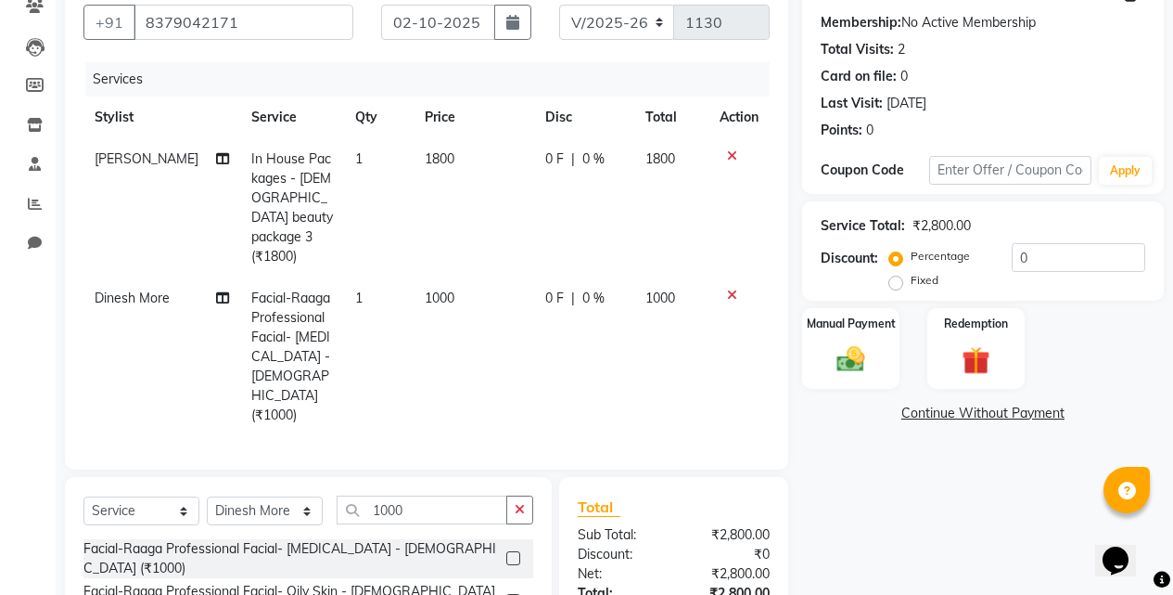
checkbox input "false"
click at [935, 280] on label "Fixed" at bounding box center [925, 280] width 28 height 17
click at [906, 280] on input "Fixed" at bounding box center [899, 280] width 13 height 13
radio input "true"
click at [1036, 261] on input "0" at bounding box center [1079, 257] width 134 height 29
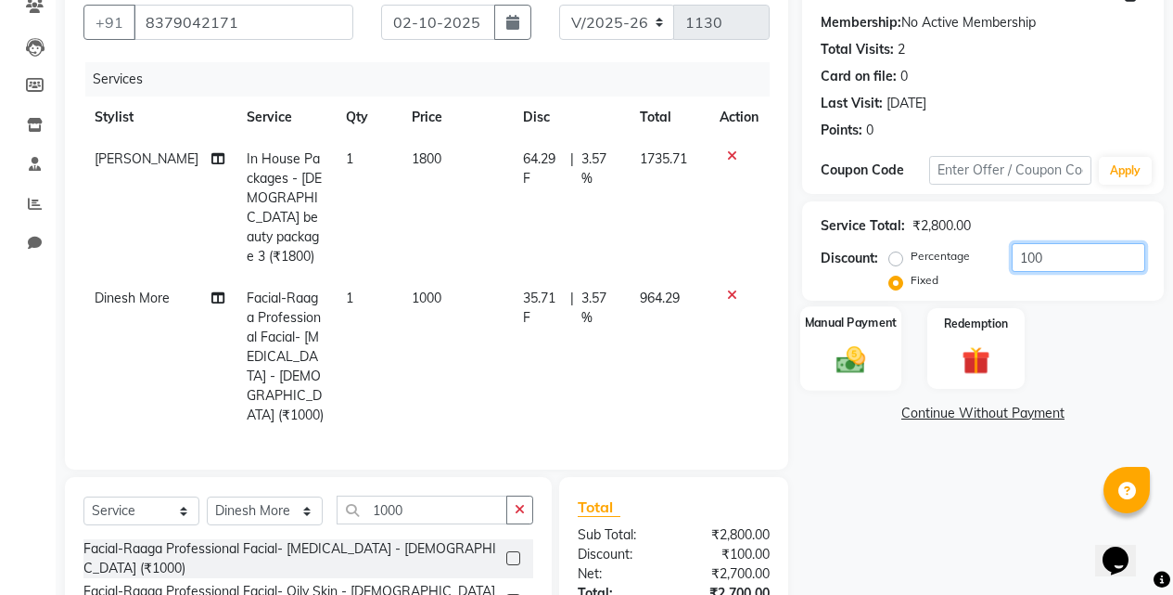
type input "100"
click at [851, 371] on img at bounding box center [850, 358] width 47 height 33
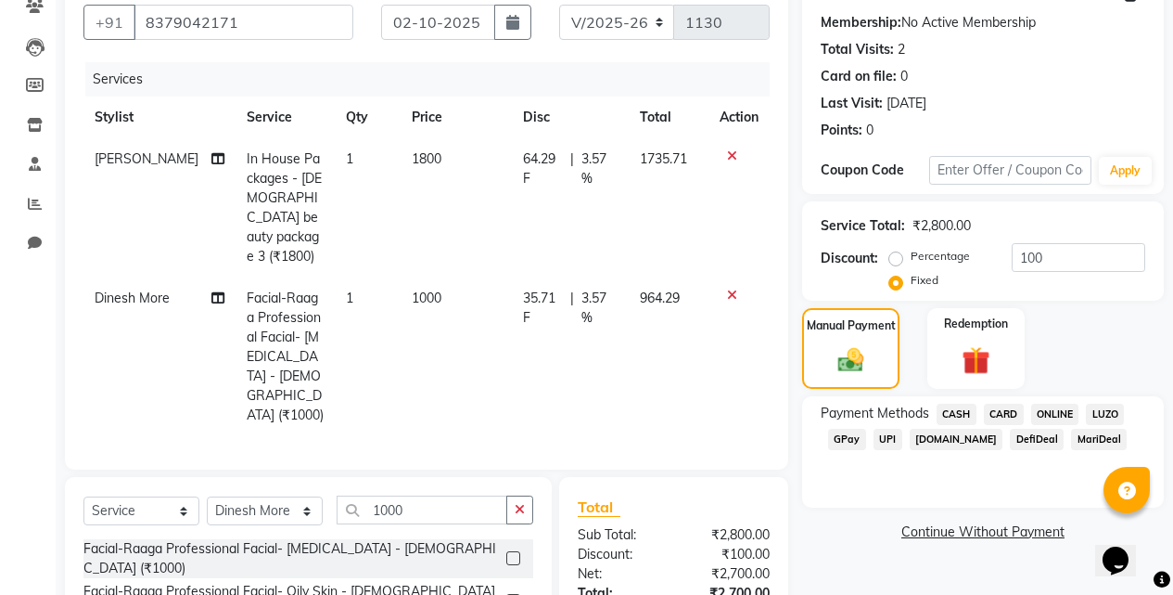
click at [1069, 416] on span "ONLINE" at bounding box center [1055, 414] width 48 height 21
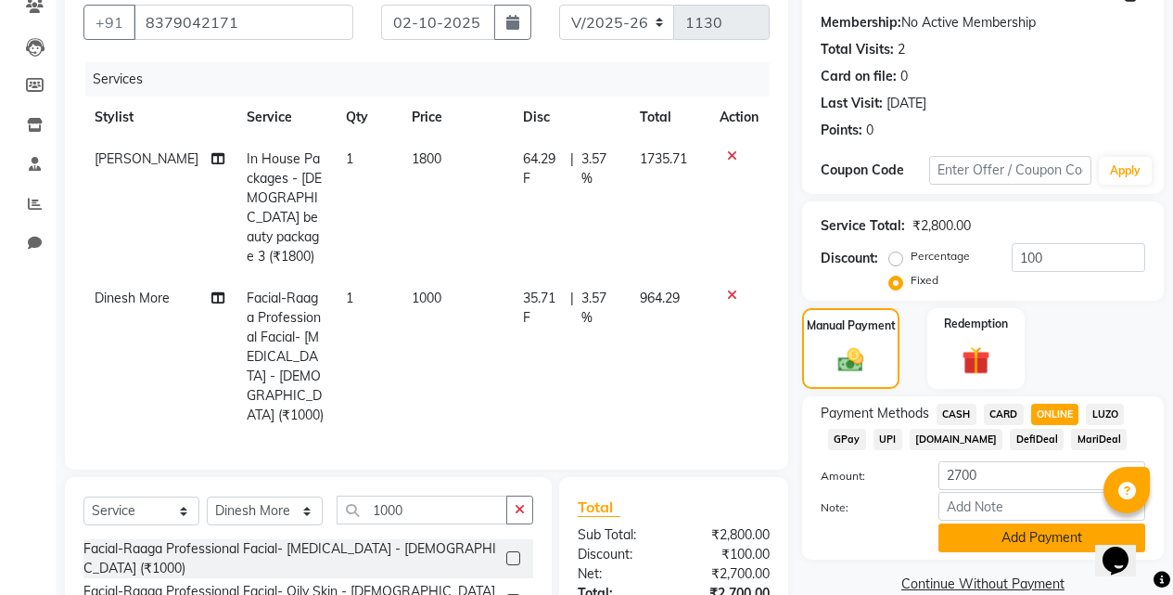
click at [993, 544] on button "Add Payment" at bounding box center [1042, 537] width 207 height 29
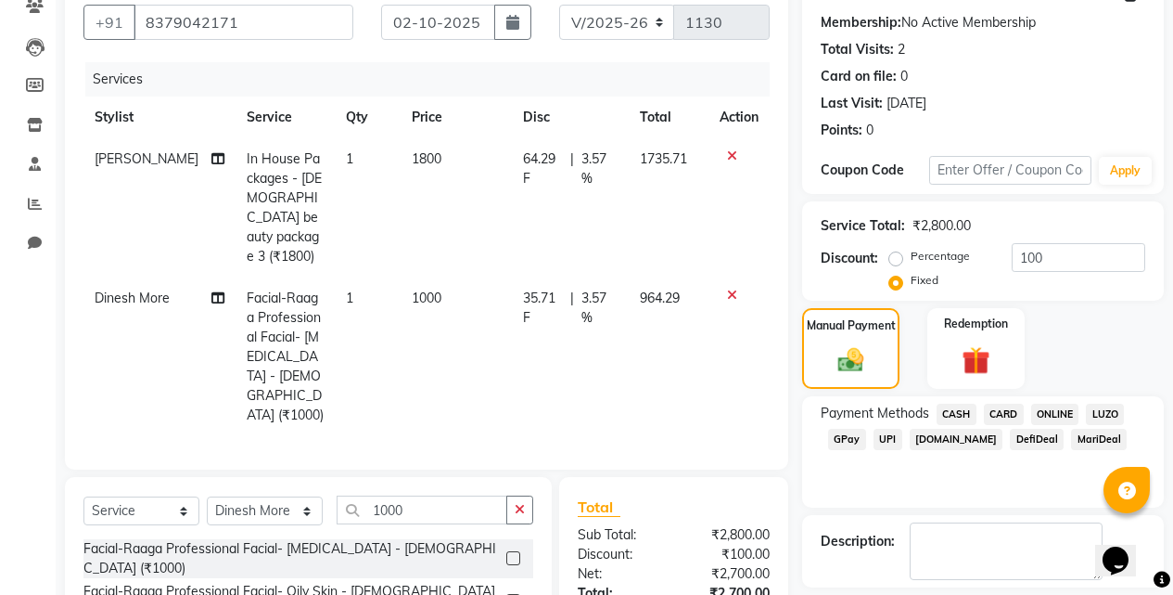
scroll to position [307, 0]
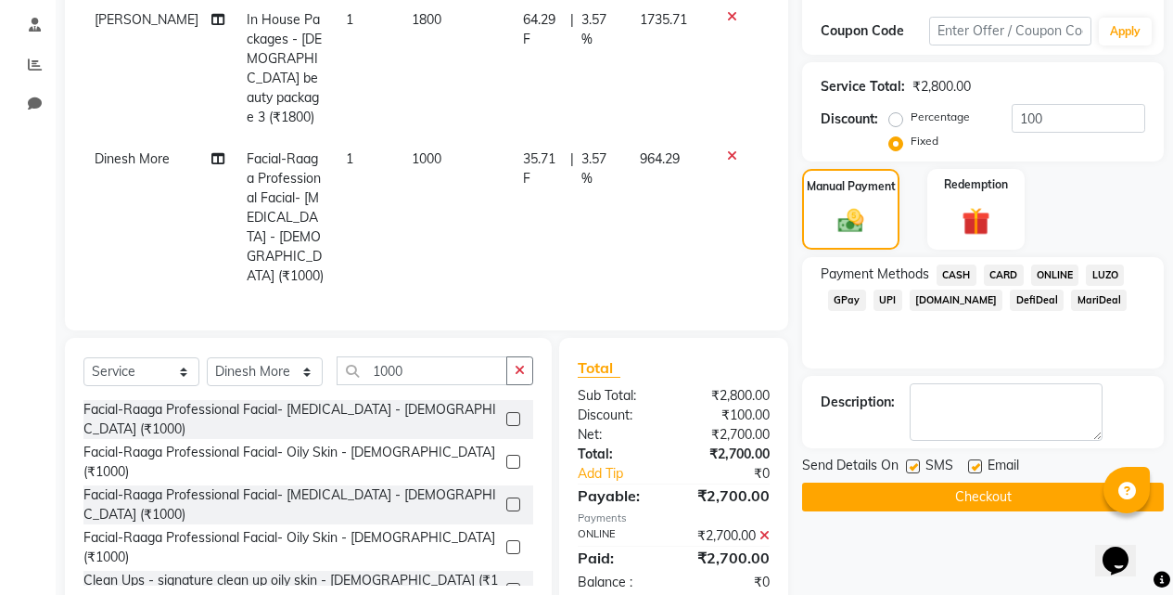
click at [911, 467] on label at bounding box center [913, 466] width 14 height 14
click at [911, 467] on input "checkbox" at bounding box center [912, 467] width 12 height 12
checkbox input "false"
click at [920, 496] on button "Checkout" at bounding box center [983, 496] width 362 height 29
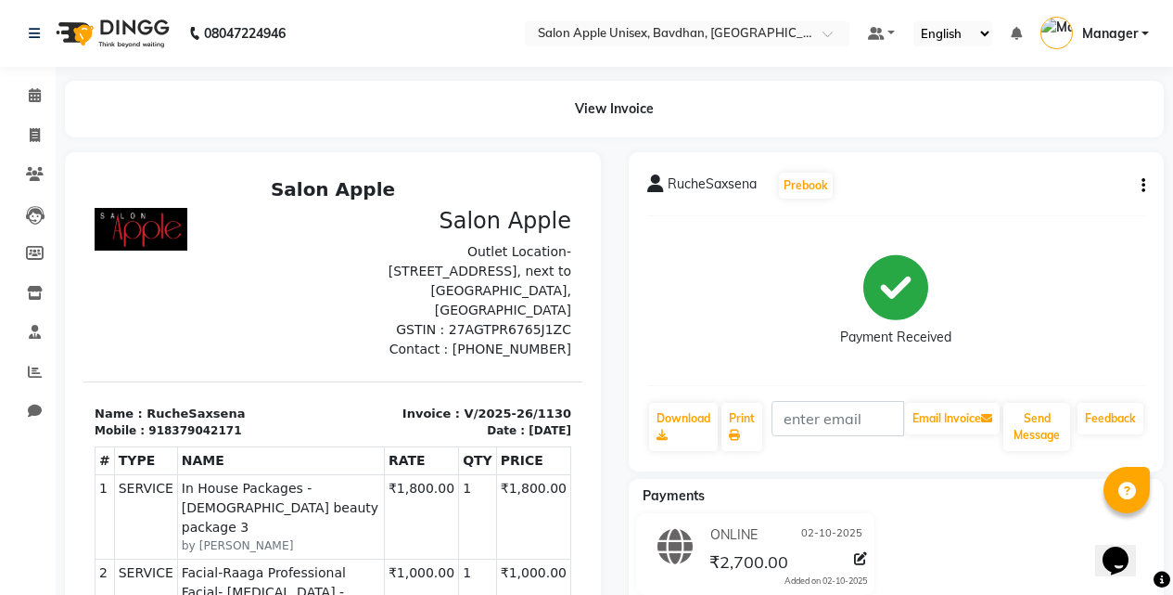
click at [797, 320] on div "Payment Received" at bounding box center [896, 300] width 499 height 139
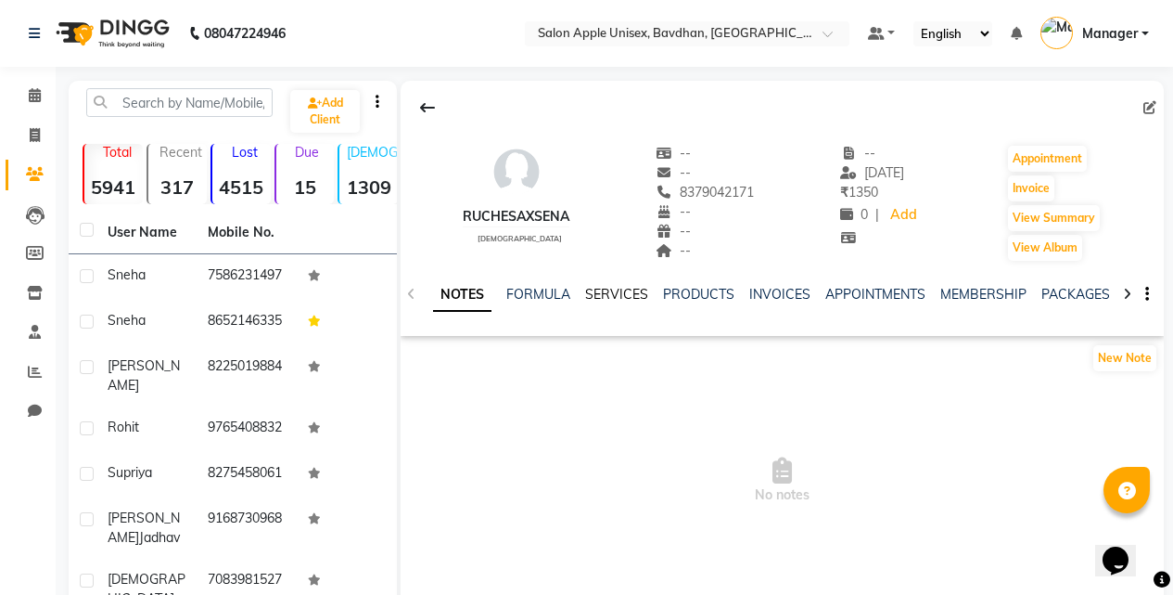
click at [623, 301] on link "SERVICES" at bounding box center [616, 294] width 63 height 17
